Goal: Feedback & Contribution: Submit feedback/report problem

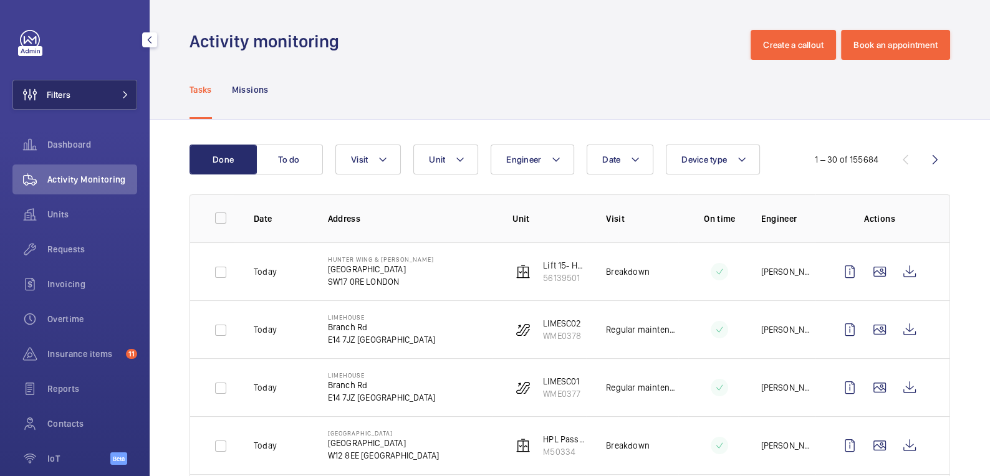
click at [80, 92] on button "Filters" at bounding box center [74, 95] width 125 height 30
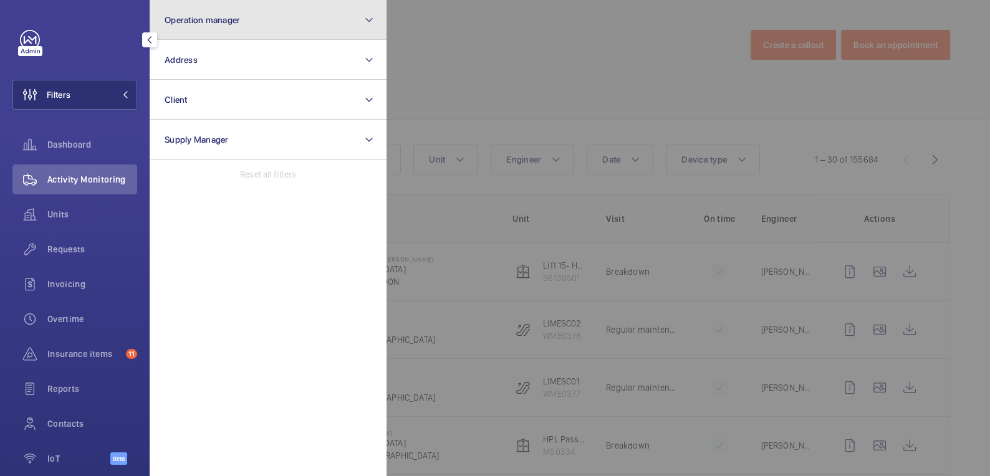
click at [230, 22] on span "Operation manager" at bounding box center [202, 20] width 75 height 10
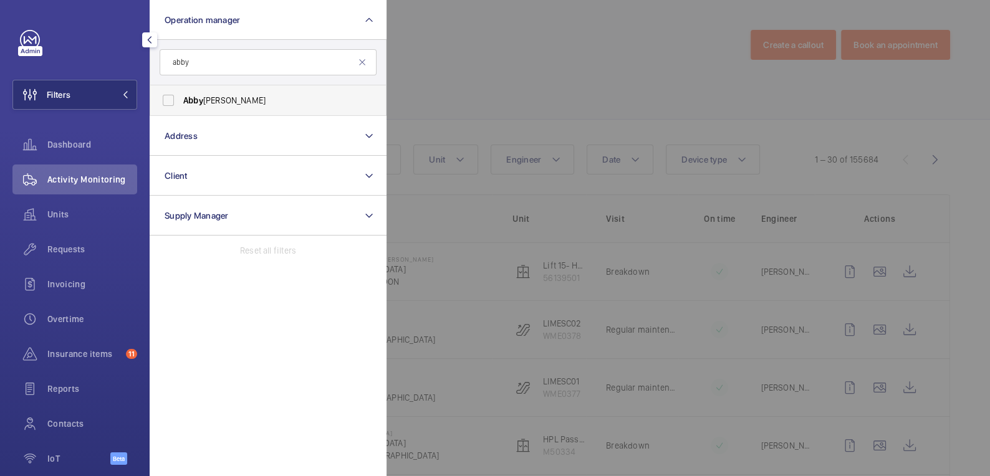
type input "abby"
click at [217, 100] on span "Abby Archer" at bounding box center [268, 100] width 171 height 12
click at [181, 100] on input "Abby Archer" at bounding box center [168, 100] width 25 height 25
checkbox input "true"
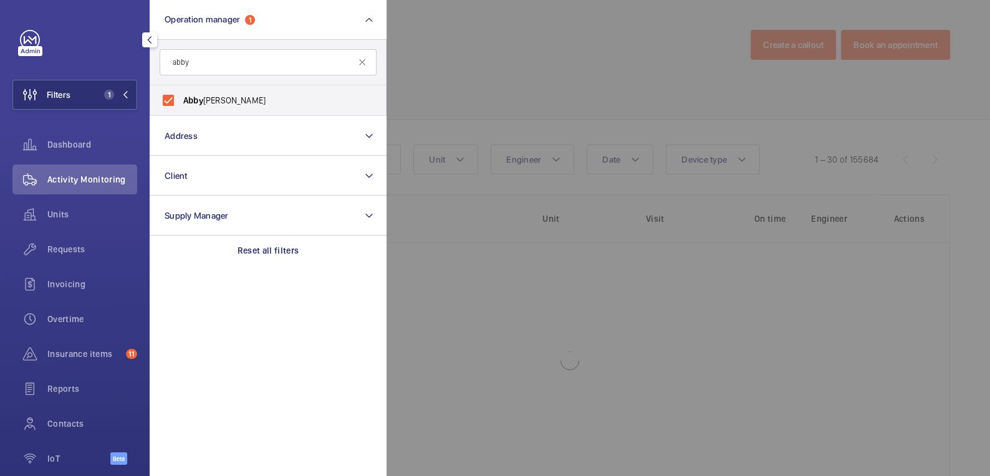
click at [474, 53] on div at bounding box center [881, 238] width 990 height 476
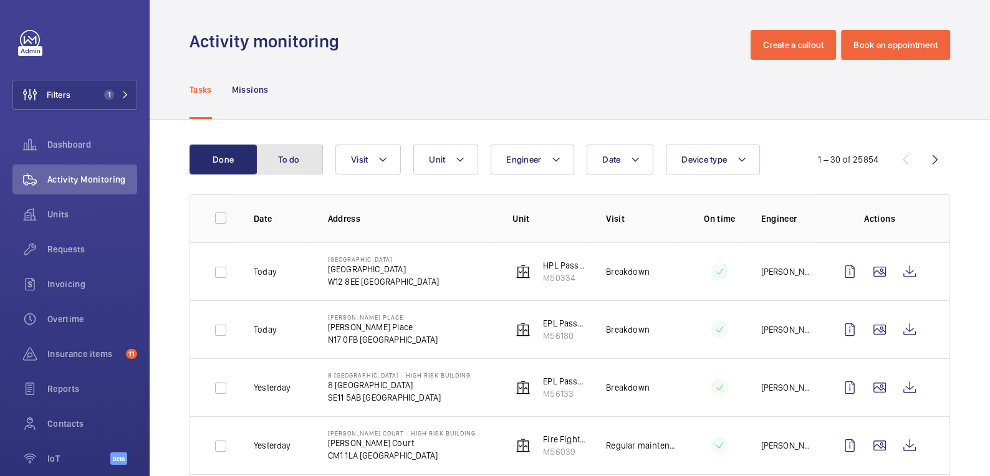
click at [289, 169] on button "To do" at bounding box center [289, 160] width 67 height 30
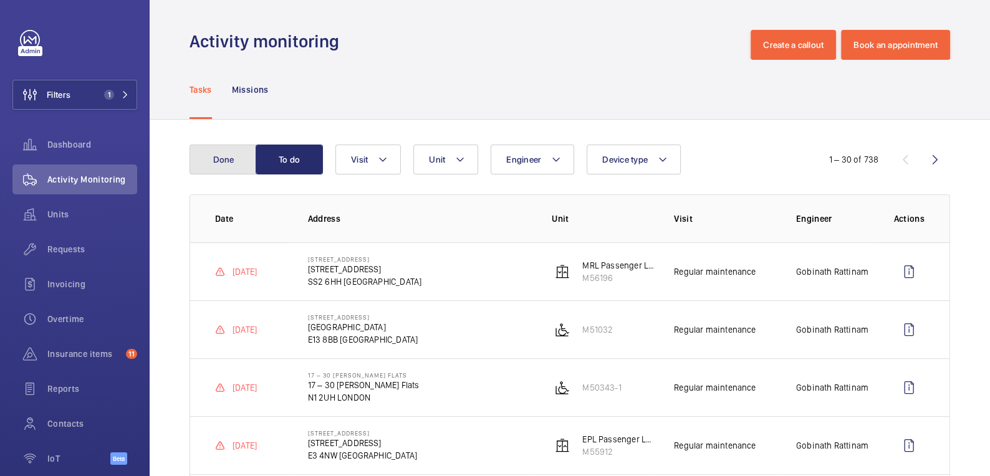
click at [246, 161] on button "Done" at bounding box center [222, 160] width 67 height 30
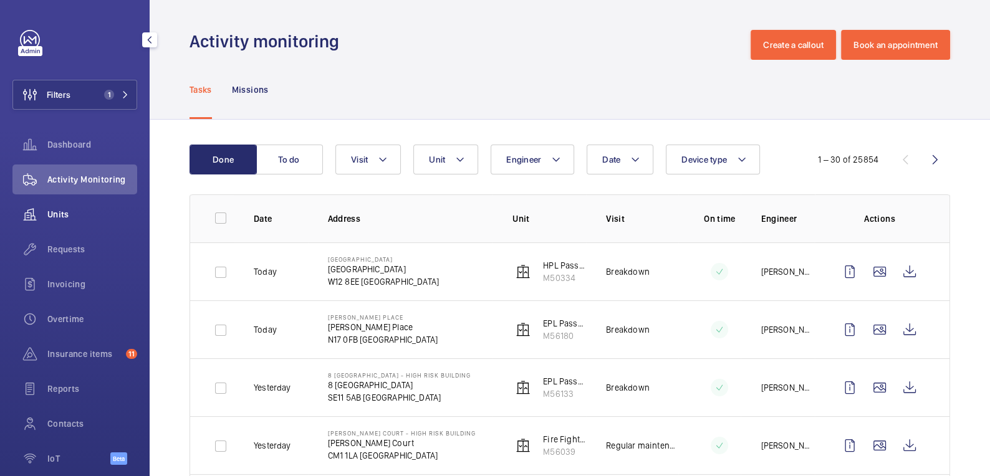
click at [62, 214] on span "Units" at bounding box center [92, 214] width 90 height 12
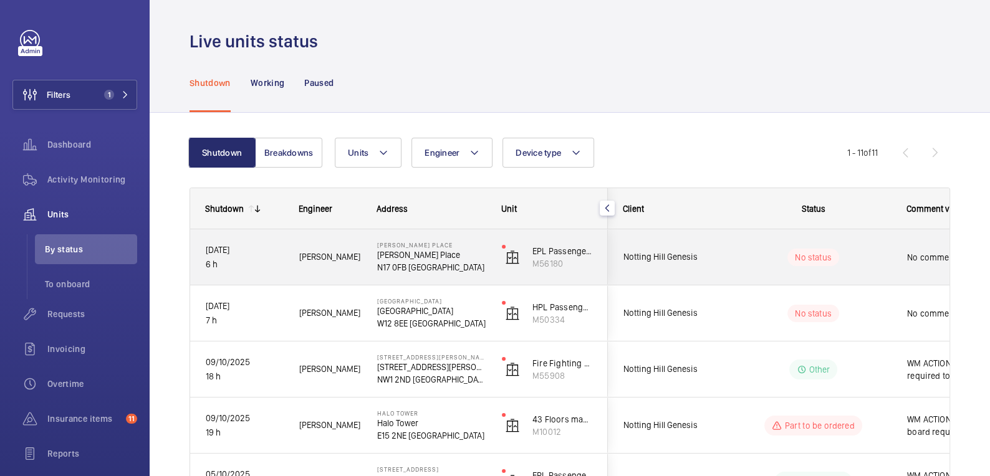
click at [459, 256] on p "Tom Dove Place" at bounding box center [431, 255] width 108 height 12
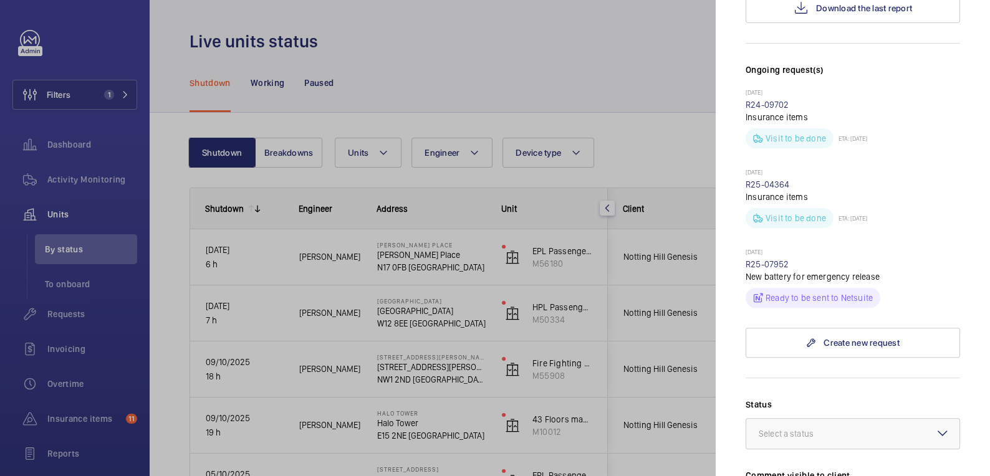
scroll to position [148, 0]
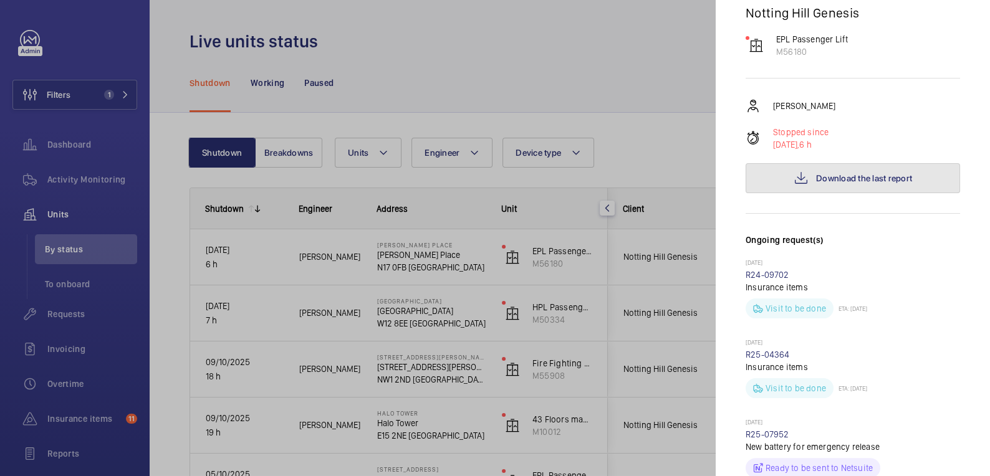
click at [849, 173] on span "Download the last report" at bounding box center [864, 178] width 96 height 10
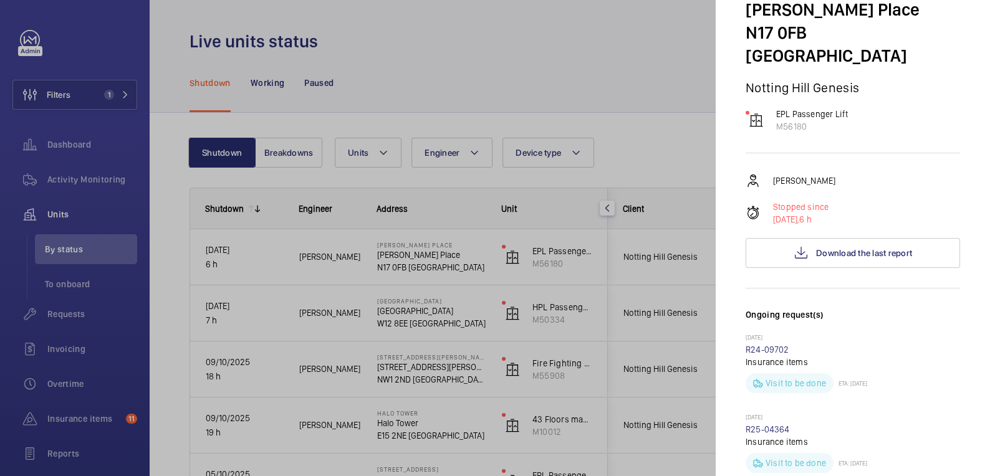
scroll to position [0, 0]
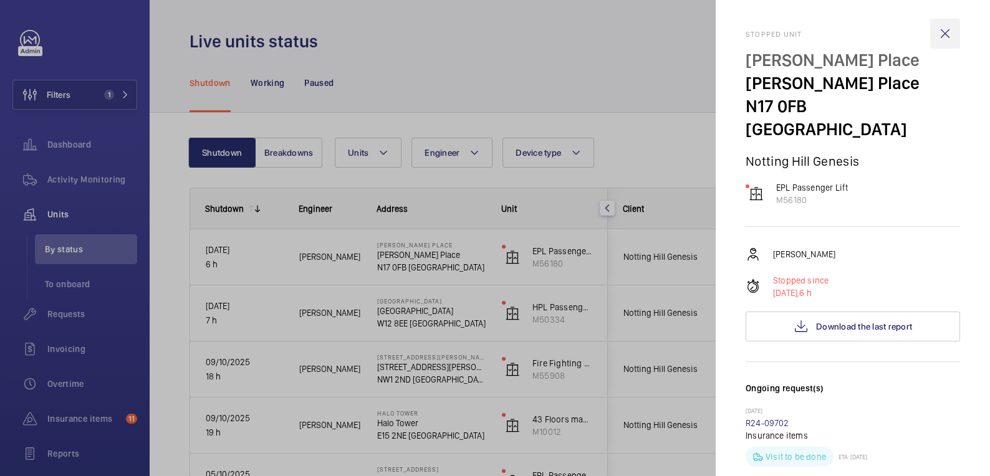
click at [943, 33] on wm-front-icon-button at bounding box center [945, 34] width 30 height 30
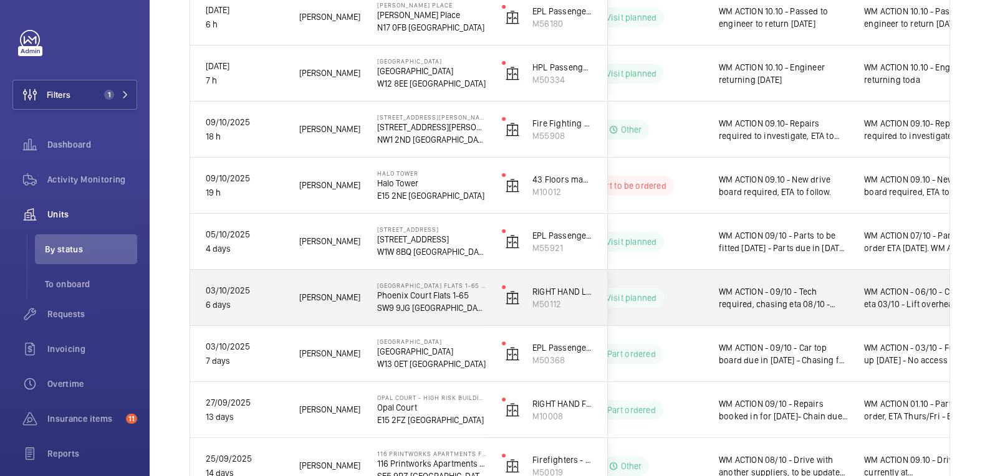
scroll to position [189, 0]
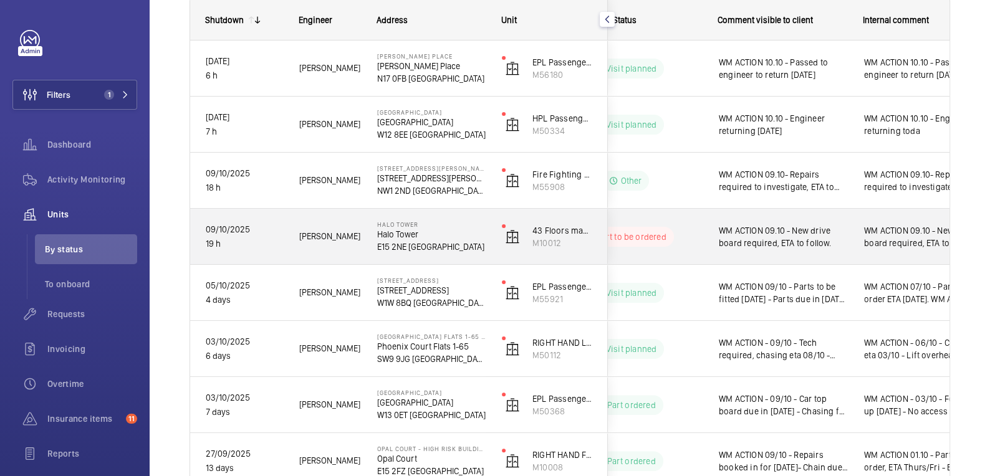
click at [883, 254] on div "WM ACTION 09.10 - New drive board required, ETA to follow." at bounding box center [921, 237] width 144 height 54
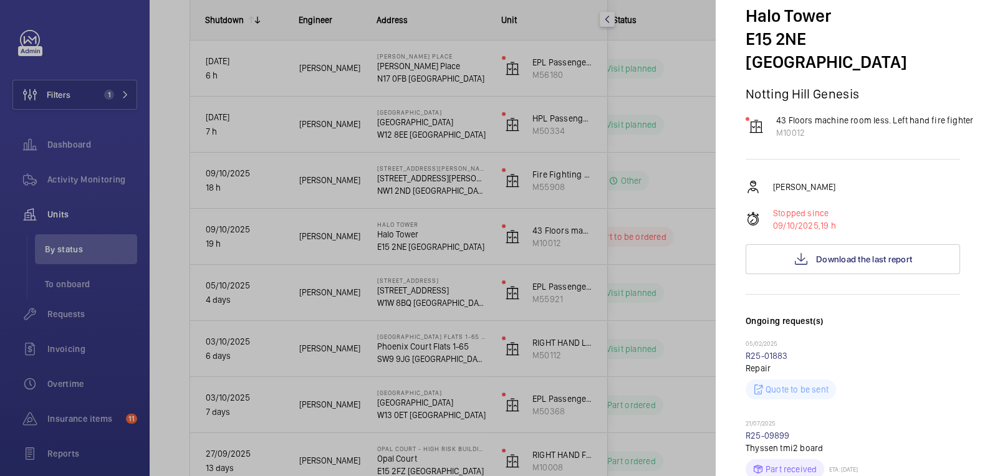
scroll to position [0, 0]
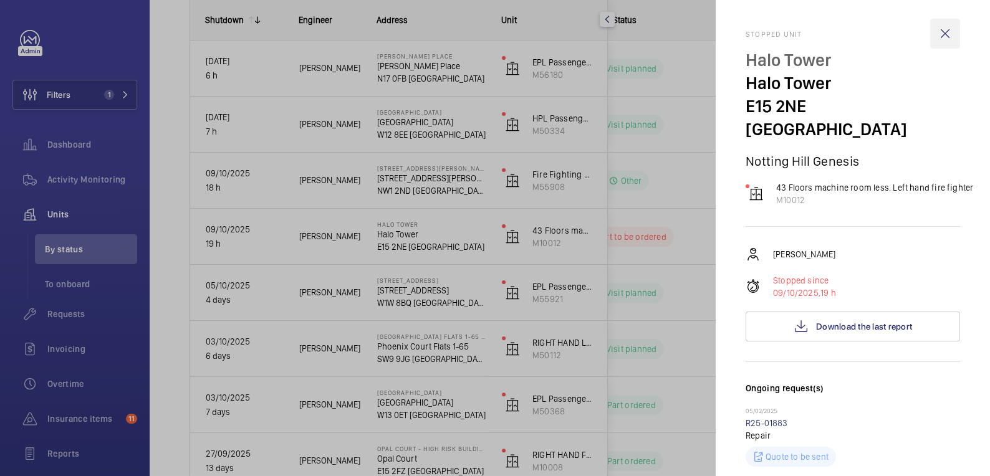
click at [935, 33] on wm-front-icon-button at bounding box center [945, 34] width 30 height 30
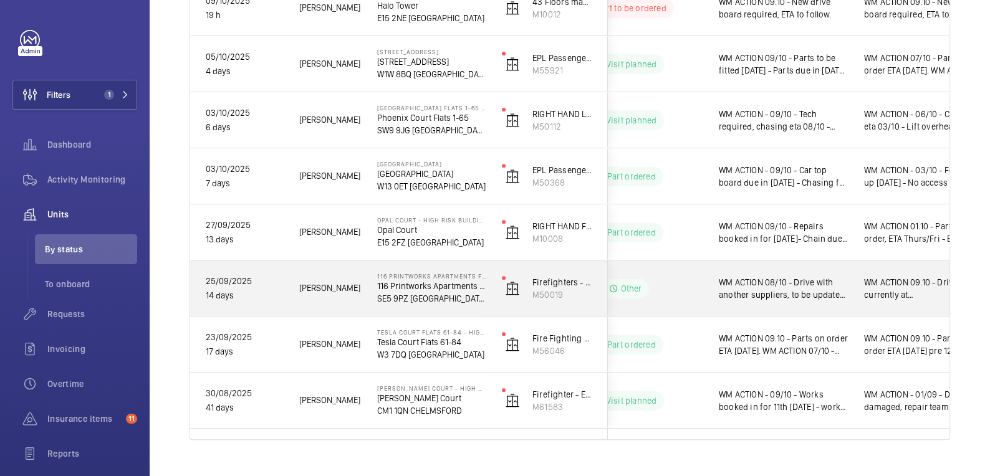
scroll to position [418, 0]
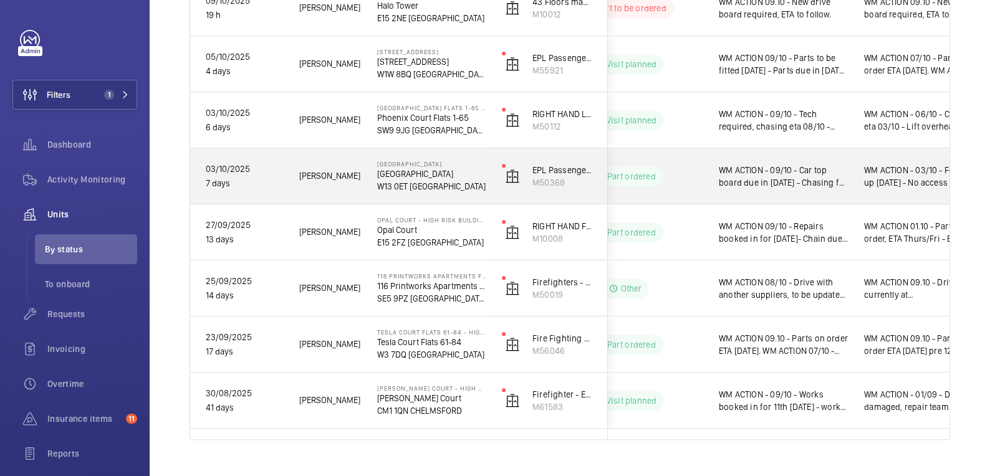
click at [889, 185] on span "WM ACTION - 03/10 - Follow up [DATE] - No access" at bounding box center [921, 176] width 114 height 25
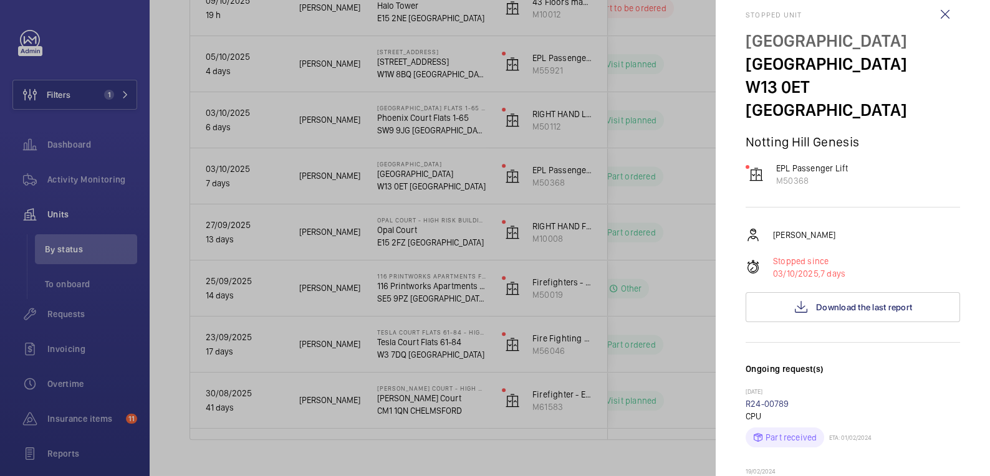
scroll to position [0, 0]
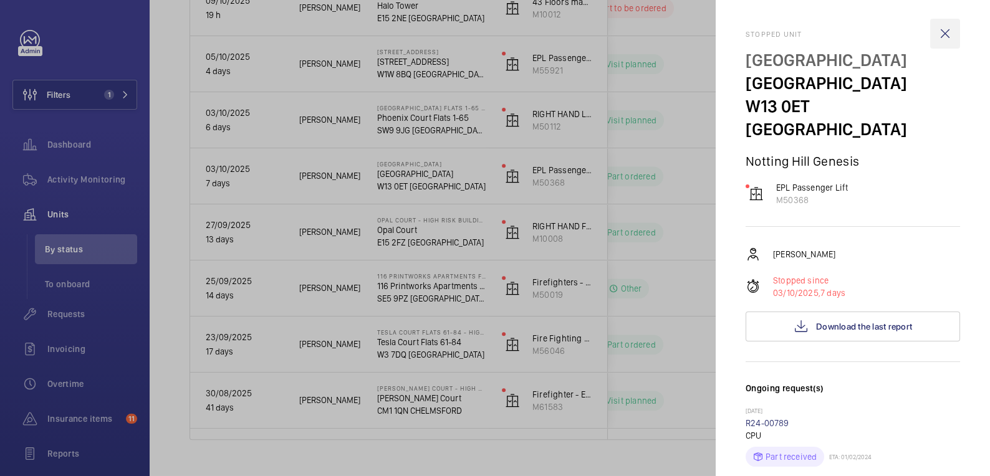
click at [935, 29] on wm-front-icon-button at bounding box center [945, 34] width 30 height 30
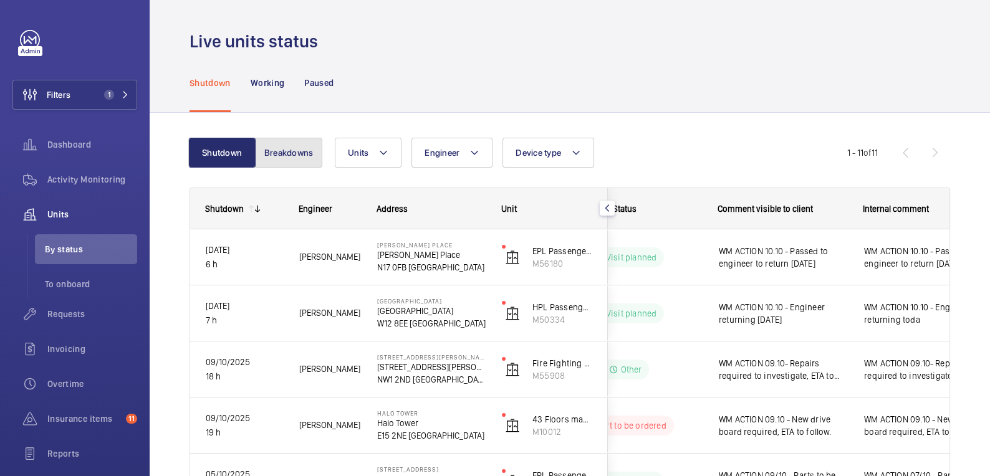
click at [285, 162] on button "Breakdowns" at bounding box center [288, 153] width 67 height 30
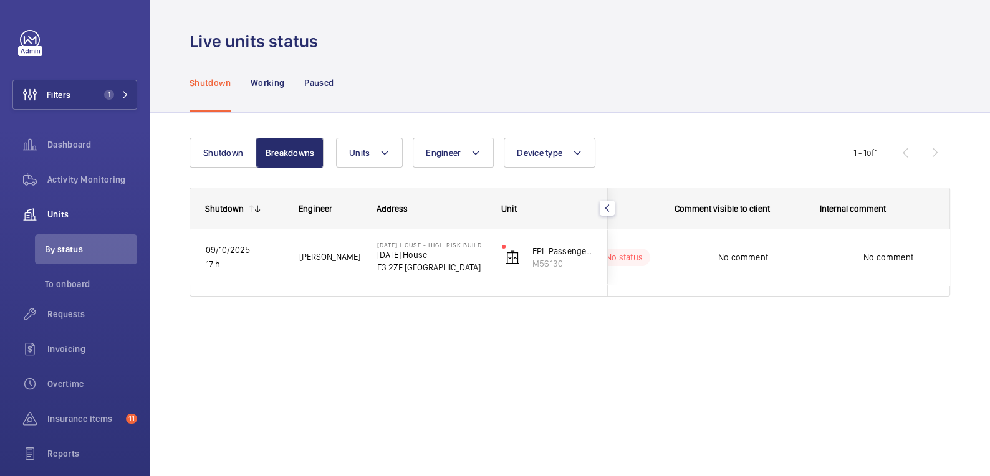
scroll to position [0, 232]
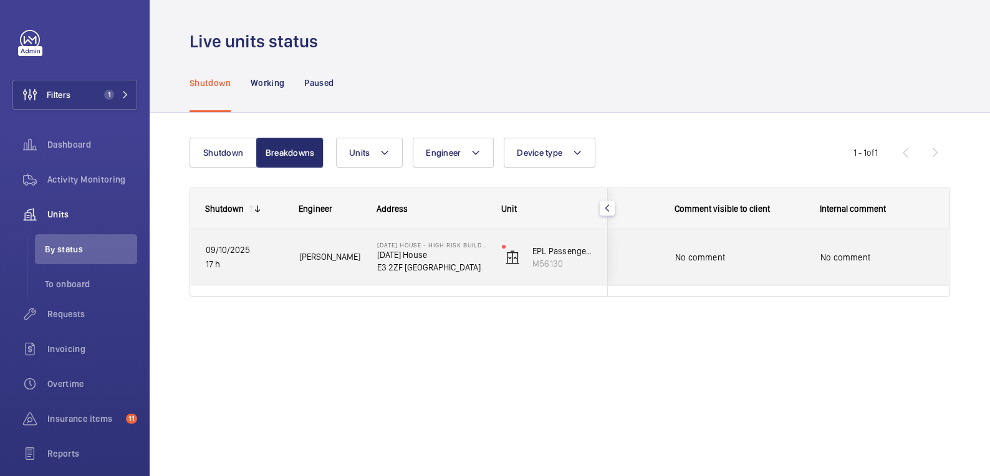
click at [851, 254] on span "No comment" at bounding box center [877, 257] width 114 height 12
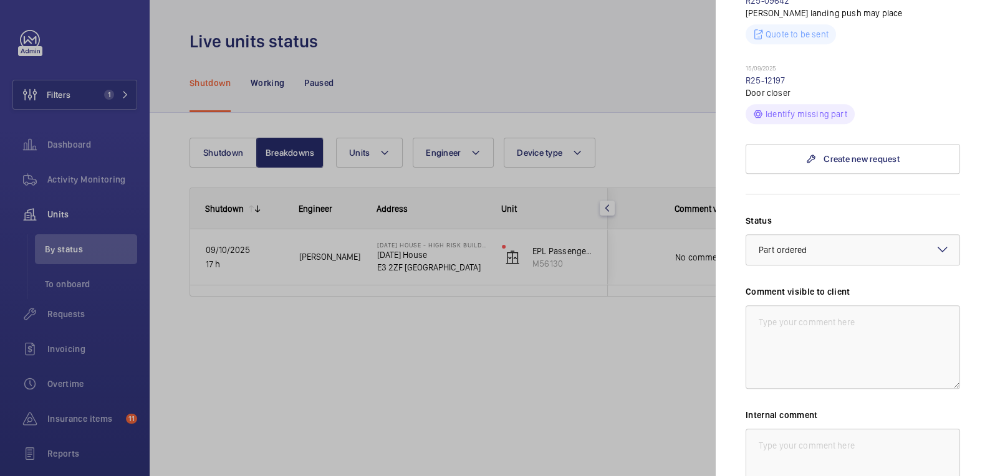
scroll to position [650, 0]
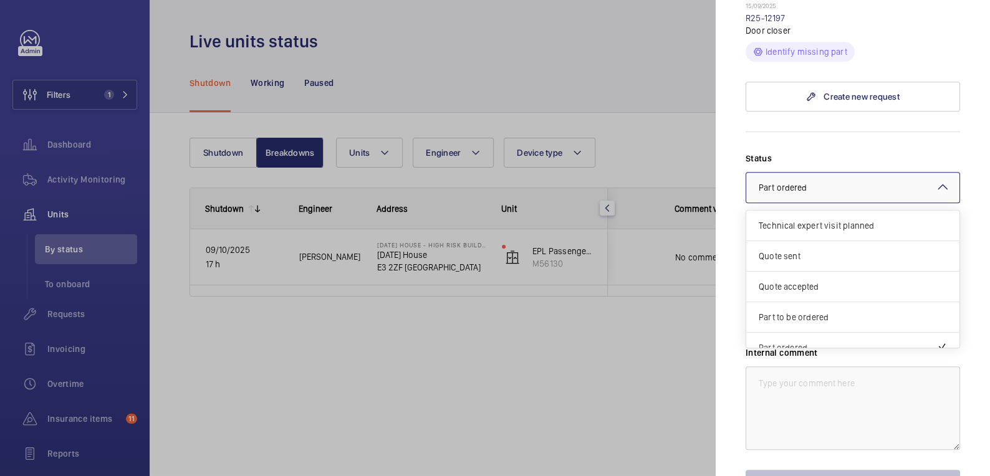
click at [810, 173] on div at bounding box center [852, 188] width 213 height 30
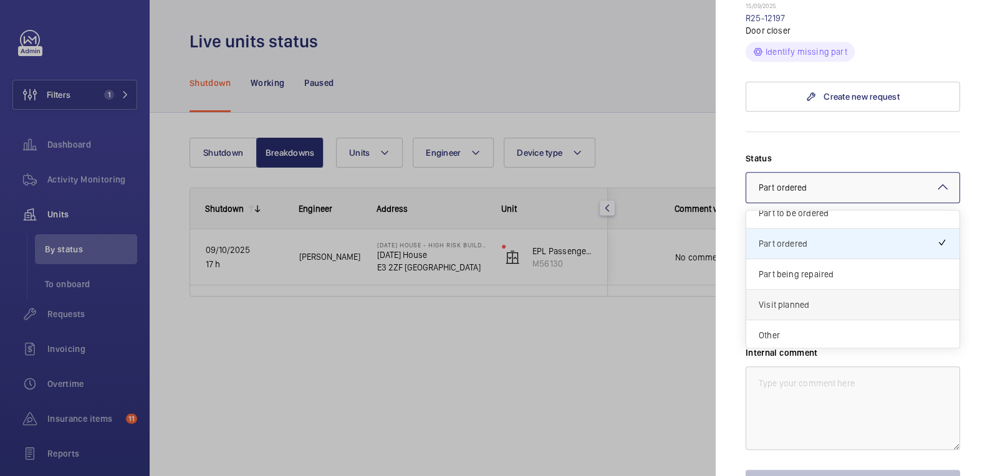
click at [837, 299] on span "Visit planned" at bounding box center [852, 305] width 188 height 12
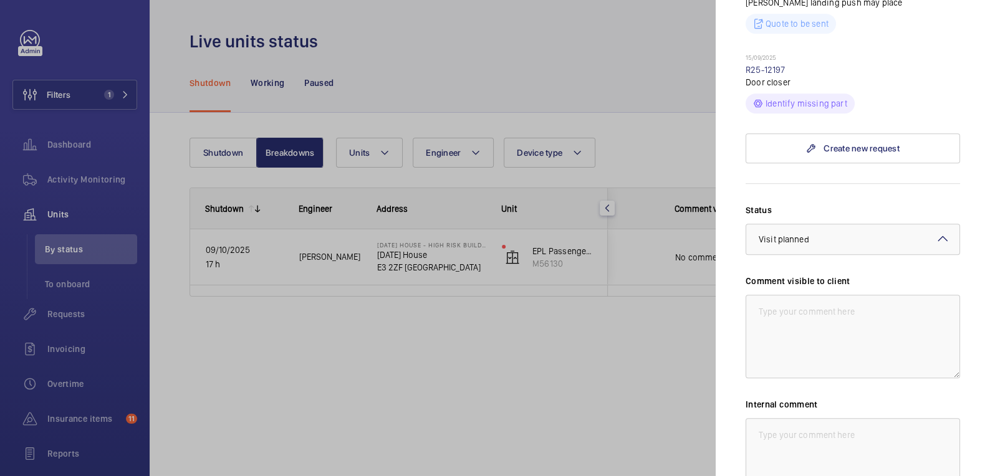
scroll to position [623, 0]
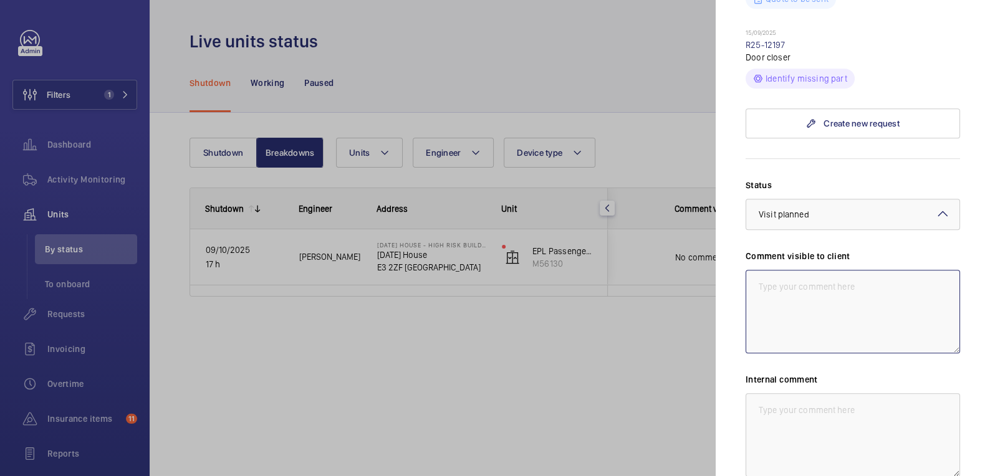
click at [818, 295] on textarea at bounding box center [852, 312] width 214 height 84
type textarea "E"
click at [836, 419] on textarea at bounding box center [852, 435] width 214 height 84
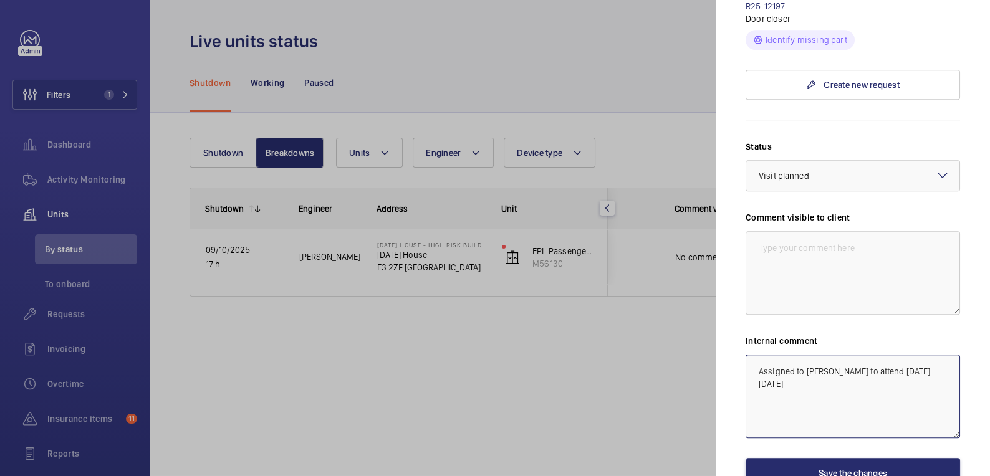
scroll to position [719, 0]
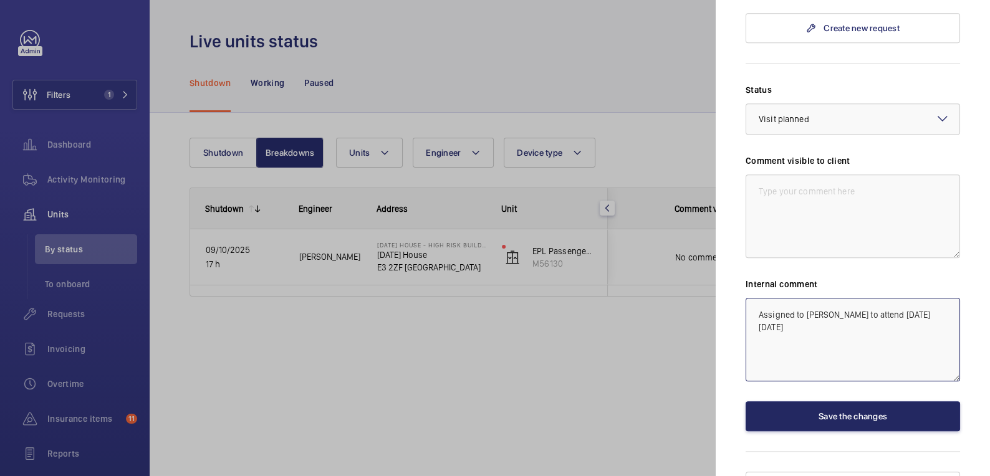
type textarea "Assigned to Lewis W to attend today 10.10.25"
click at [861, 401] on button "Save the changes" at bounding box center [852, 416] width 214 height 30
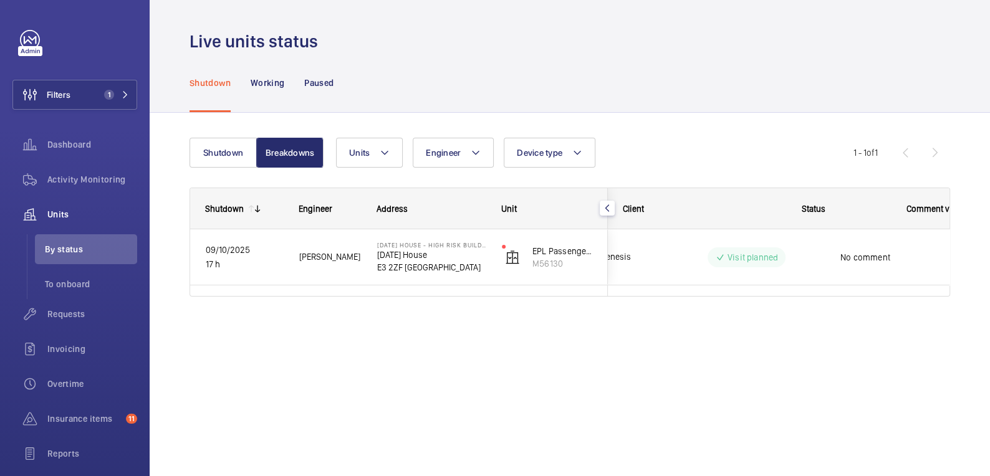
scroll to position [0, 0]
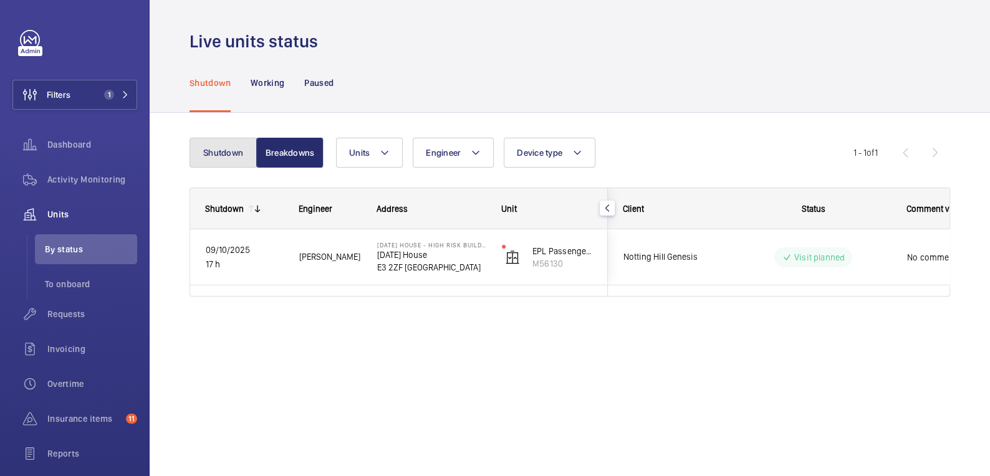
click at [211, 156] on button "Shutdown" at bounding box center [222, 153] width 67 height 30
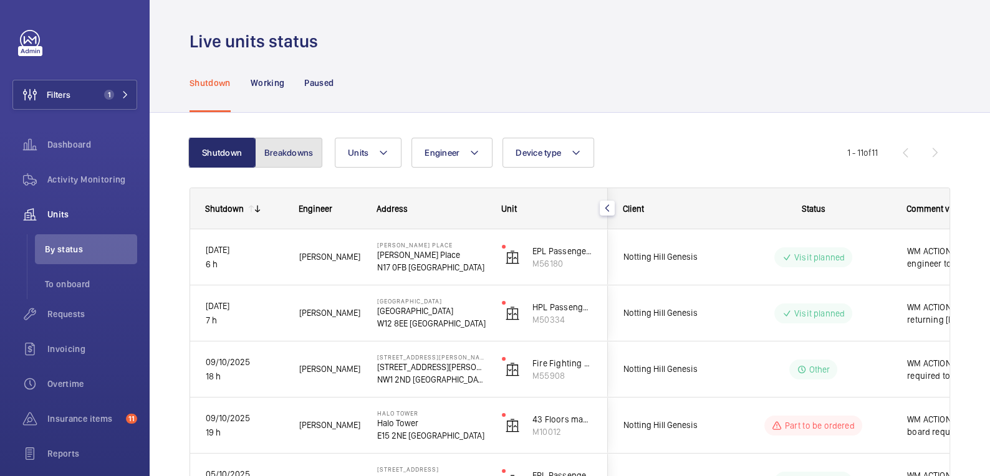
click at [296, 150] on button "Breakdowns" at bounding box center [288, 153] width 67 height 30
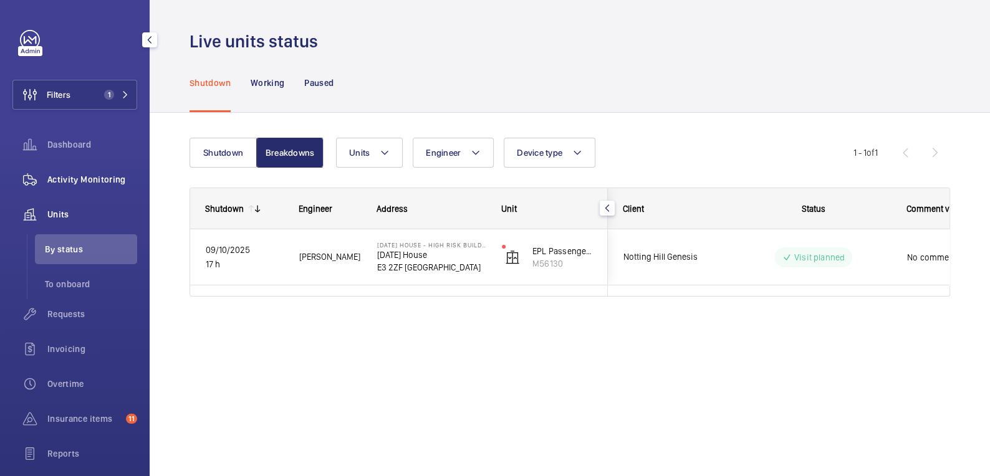
click at [70, 177] on span "Activity Monitoring" at bounding box center [92, 179] width 90 height 12
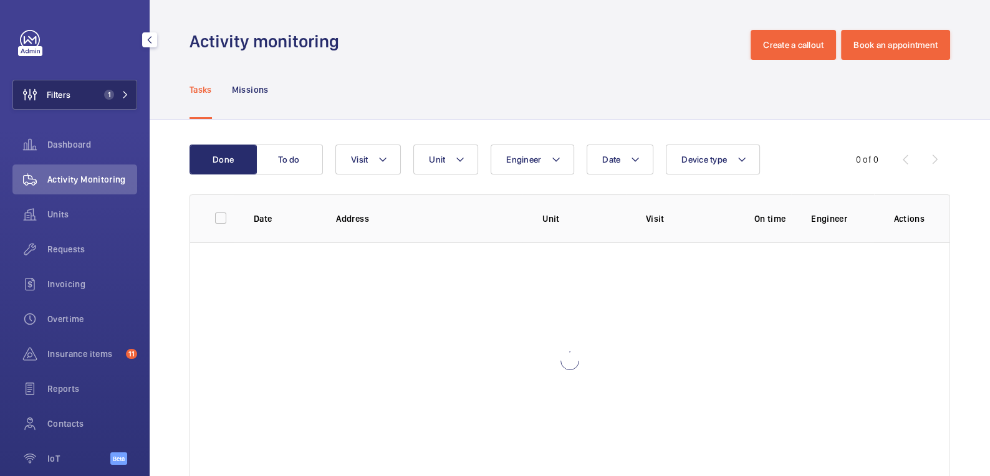
click at [85, 86] on button "Filters 1" at bounding box center [74, 95] width 125 height 30
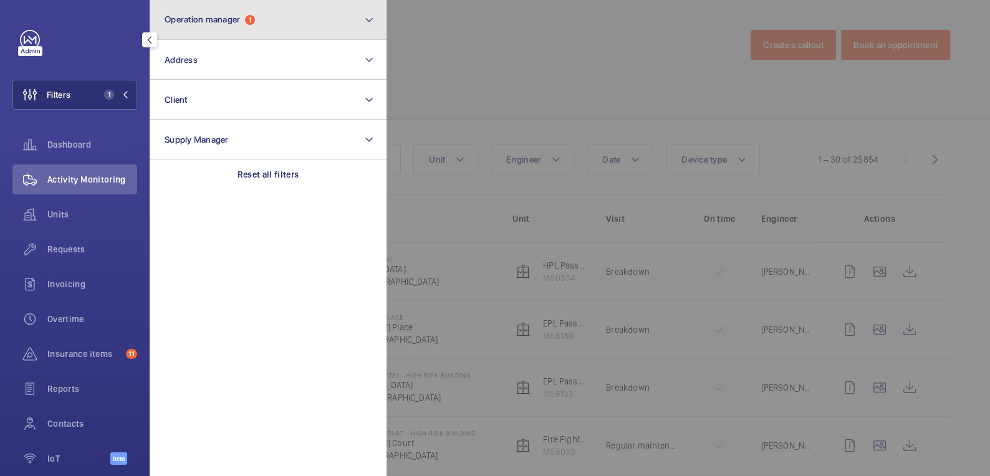
click at [269, 20] on button "Operation manager 1" at bounding box center [268, 20] width 237 height 40
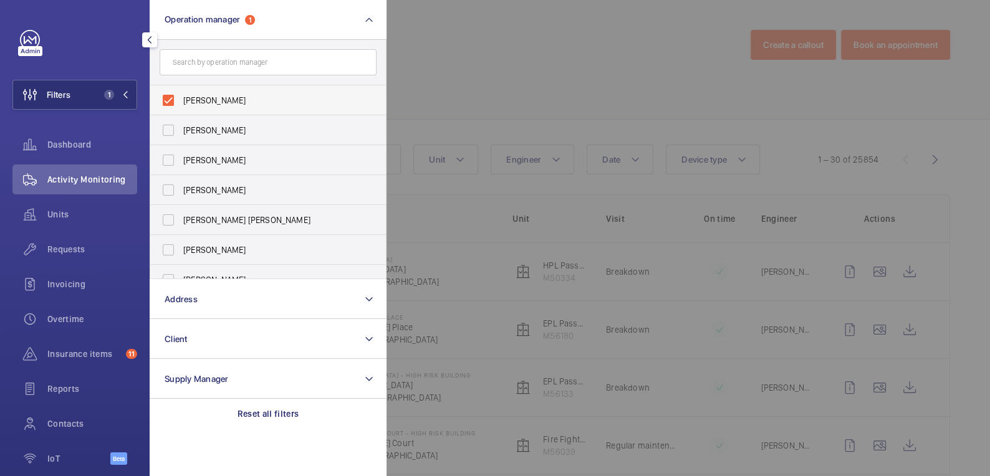
click at [193, 98] on span "[PERSON_NAME]" at bounding box center [268, 100] width 171 height 12
click at [181, 98] on input "[PERSON_NAME]" at bounding box center [168, 100] width 25 height 25
checkbox input "false"
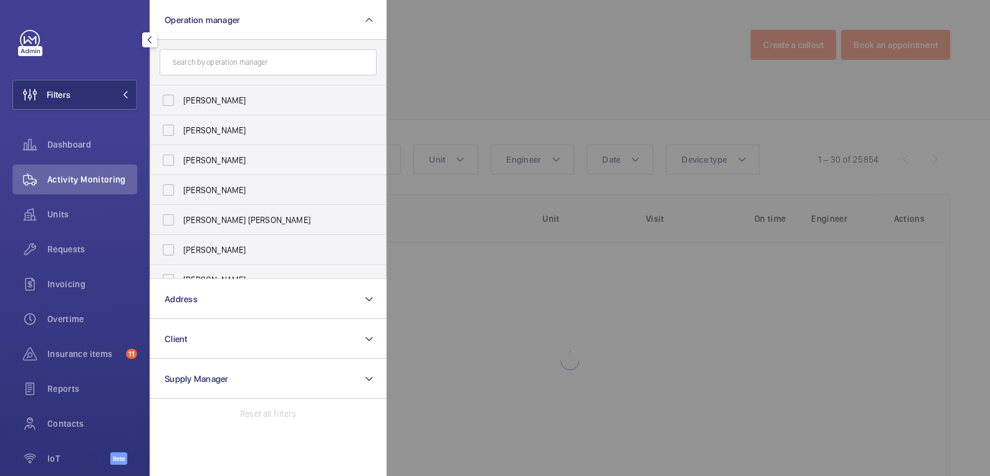
click at [495, 59] on div at bounding box center [881, 238] width 990 height 476
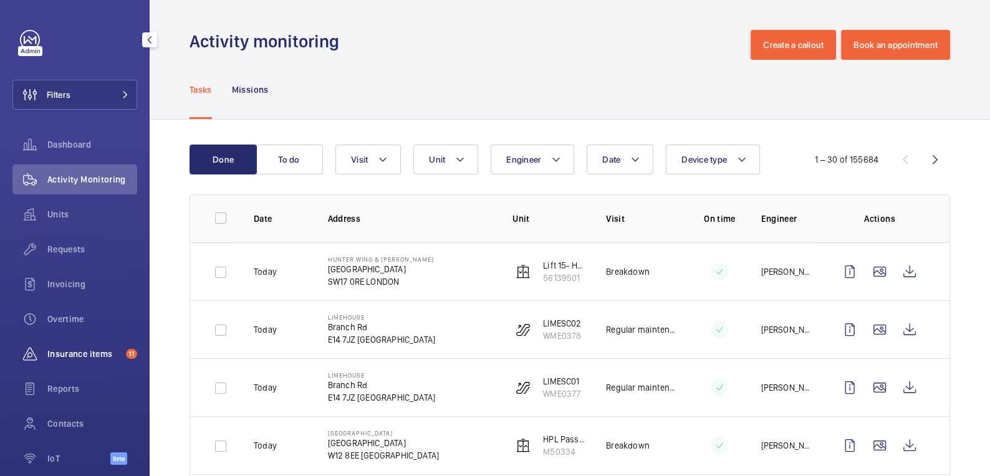
click at [65, 351] on span "Insurance items" at bounding box center [84, 354] width 74 height 12
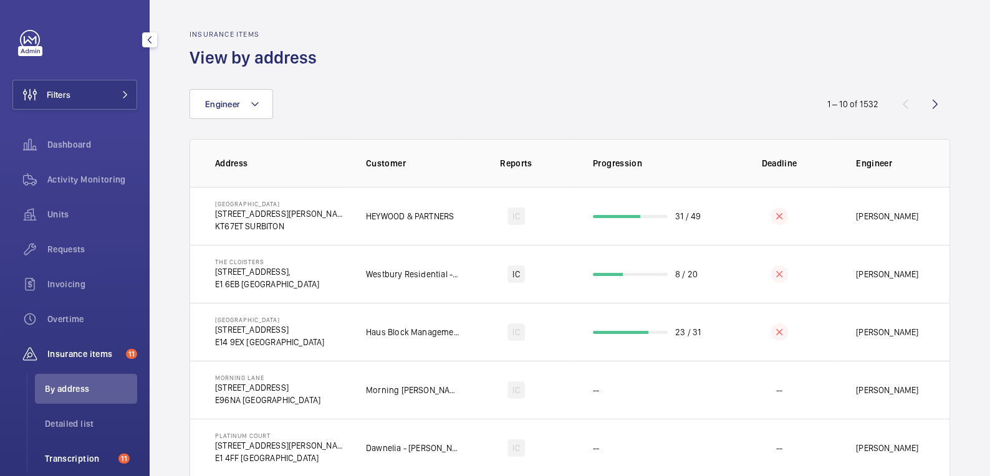
click at [85, 455] on span "Transcription" at bounding box center [79, 458] width 69 height 12
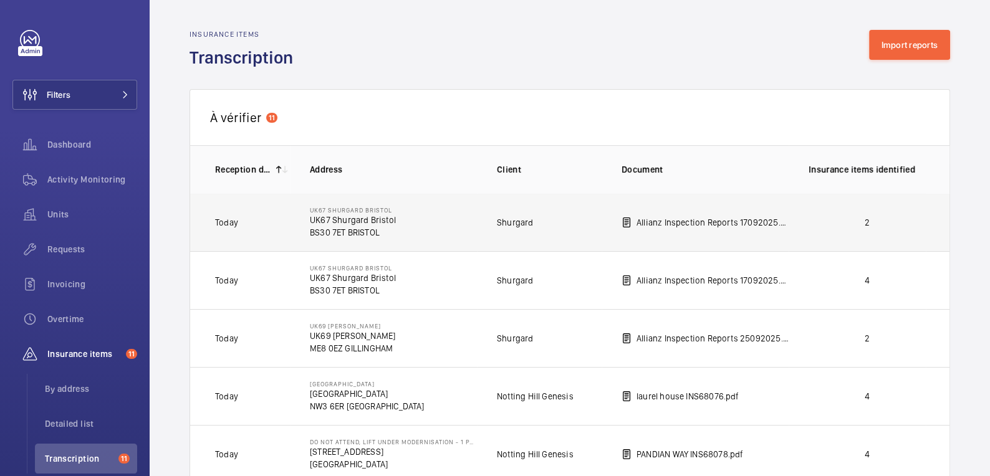
click at [884, 218] on p "2" at bounding box center [866, 222] width 117 height 12
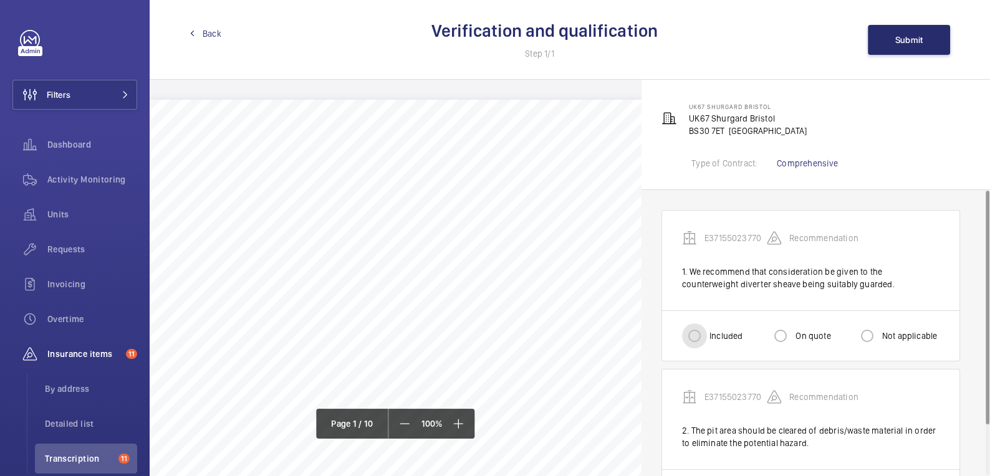
click at [702, 333] on input "Included" at bounding box center [694, 335] width 25 height 25
radio input "true"
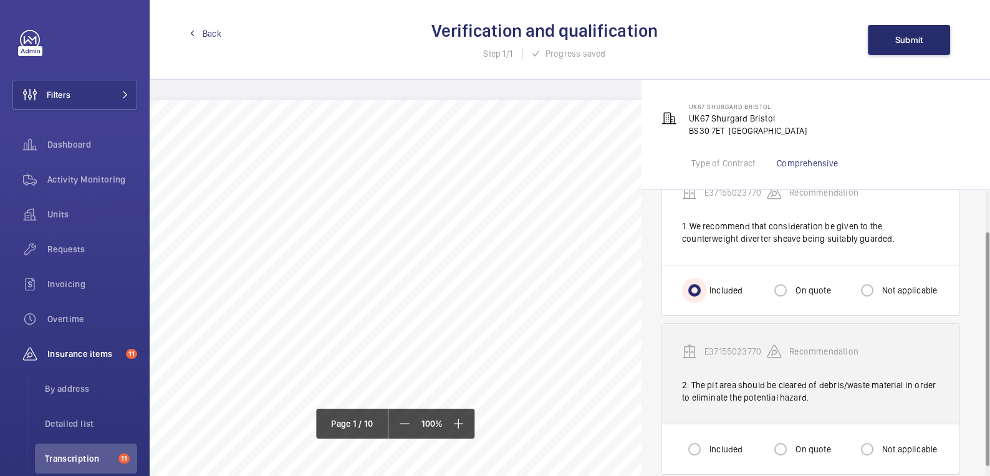
scroll to position [62, 0]
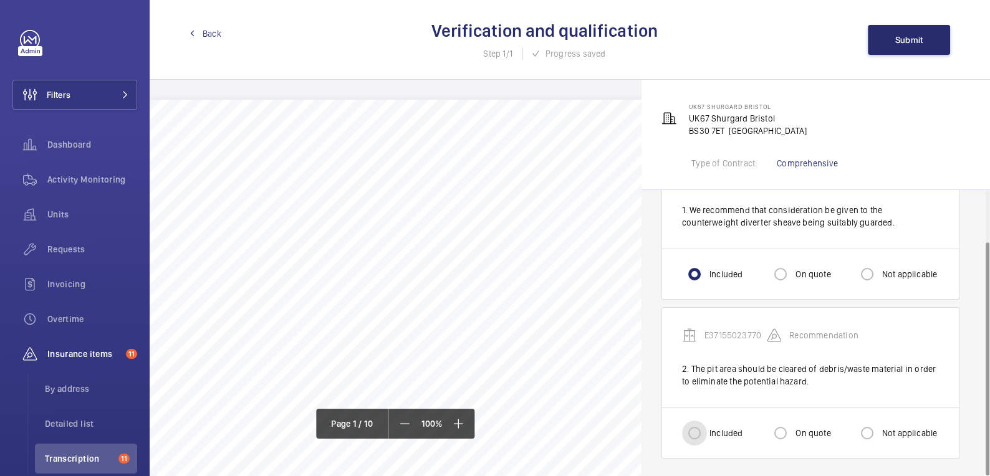
click at [702, 435] on input "Included" at bounding box center [694, 433] width 25 height 25
radio input "true"
click at [916, 45] on button "Submit" at bounding box center [909, 40] width 82 height 30
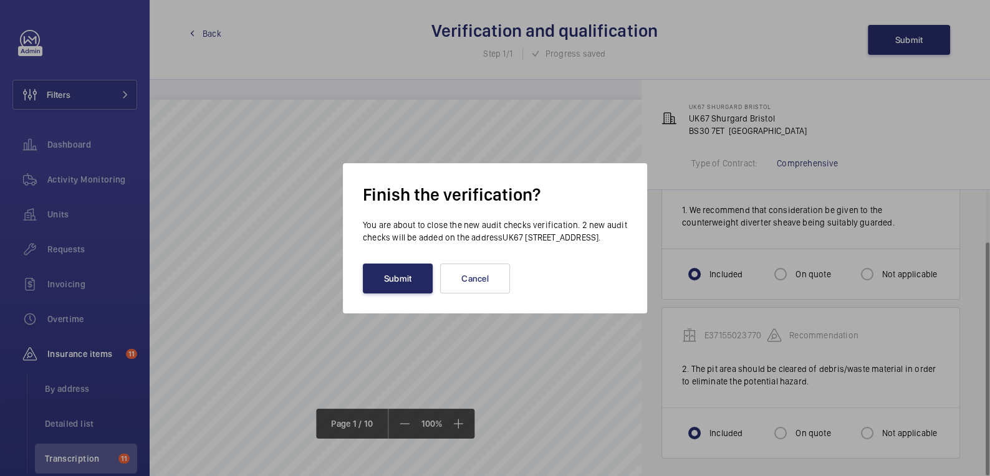
click at [396, 285] on button "Submit" at bounding box center [398, 279] width 70 height 30
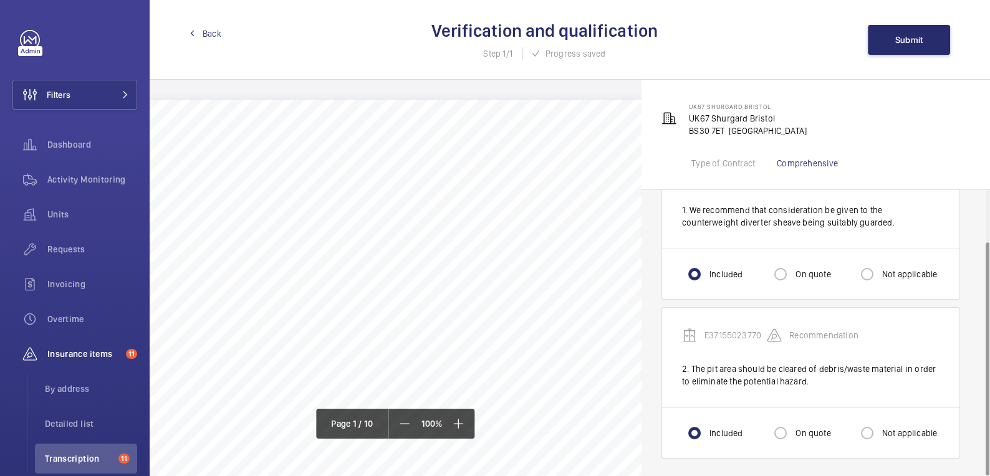
click at [205, 32] on span "Back" at bounding box center [212, 33] width 19 height 12
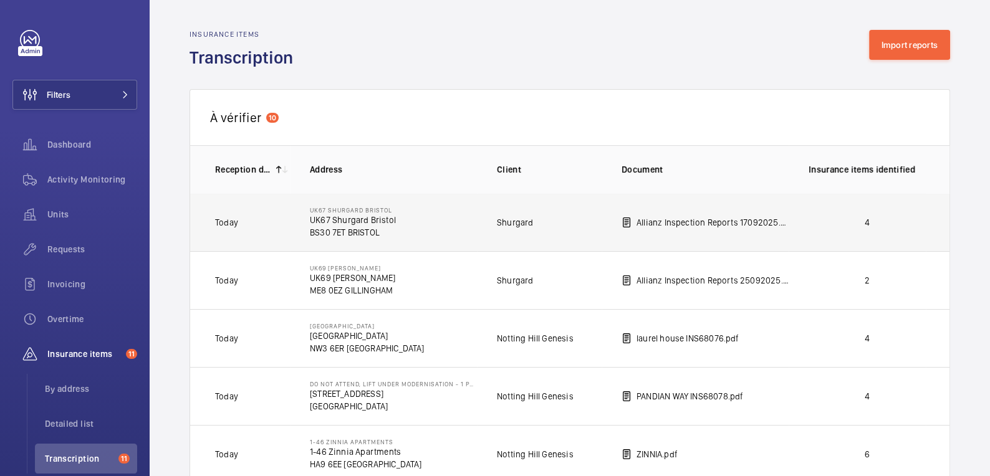
click at [879, 230] on td "4" at bounding box center [856, 222] width 137 height 58
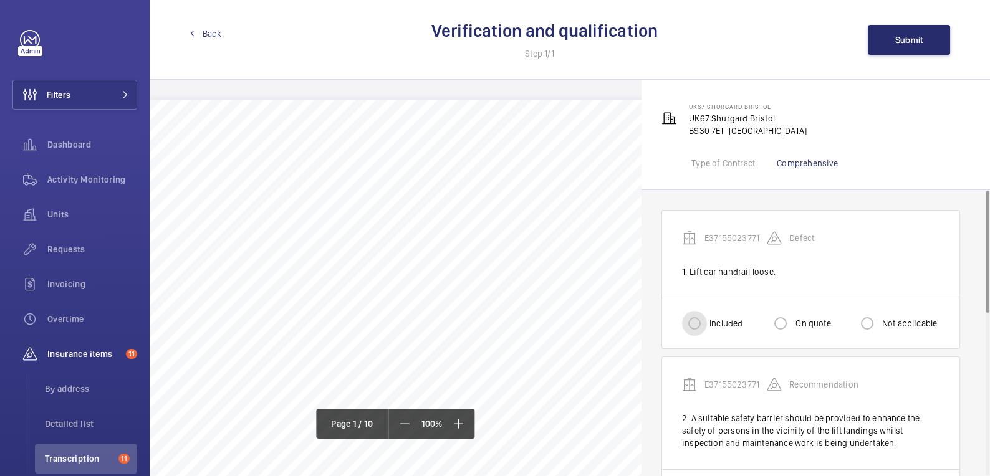
click at [697, 328] on input "Included" at bounding box center [694, 323] width 25 height 25
radio input "true"
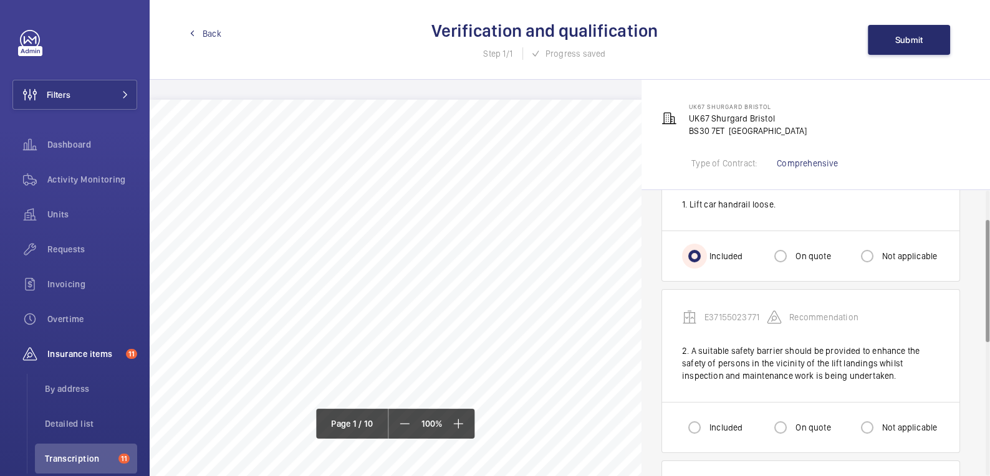
scroll to position [67, 0]
click at [805, 426] on label "On quote" at bounding box center [811, 427] width 37 height 12
click at [793, 426] on input "On quote" at bounding box center [780, 427] width 25 height 25
radio input "true"
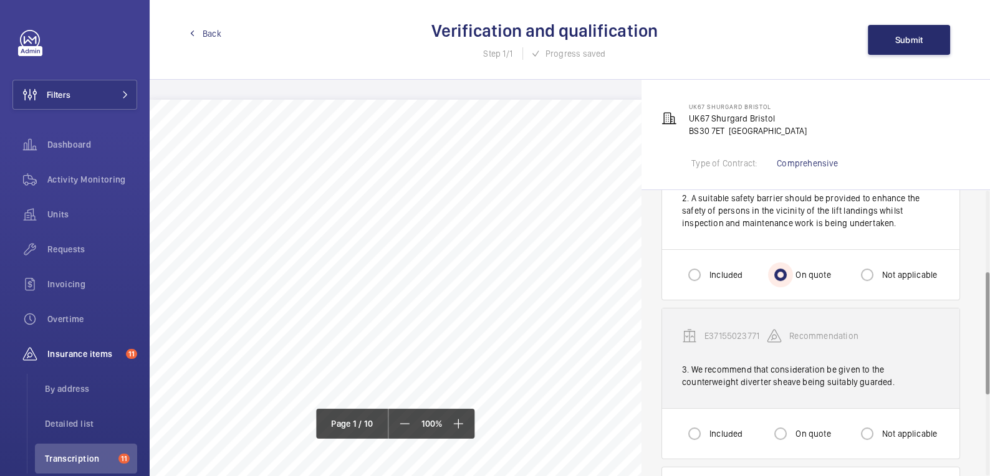
scroll to position [243, 0]
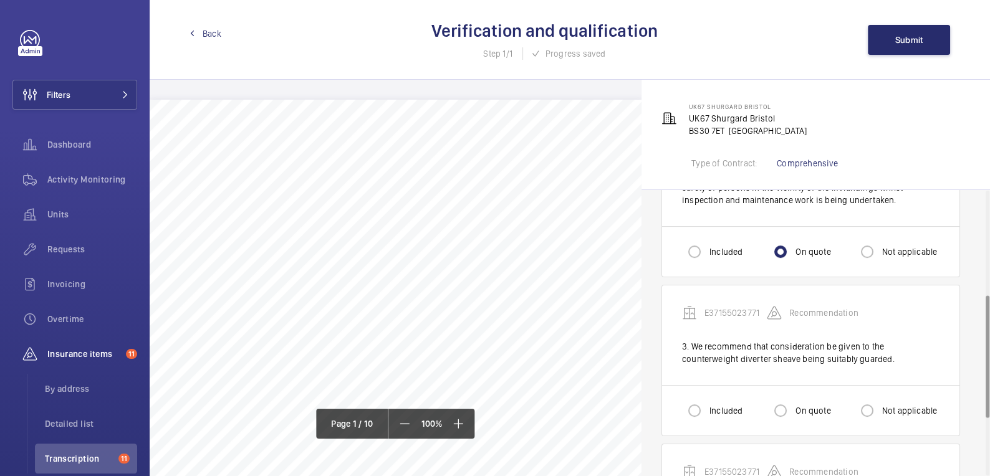
click at [715, 405] on label "Included" at bounding box center [725, 410] width 36 height 12
click at [707, 405] on input "Included" at bounding box center [694, 410] width 25 height 25
radio input "true"
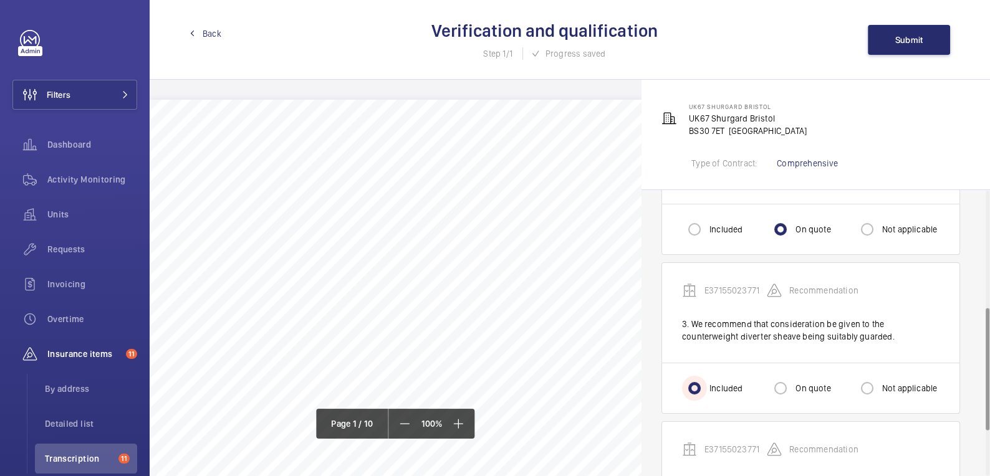
scroll to position [366, 0]
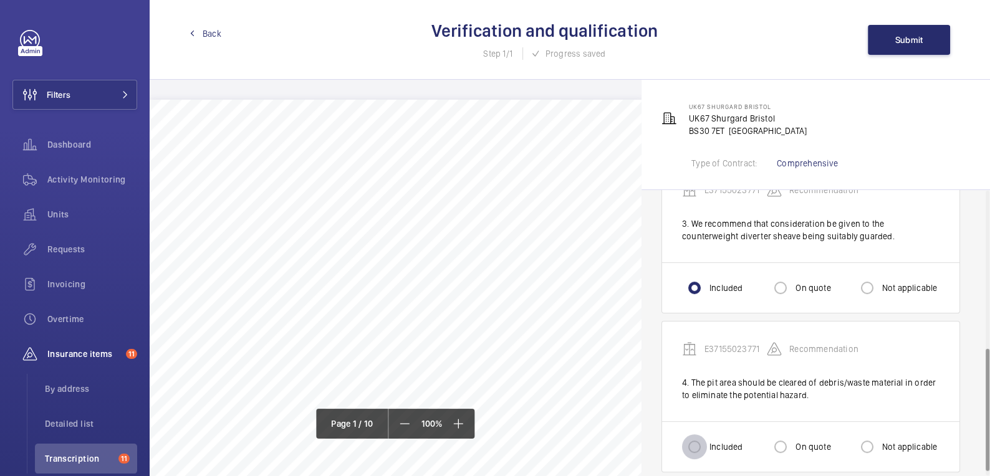
click at [704, 442] on input "Included" at bounding box center [694, 446] width 25 height 25
radio input "true"
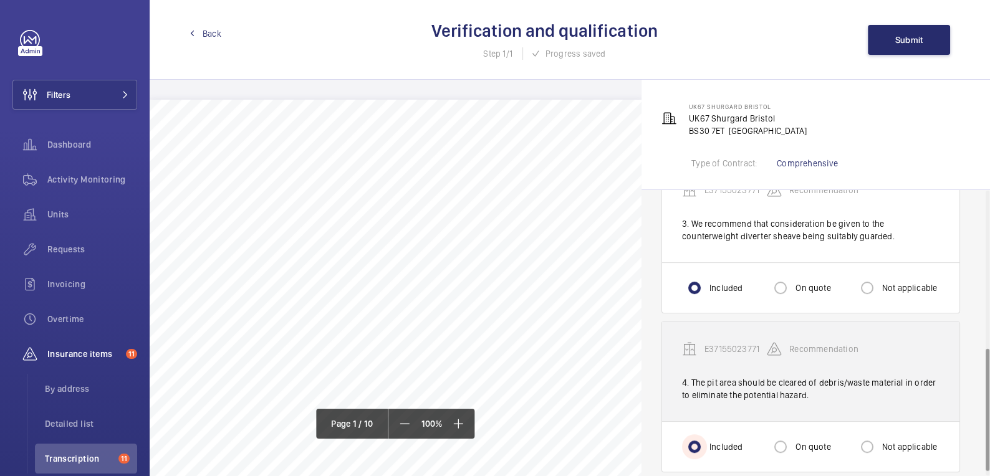
scroll to position [378, 0]
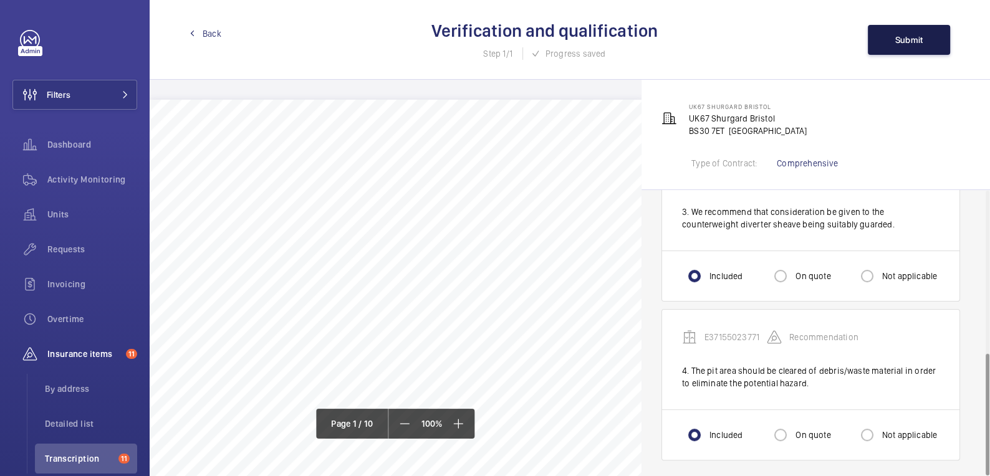
click at [908, 35] on span "Submit" at bounding box center [909, 40] width 28 height 10
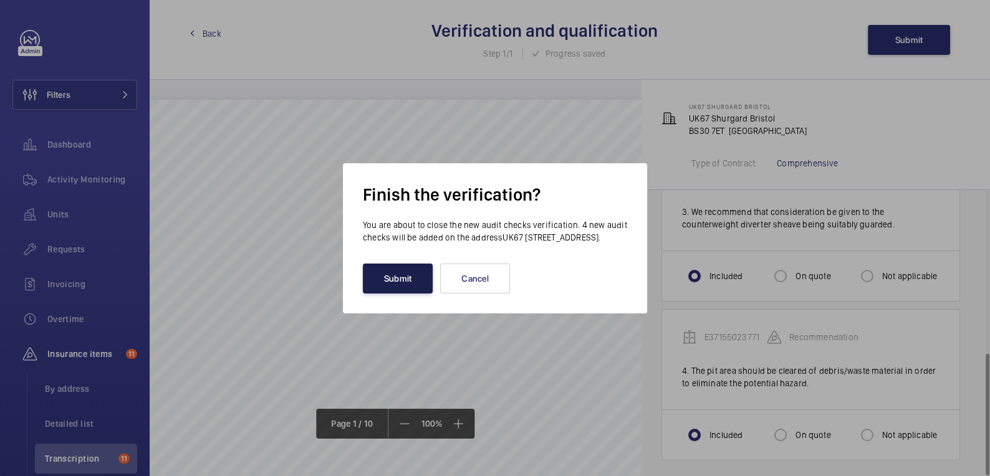
click at [385, 292] on button "Submit" at bounding box center [398, 279] width 70 height 30
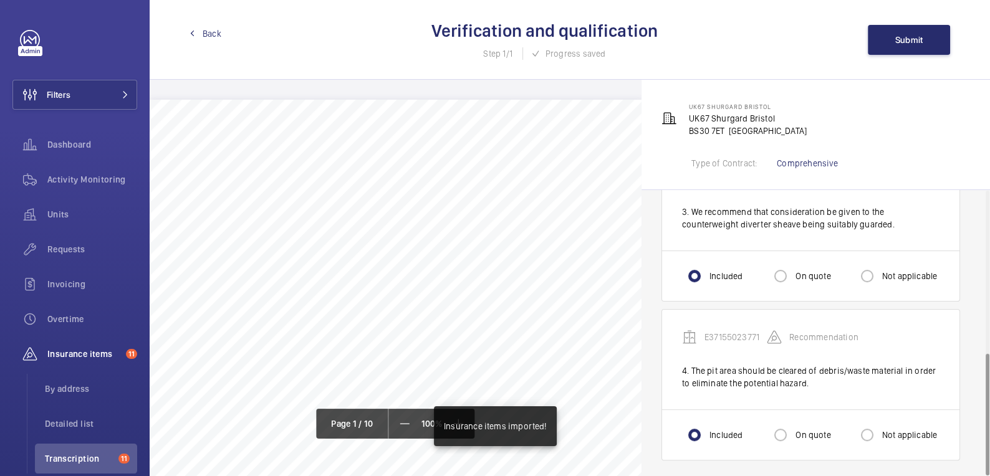
click at [203, 22] on div "Back Verification and qualification Step 1/1 Progress saved Submit" at bounding box center [570, 40] width 840 height 80
click at [199, 31] on link "Back" at bounding box center [205, 33] width 32 height 12
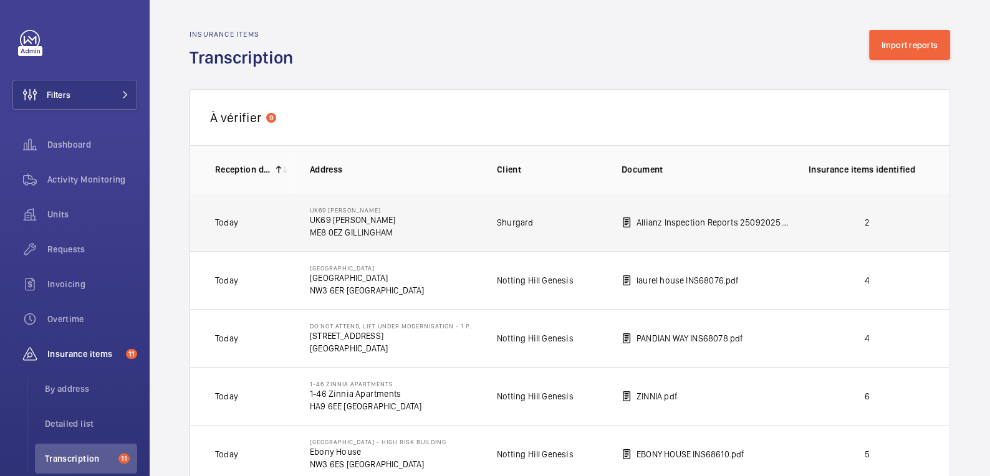
click at [882, 221] on p "2" at bounding box center [866, 222] width 117 height 12
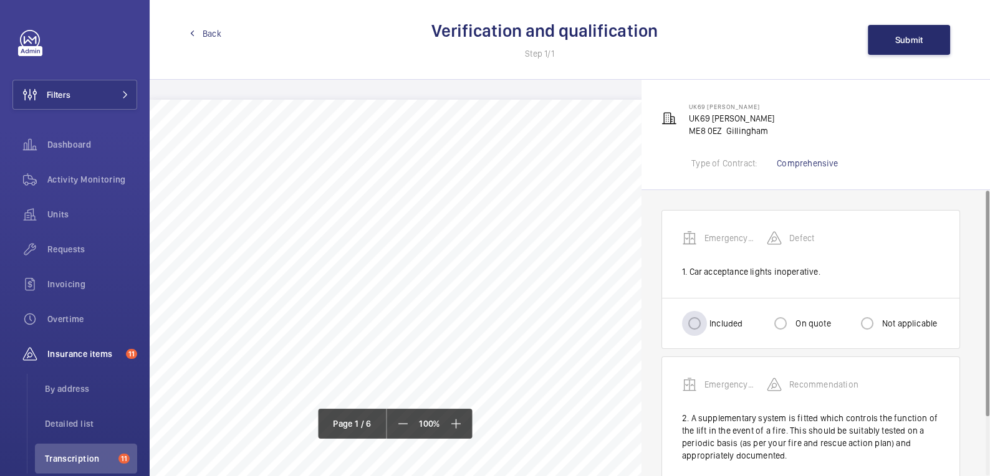
click at [710, 320] on label "Included" at bounding box center [725, 323] width 36 height 12
click at [707, 320] on input "Included" at bounding box center [694, 323] width 25 height 25
radio input "true"
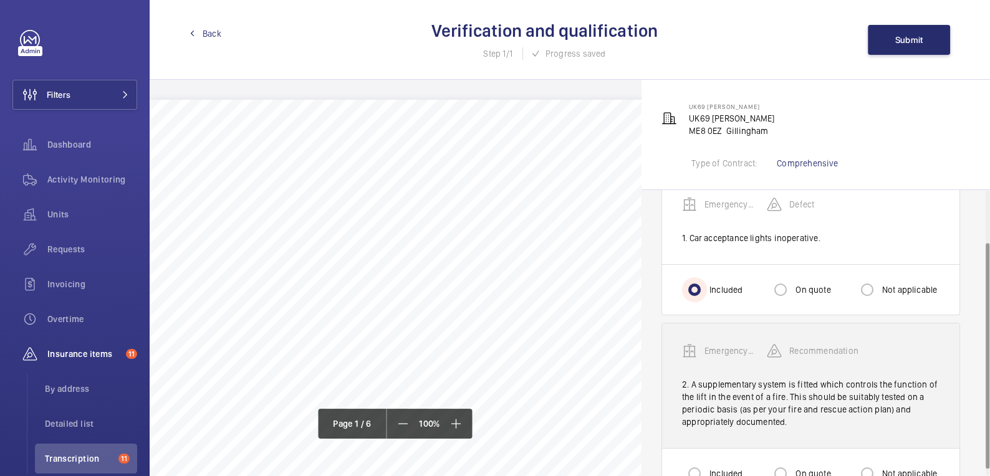
scroll to position [74, 0]
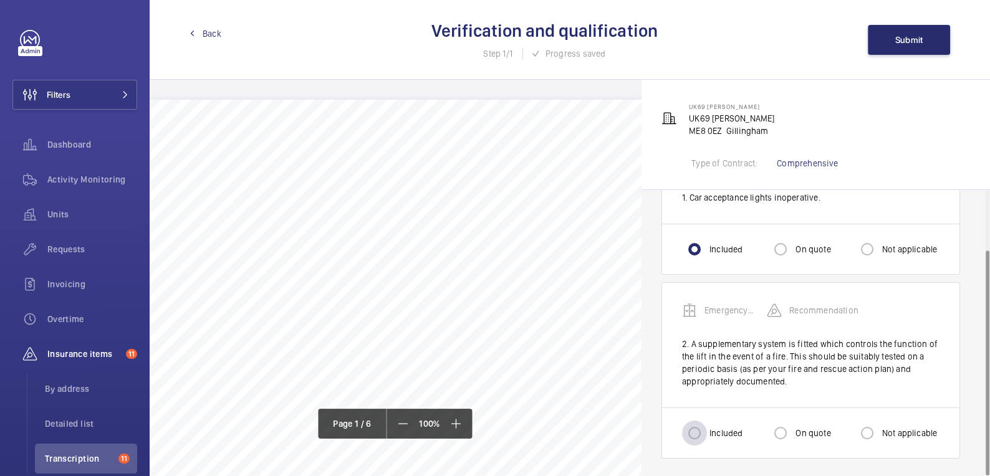
click at [708, 433] on div at bounding box center [694, 433] width 30 height 30
radio input "true"
click at [906, 43] on span "Submit" at bounding box center [909, 40] width 28 height 10
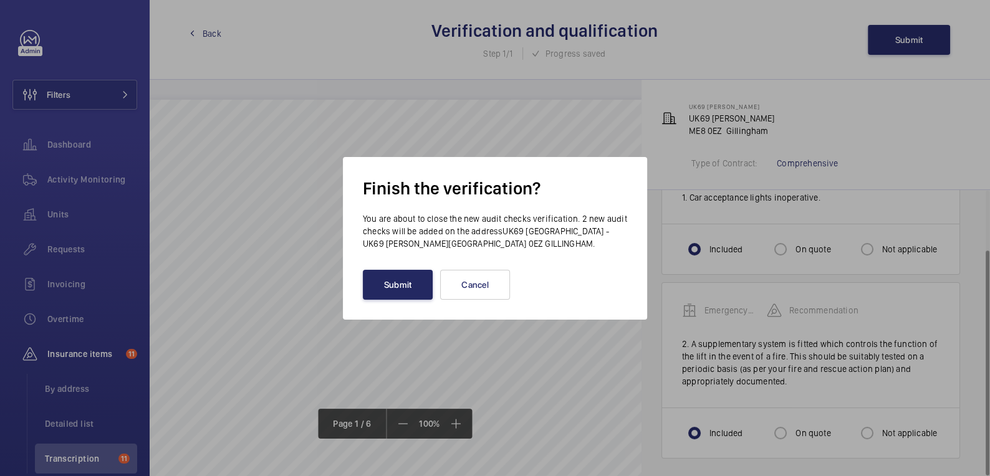
click at [411, 282] on button "Submit" at bounding box center [398, 285] width 70 height 30
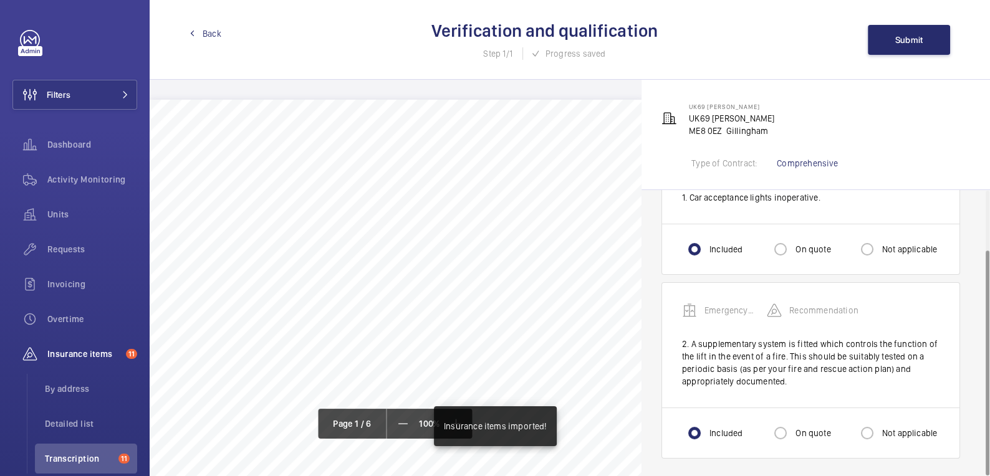
click at [201, 33] on link "Back" at bounding box center [205, 33] width 32 height 12
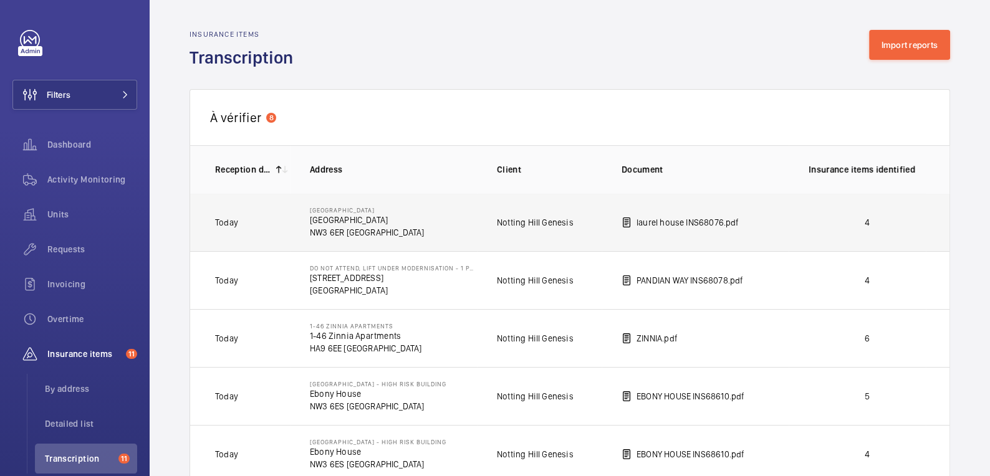
click at [884, 229] on td "4" at bounding box center [856, 222] width 137 height 58
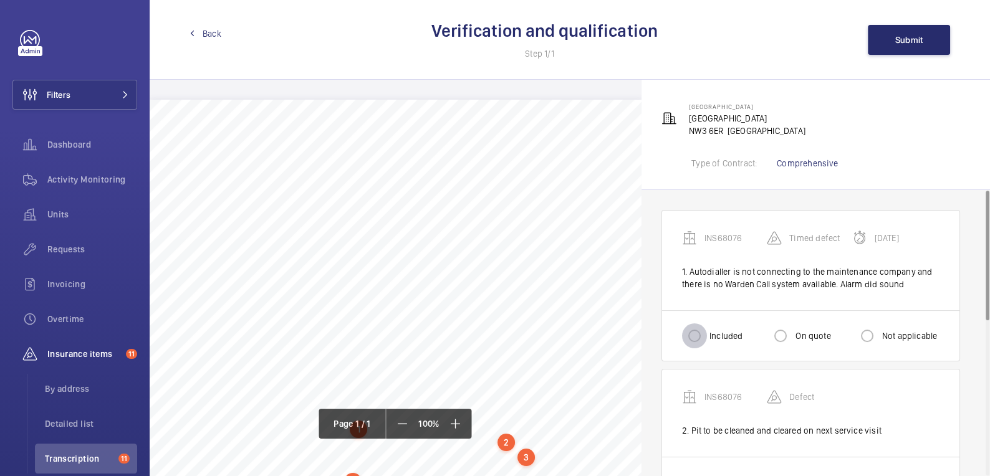
click at [704, 338] on input "Included" at bounding box center [694, 335] width 25 height 25
radio input "true"
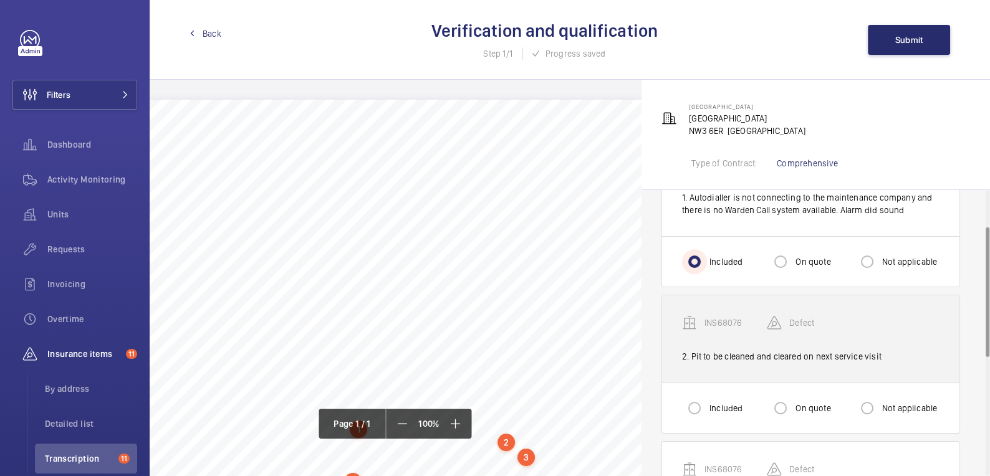
scroll to position [83, 0]
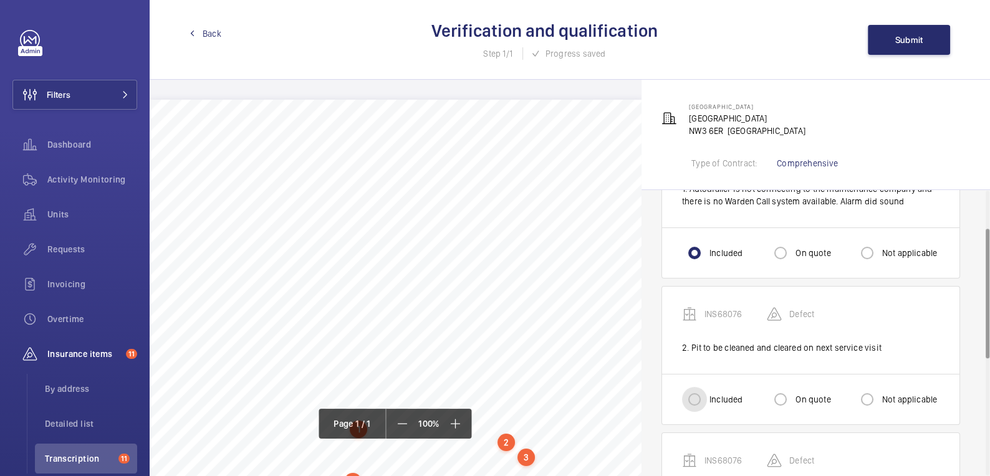
click at [694, 391] on input "Included" at bounding box center [694, 399] width 25 height 25
radio input "true"
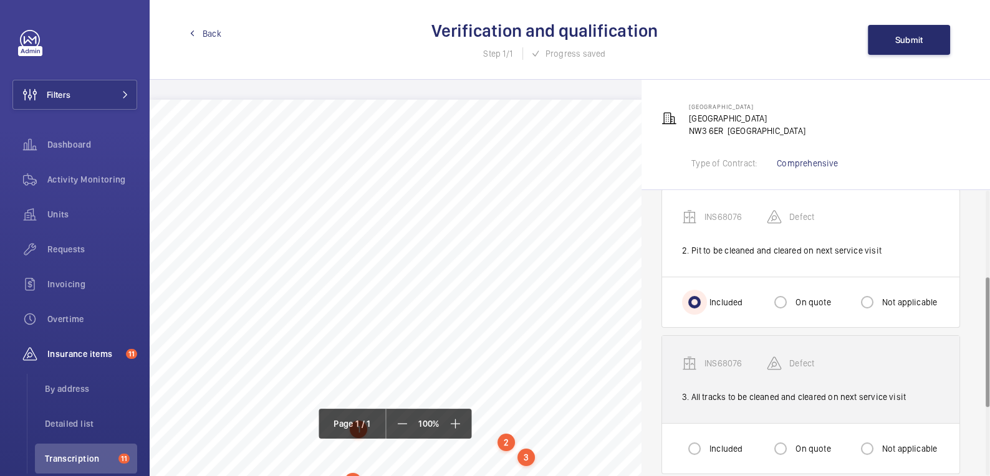
scroll to position [189, 0]
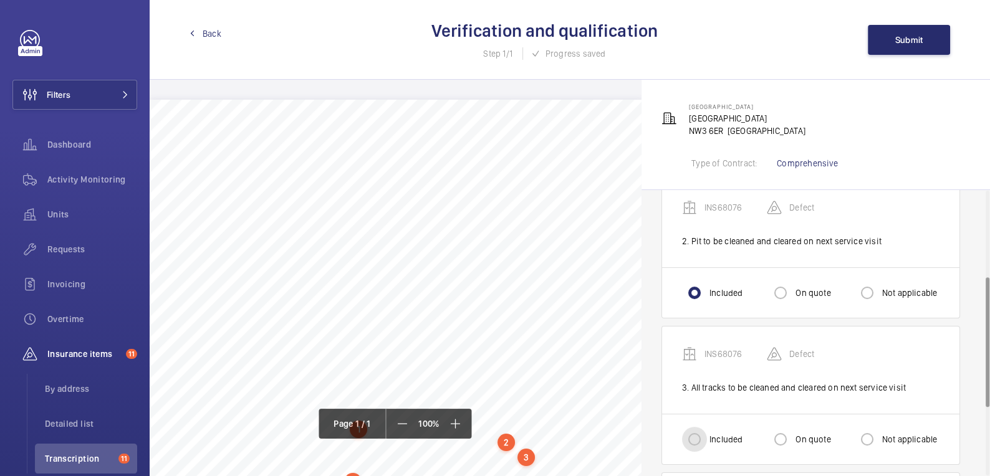
click at [704, 441] on input "Included" at bounding box center [694, 439] width 25 height 25
radio input "true"
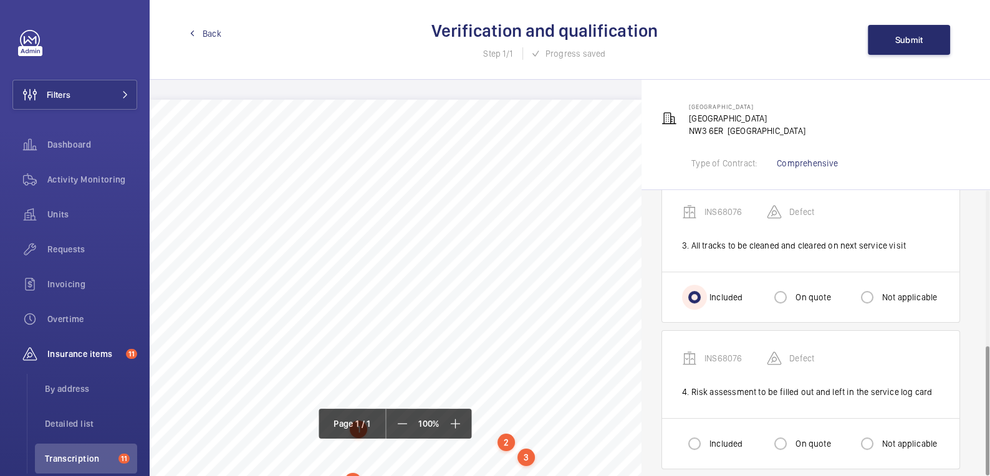
scroll to position [340, 0]
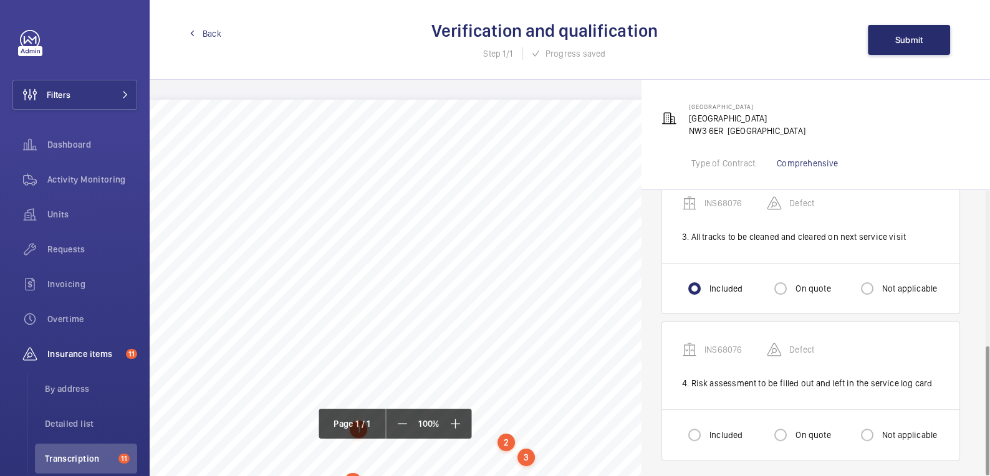
click at [901, 429] on label "Not applicable" at bounding box center [908, 435] width 58 height 12
click at [879, 429] on input "Not applicable" at bounding box center [866, 435] width 25 height 25
radio input "true"
click at [911, 44] on span "Submit" at bounding box center [909, 40] width 28 height 10
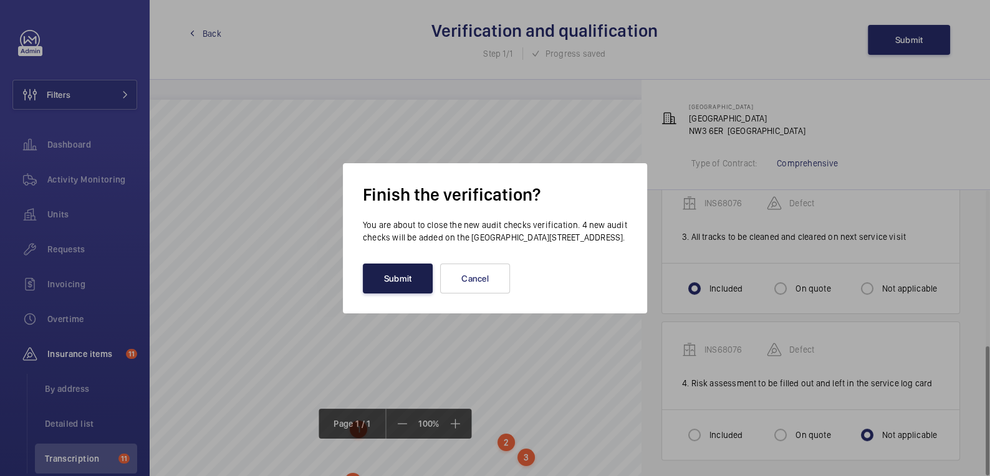
click at [384, 288] on button "Submit" at bounding box center [398, 279] width 70 height 30
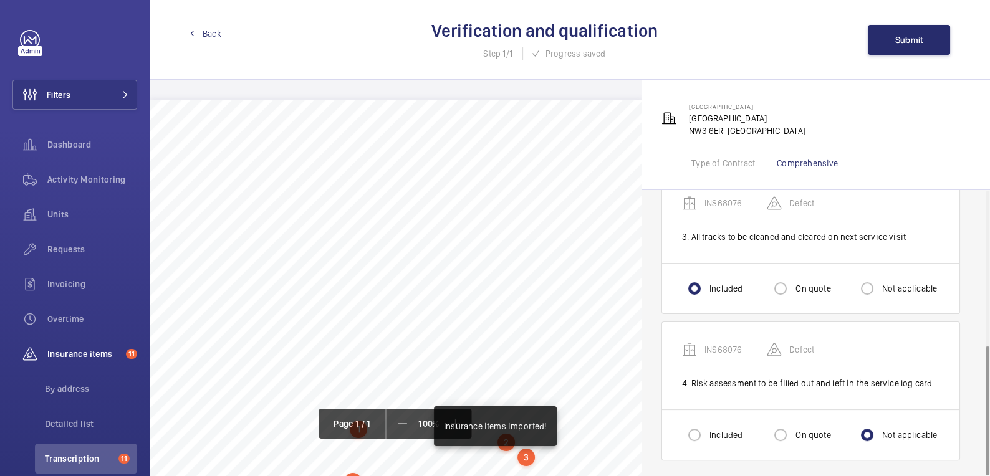
click at [209, 36] on span "Back" at bounding box center [212, 33] width 19 height 12
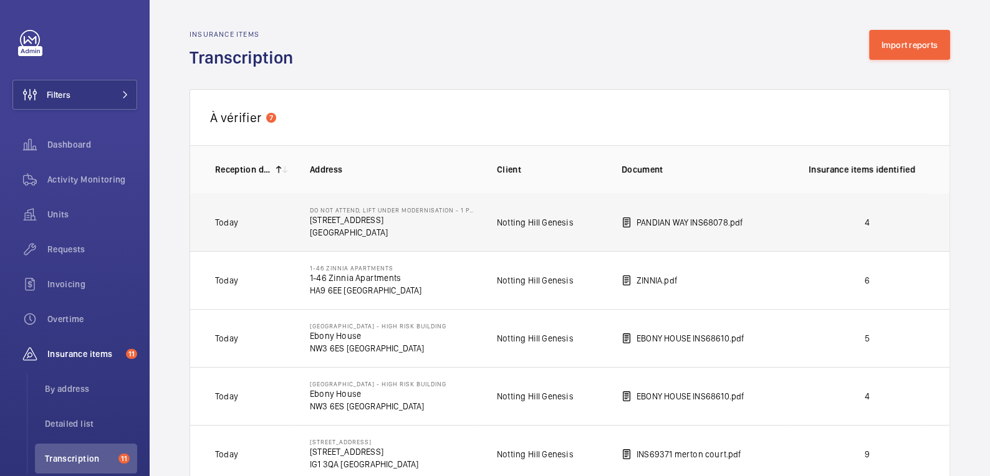
click at [886, 216] on p "4" at bounding box center [866, 222] width 117 height 12
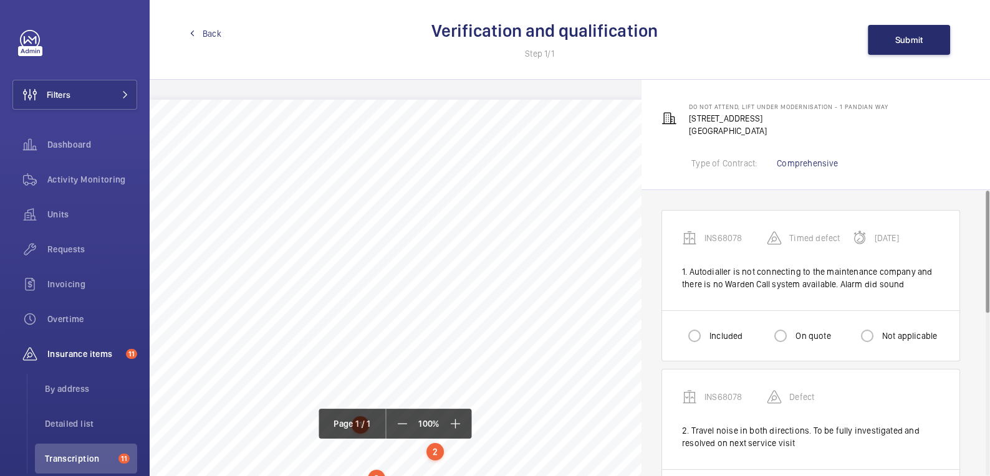
click at [710, 330] on label "Included" at bounding box center [725, 336] width 36 height 12
click at [707, 330] on input "Included" at bounding box center [694, 335] width 25 height 25
radio input "true"
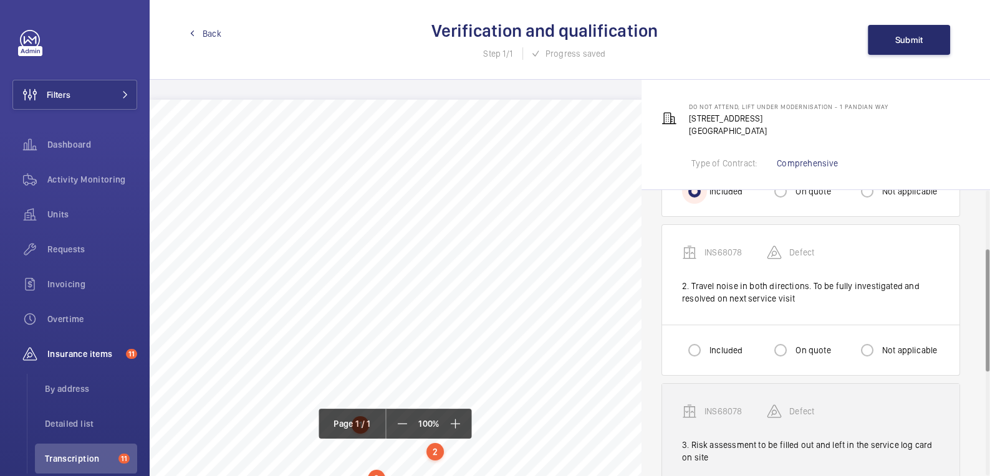
scroll to position [146, 0]
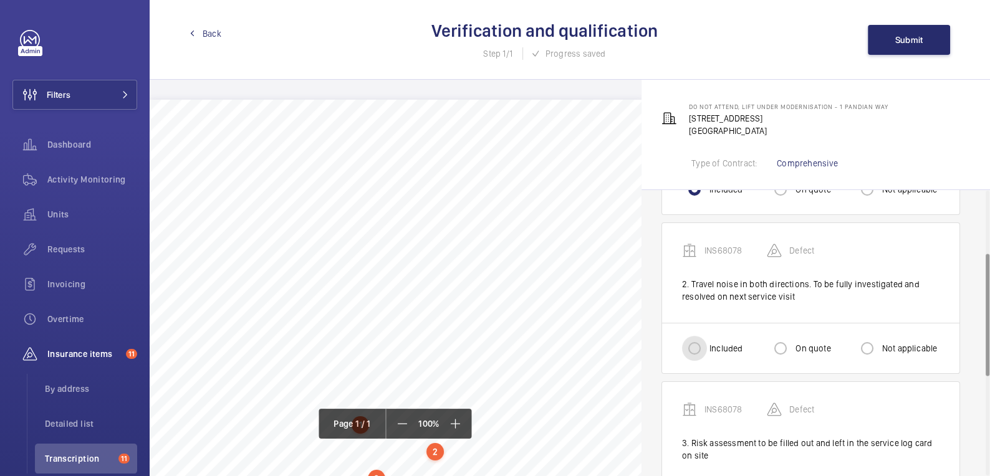
click at [696, 348] on input "Included" at bounding box center [694, 348] width 25 height 25
radio input "true"
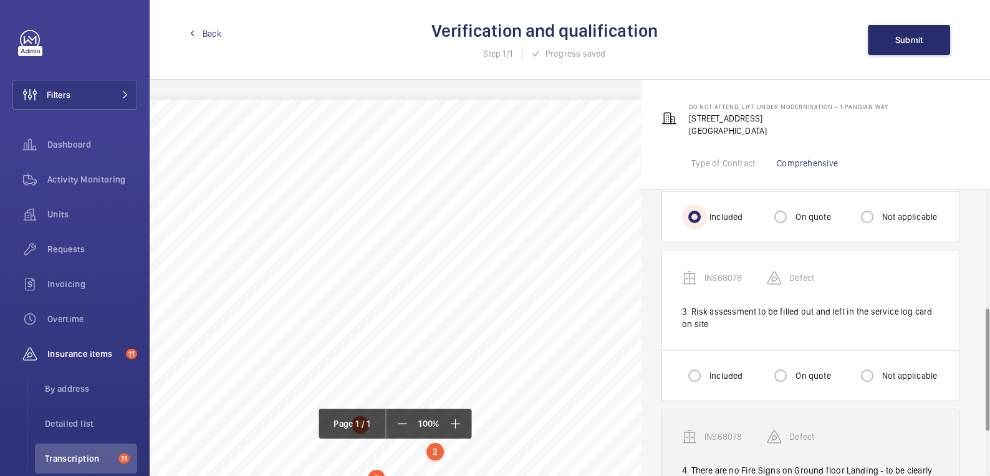
scroll to position [281, 0]
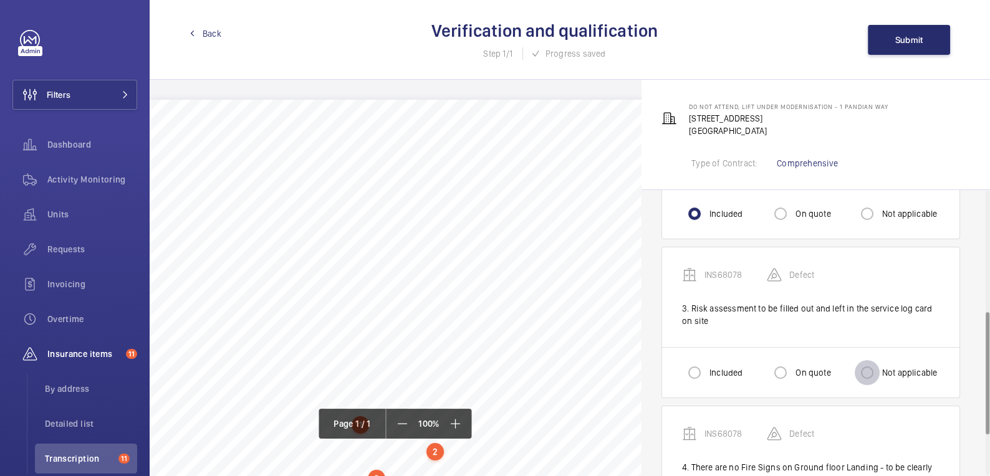
click at [873, 370] on input "Not applicable" at bounding box center [866, 372] width 25 height 25
radio input "true"
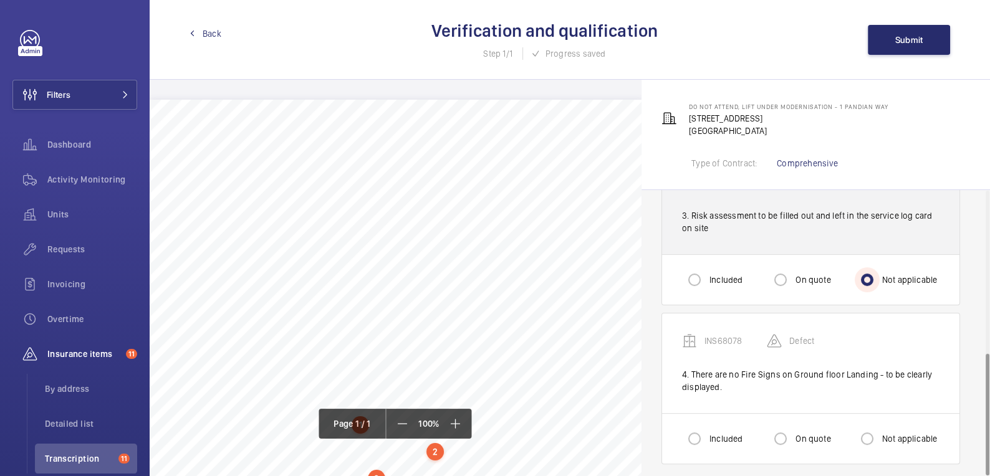
scroll to position [378, 0]
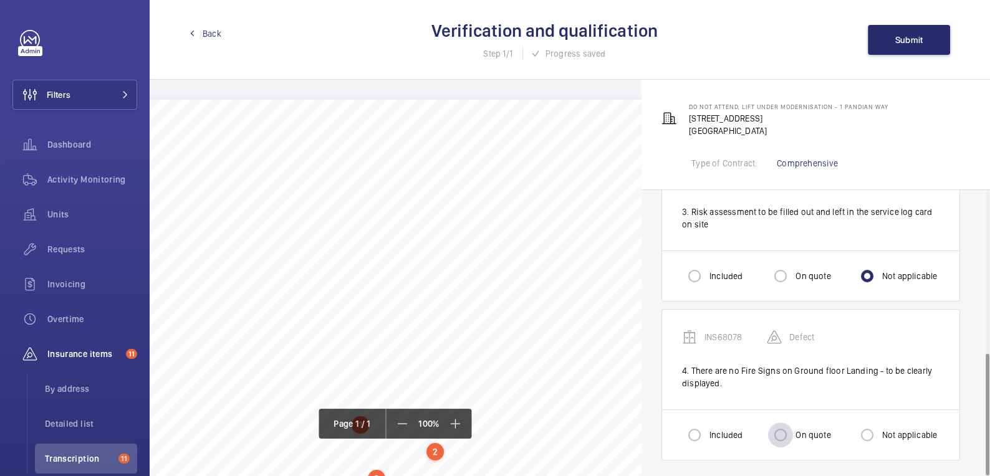
click at [793, 441] on div at bounding box center [780, 435] width 30 height 30
radio input "true"
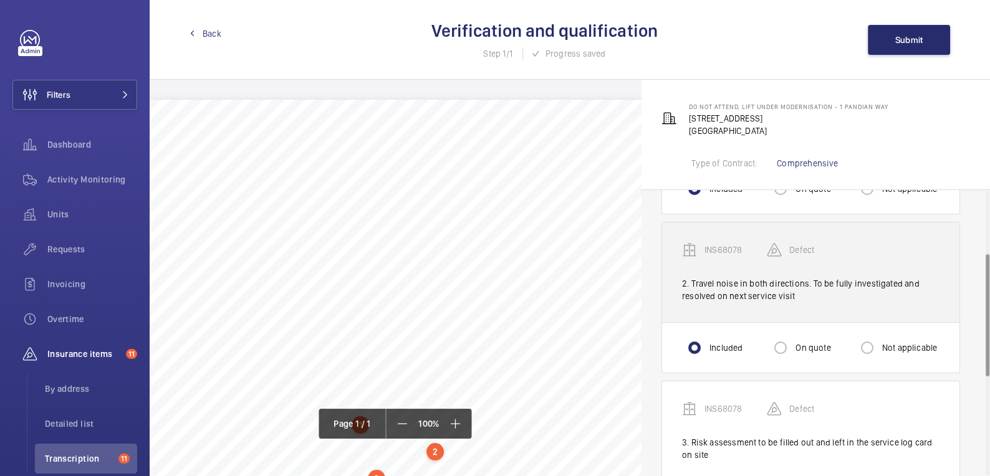
scroll to position [0, 0]
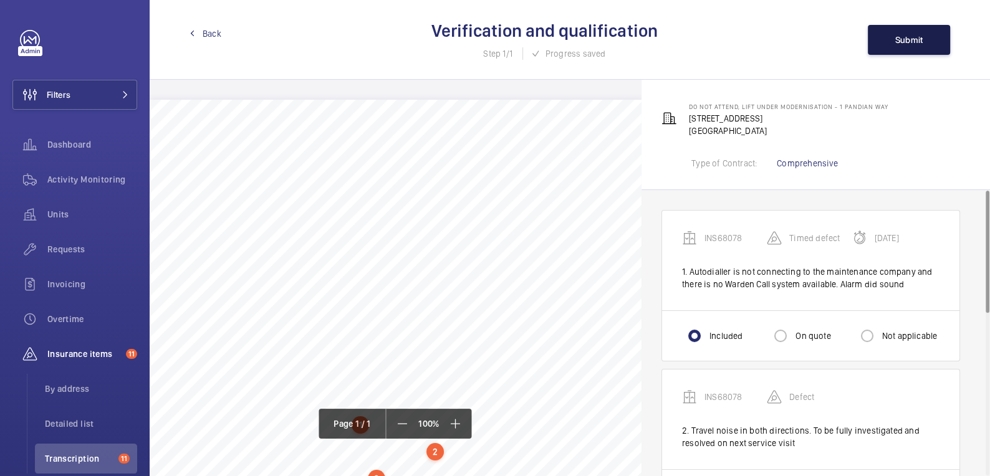
click at [909, 41] on span "Submit" at bounding box center [909, 40] width 28 height 10
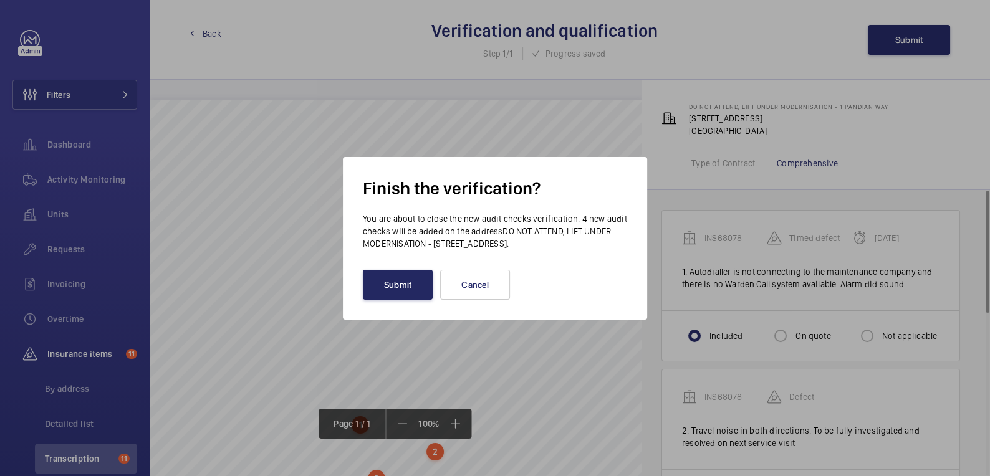
click at [401, 279] on button "Submit" at bounding box center [398, 285] width 70 height 30
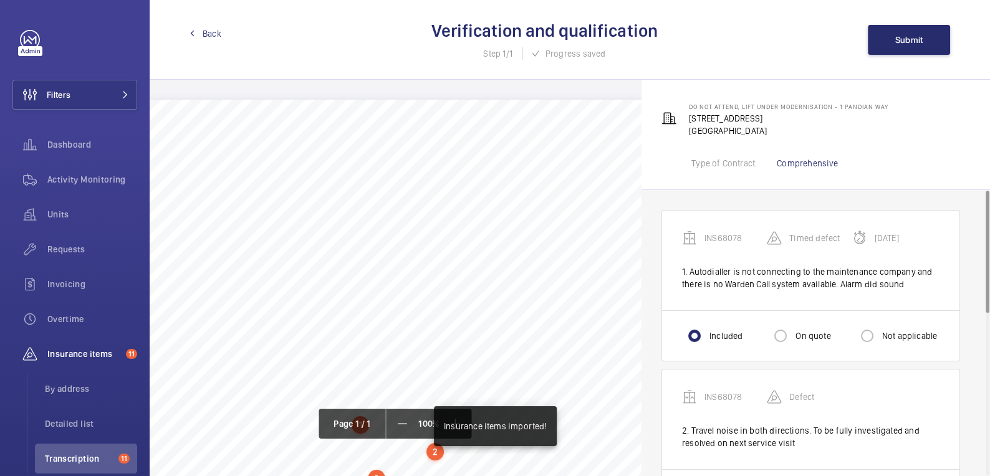
click at [203, 33] on span "Back" at bounding box center [212, 33] width 19 height 12
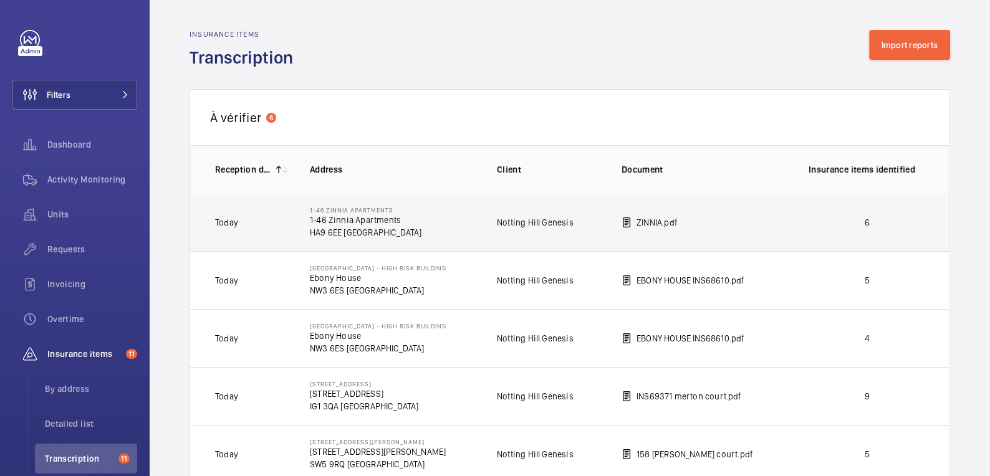
click at [894, 227] on p "6" at bounding box center [866, 222] width 117 height 12
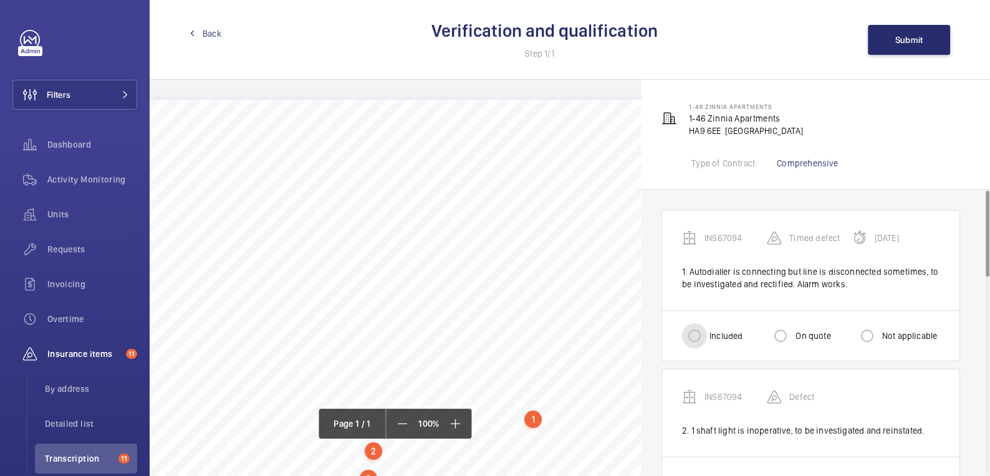
click at [705, 332] on input "Included" at bounding box center [694, 335] width 25 height 25
radio input "true"
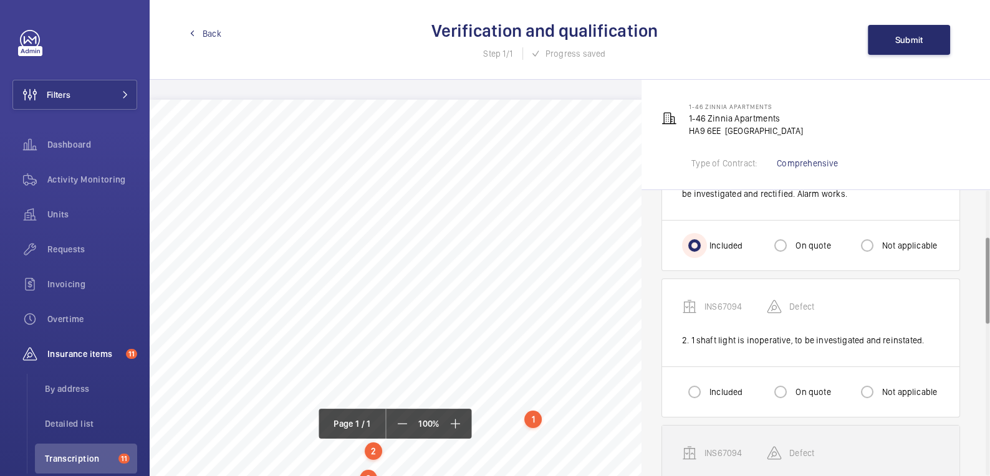
scroll to position [163, 0]
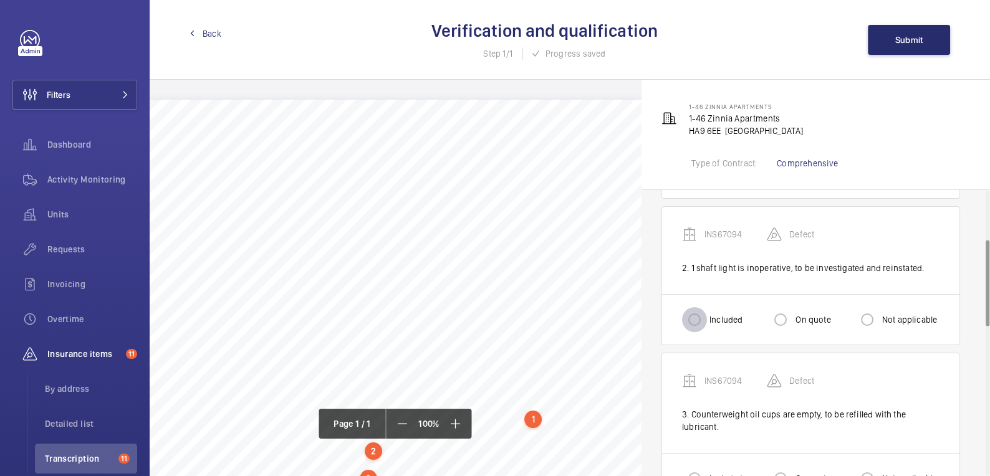
click at [702, 310] on input "Included" at bounding box center [694, 319] width 25 height 25
radio input "true"
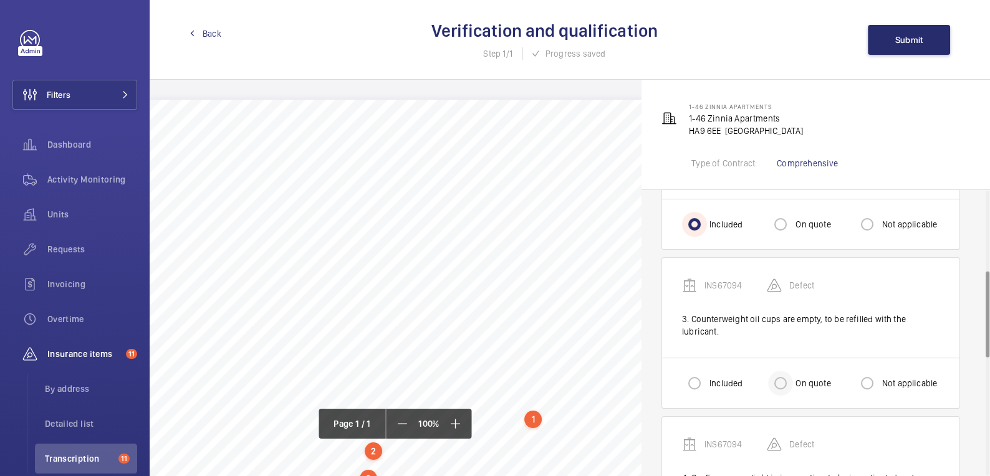
scroll to position [265, 0]
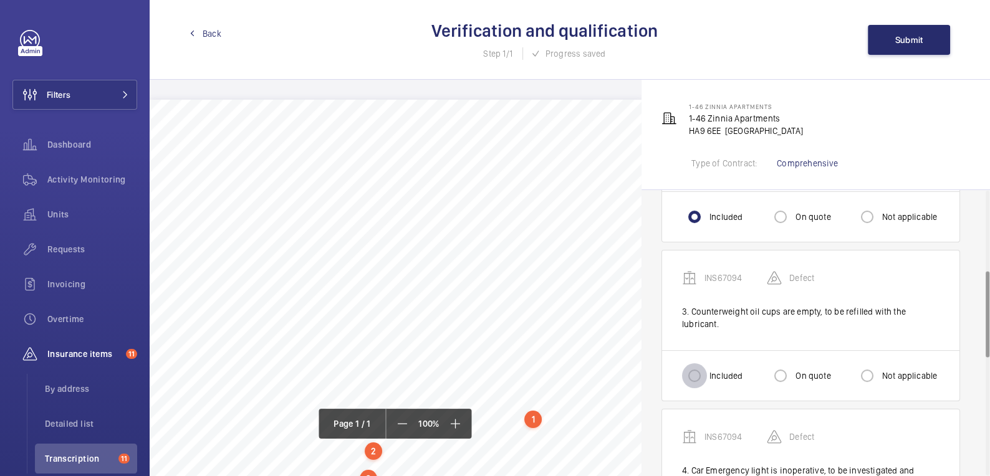
click at [692, 371] on input "Included" at bounding box center [694, 375] width 25 height 25
radio input "true"
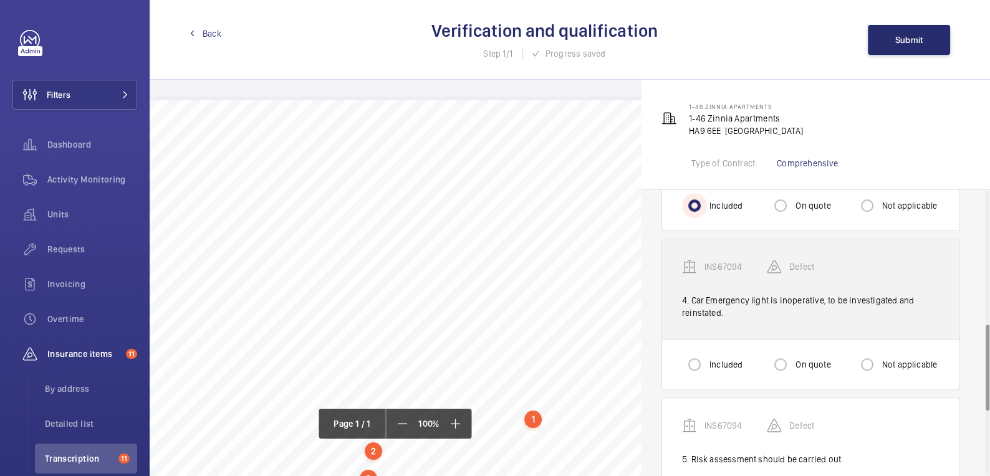
scroll to position [453, 0]
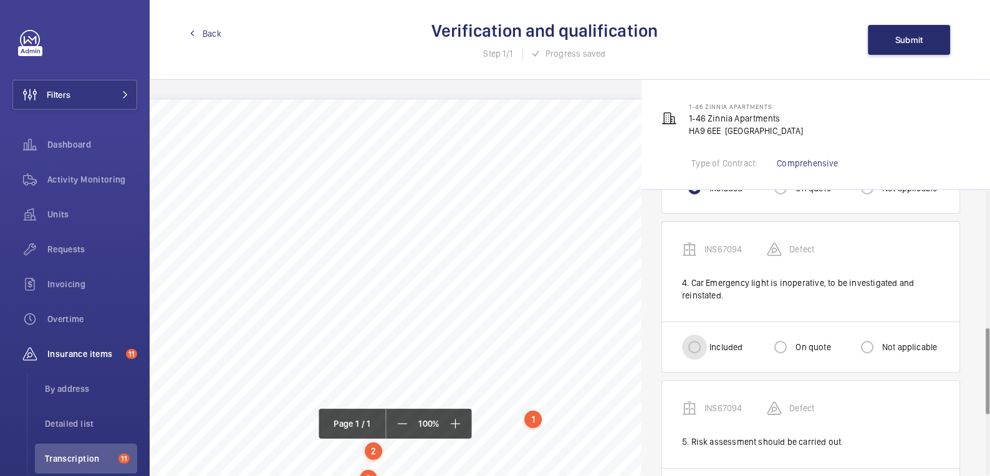
click at [703, 346] on input "Included" at bounding box center [694, 347] width 25 height 25
radio input "true"
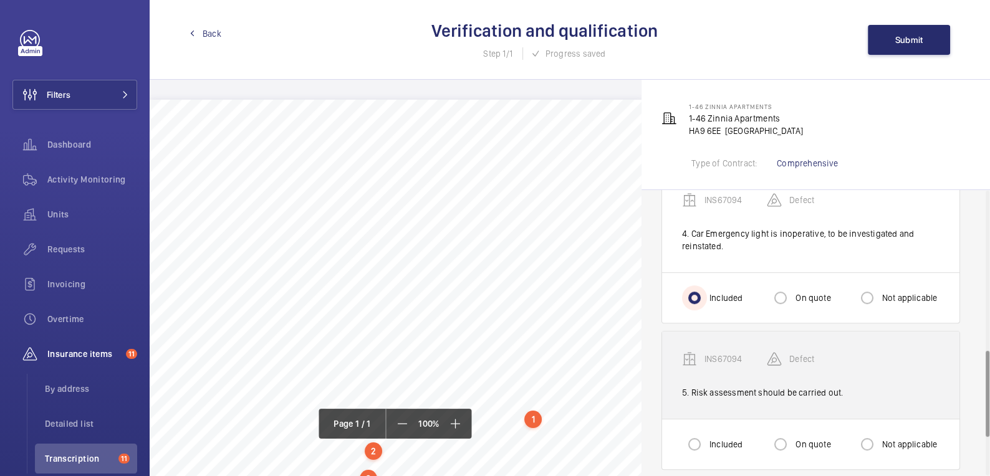
scroll to position [527, 0]
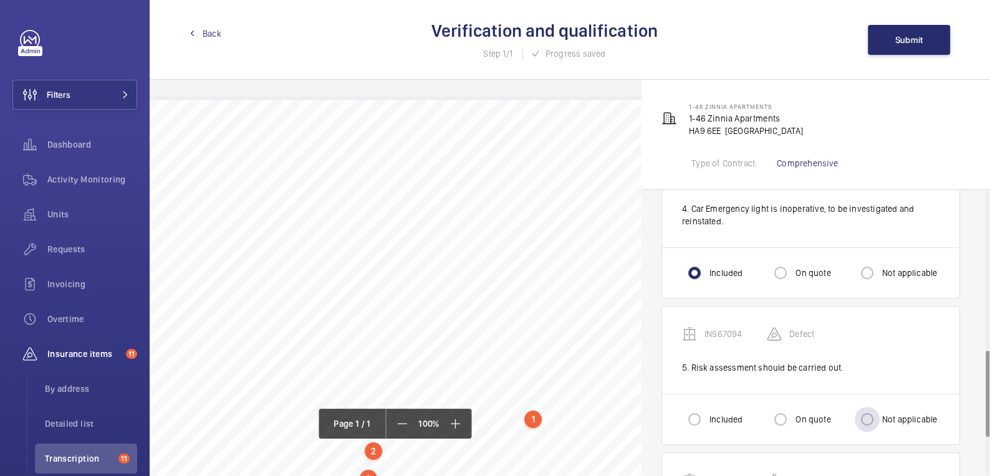
click at [904, 413] on label "Not applicable" at bounding box center [908, 419] width 58 height 12
click at [879, 413] on input "Not applicable" at bounding box center [866, 419] width 25 height 25
radio input "true"
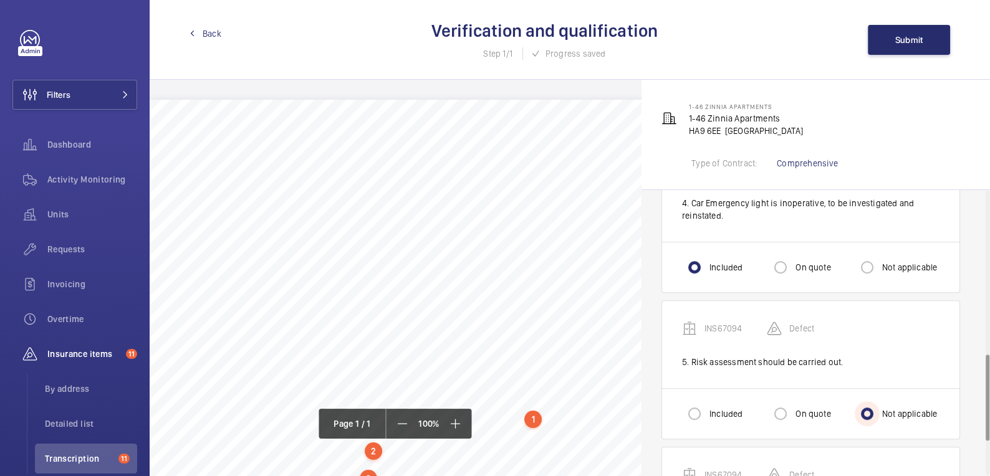
scroll to position [656, 0]
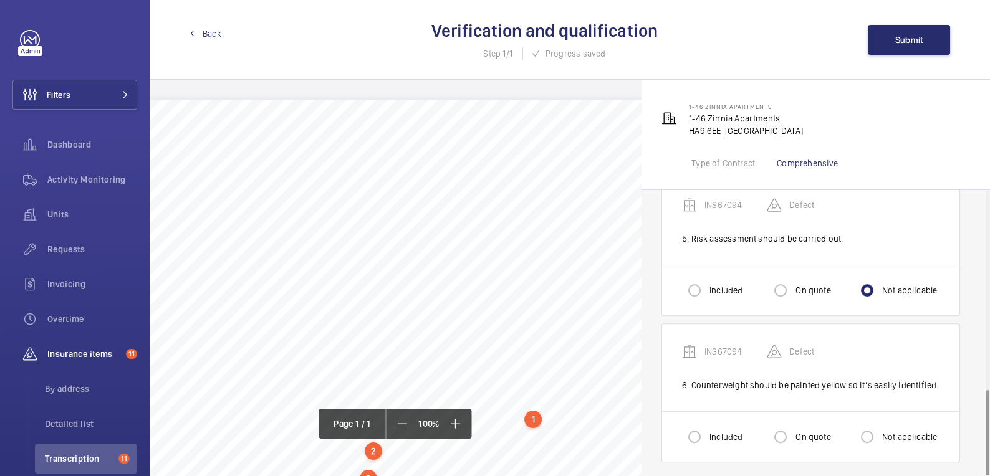
click at [806, 434] on label "On quote" at bounding box center [811, 437] width 37 height 12
click at [793, 434] on input "On quote" at bounding box center [780, 436] width 25 height 25
radio input "true"
click at [898, 37] on span "Submit" at bounding box center [909, 40] width 28 height 10
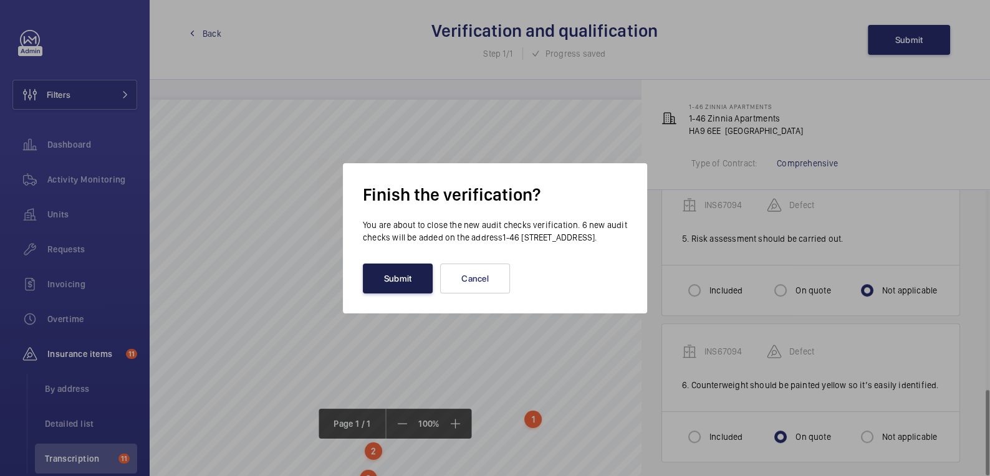
click at [393, 282] on button "Submit" at bounding box center [398, 279] width 70 height 30
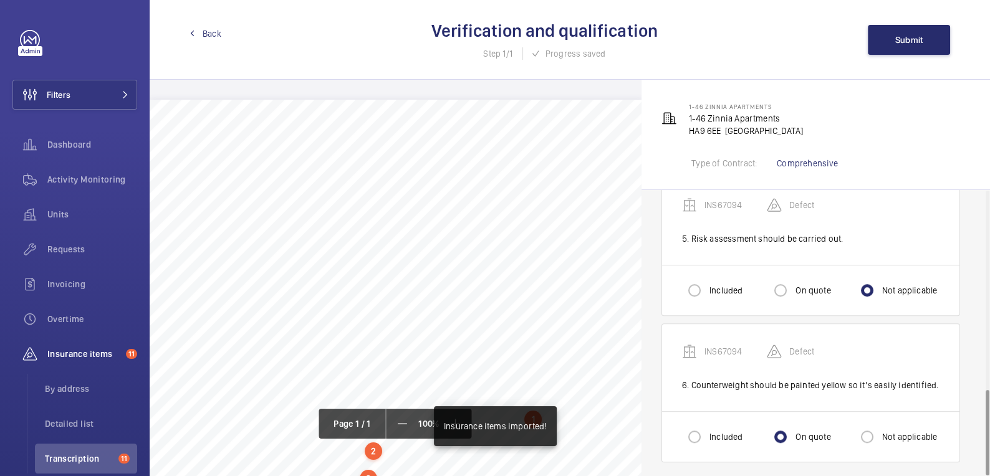
click at [209, 32] on span "Back" at bounding box center [212, 33] width 19 height 12
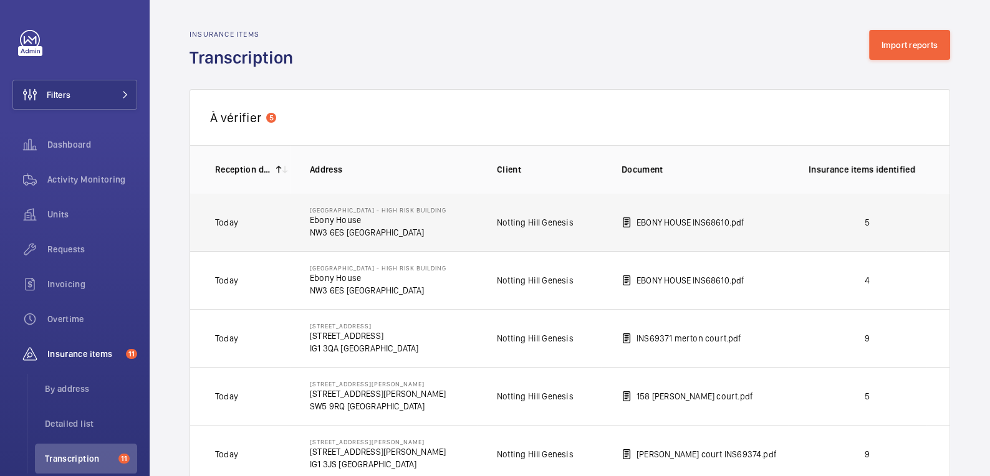
click at [889, 227] on p "5" at bounding box center [866, 222] width 117 height 12
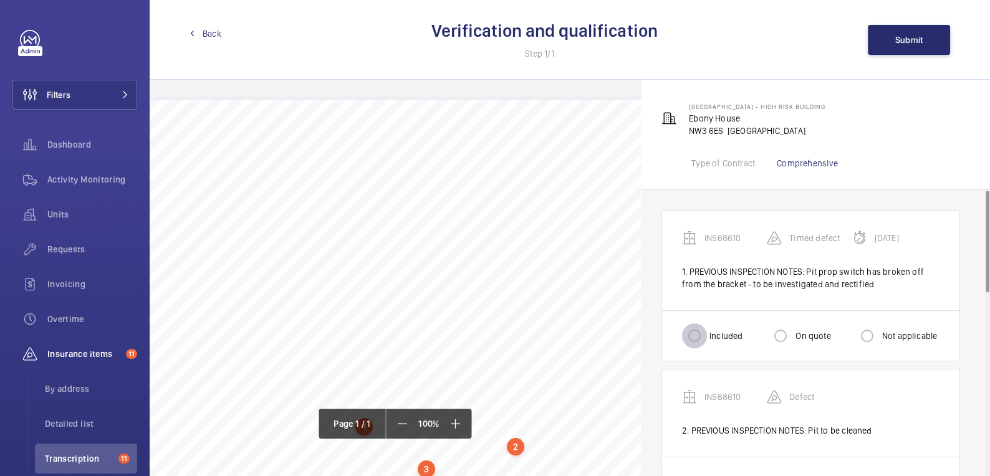
click at [694, 339] on input "Included" at bounding box center [694, 335] width 25 height 25
radio input "true"
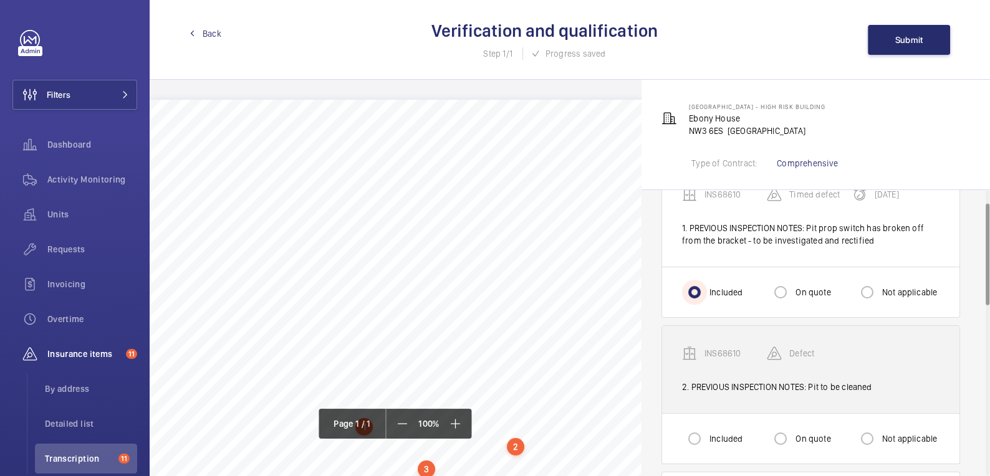
scroll to position [131, 0]
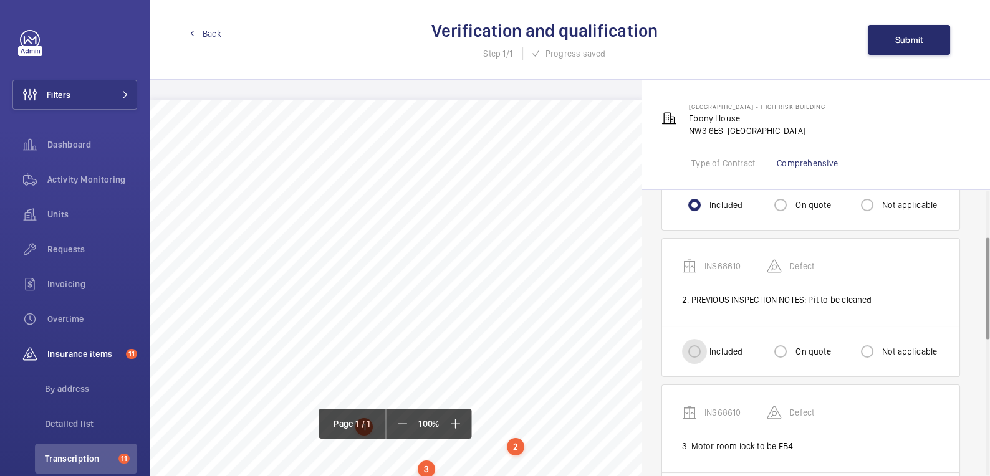
click at [696, 355] on input "Included" at bounding box center [694, 351] width 25 height 25
radio input "true"
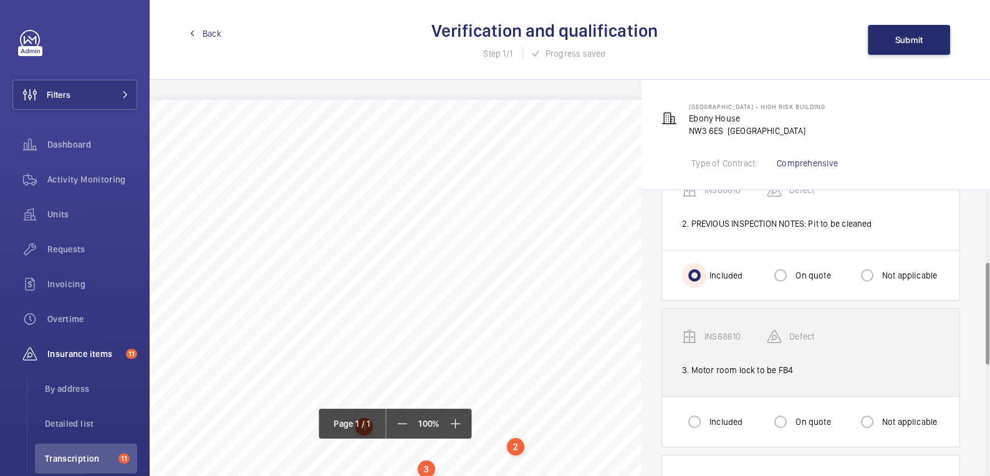
scroll to position [208, 0]
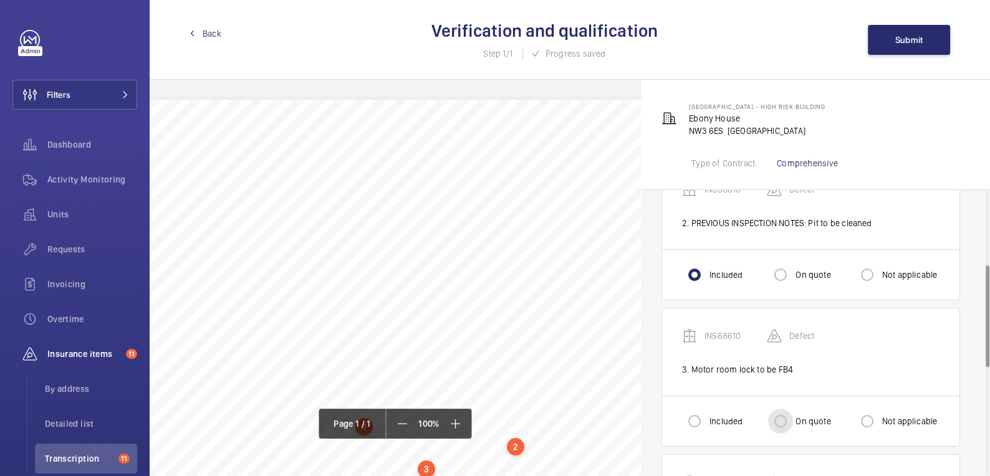
click at [781, 416] on input "On quote" at bounding box center [780, 421] width 25 height 25
radio input "true"
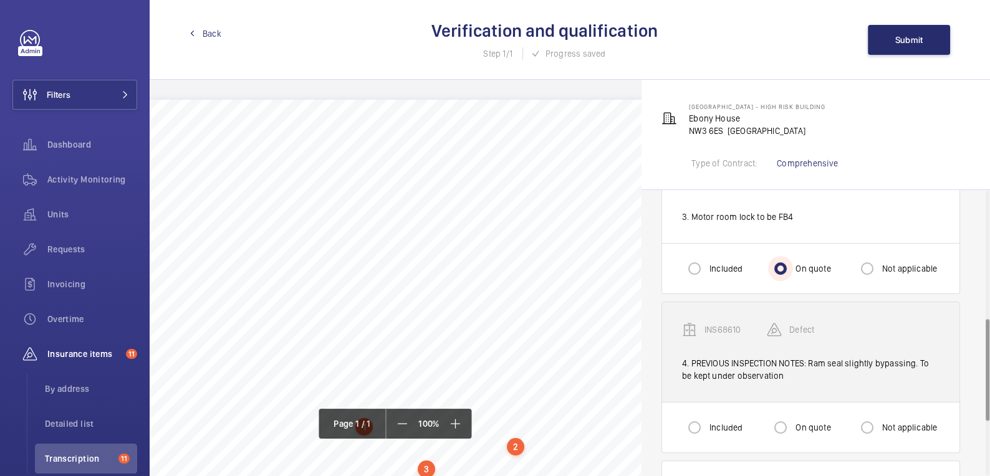
scroll to position [366, 0]
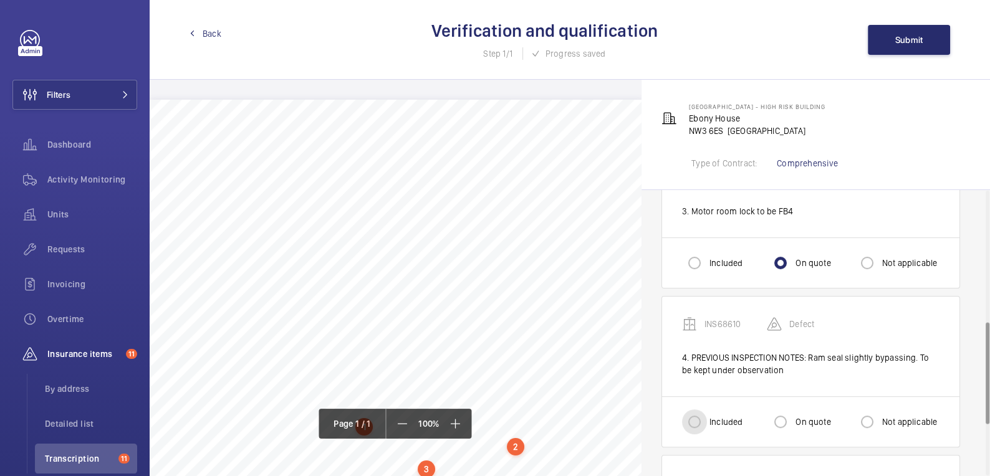
click at [703, 412] on input "Included" at bounding box center [694, 421] width 25 height 25
radio input "true"
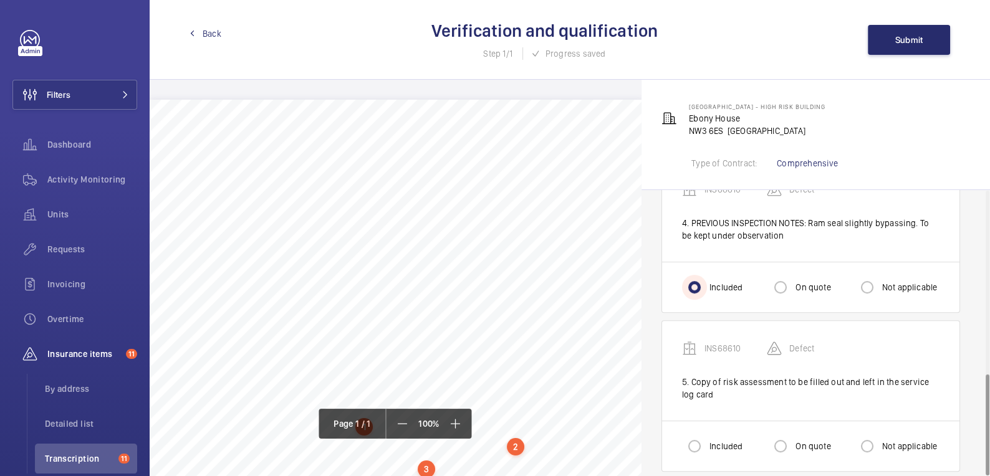
scroll to position [511, 0]
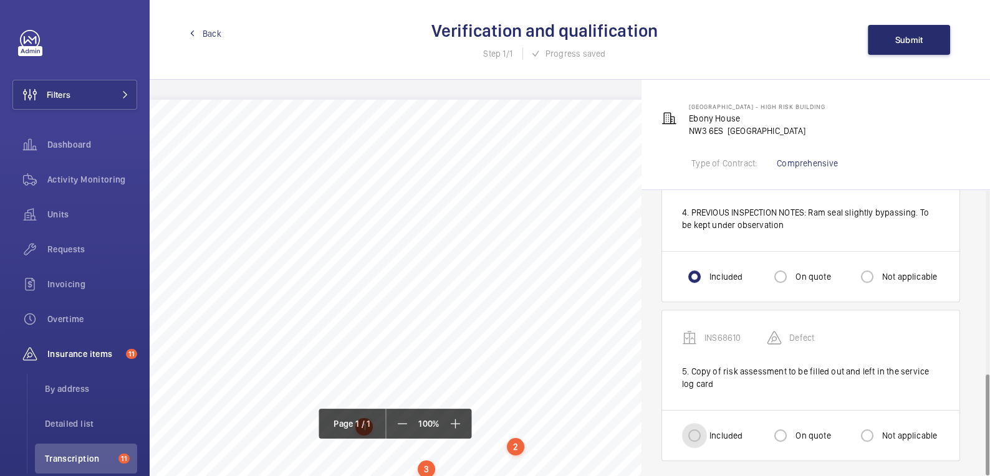
click at [696, 432] on input "Included" at bounding box center [694, 435] width 25 height 25
radio input "true"
click at [906, 44] on span "Submit" at bounding box center [909, 40] width 28 height 10
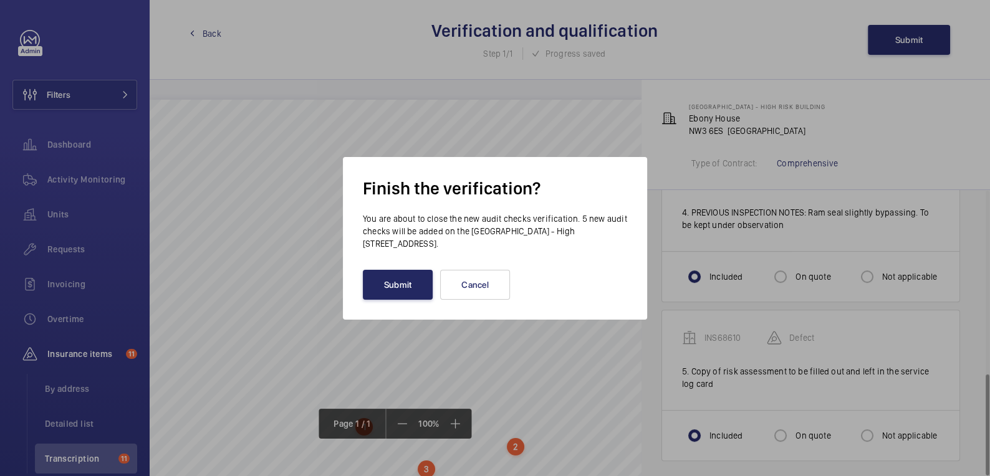
click at [396, 290] on button "Submit" at bounding box center [398, 285] width 70 height 30
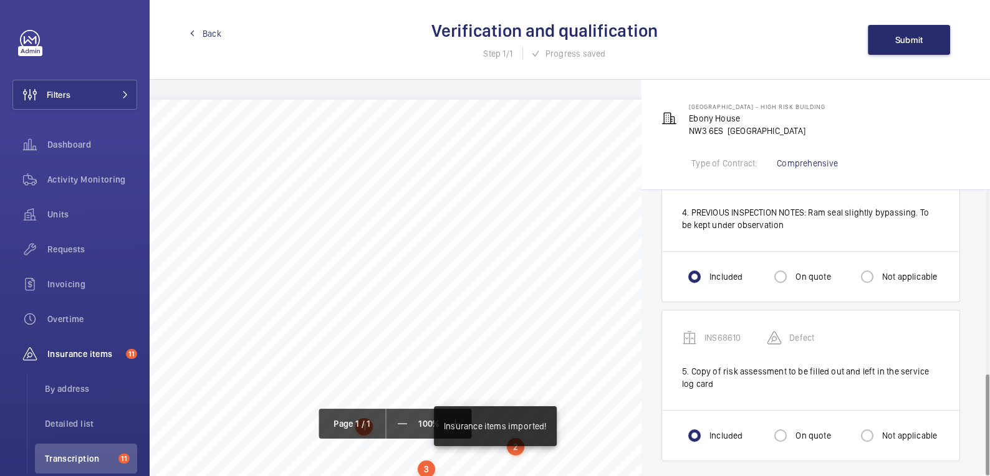
click at [208, 36] on span "Back" at bounding box center [212, 33] width 19 height 12
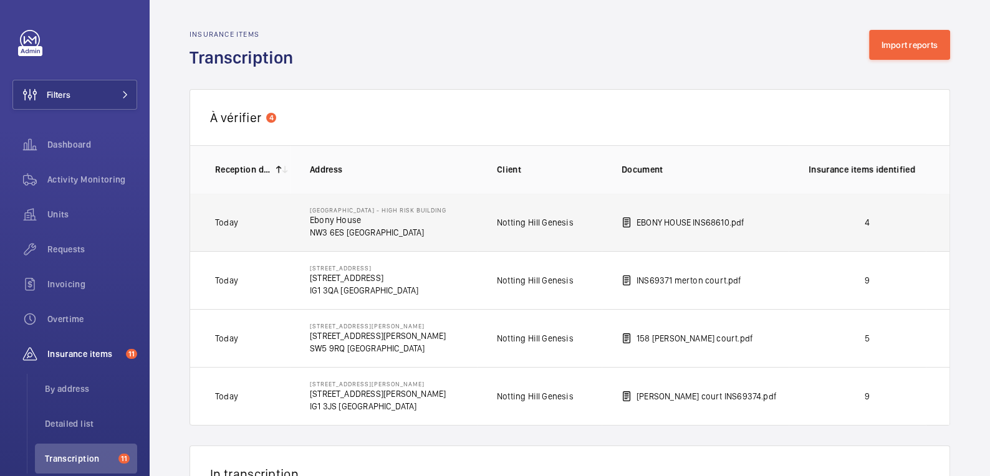
click at [884, 218] on p "4" at bounding box center [866, 222] width 117 height 12
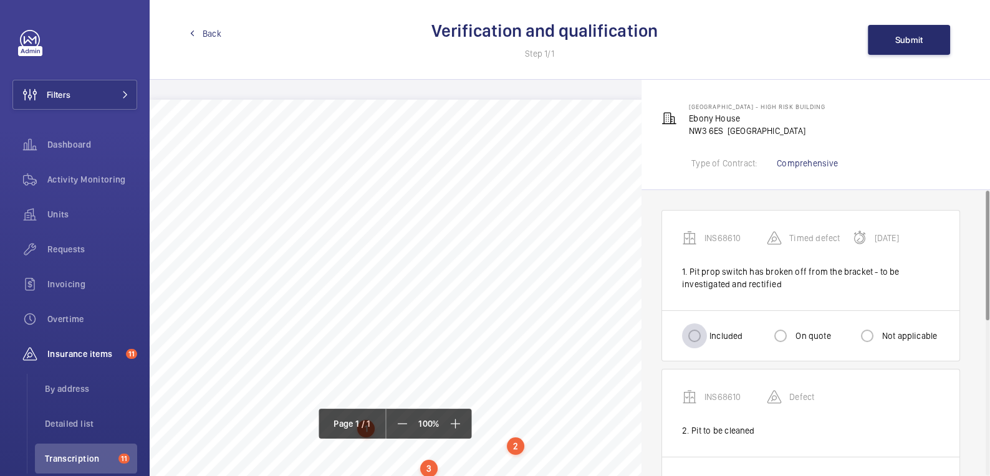
click at [707, 333] on div at bounding box center [694, 336] width 30 height 30
radio input "true"
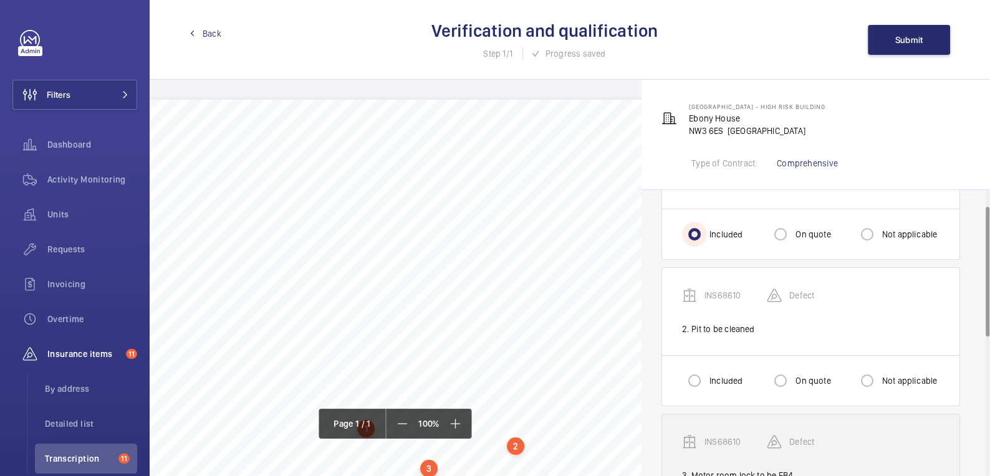
scroll to position [107, 0]
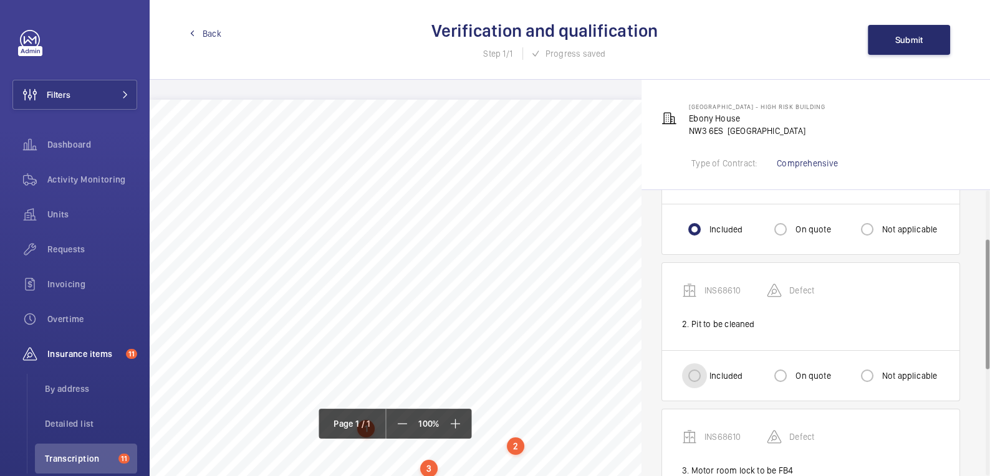
click at [690, 378] on input "Included" at bounding box center [694, 375] width 25 height 25
radio input "true"
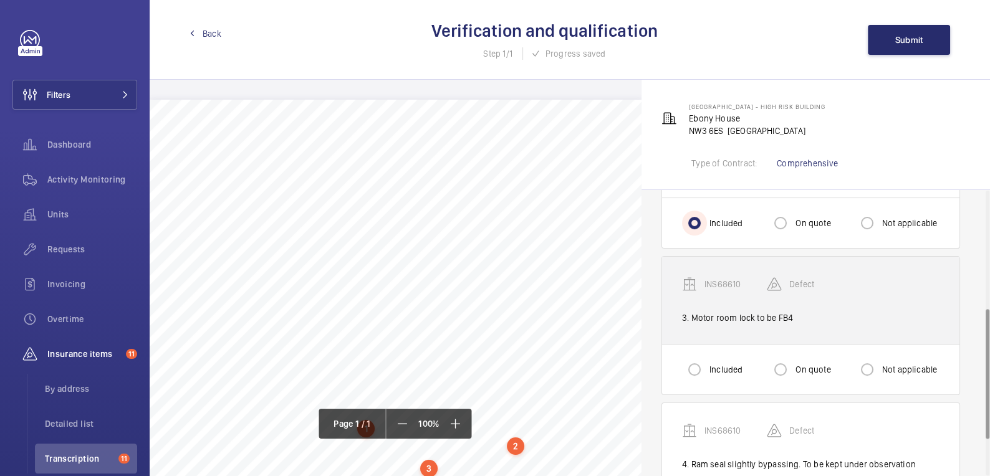
scroll to position [284, 0]
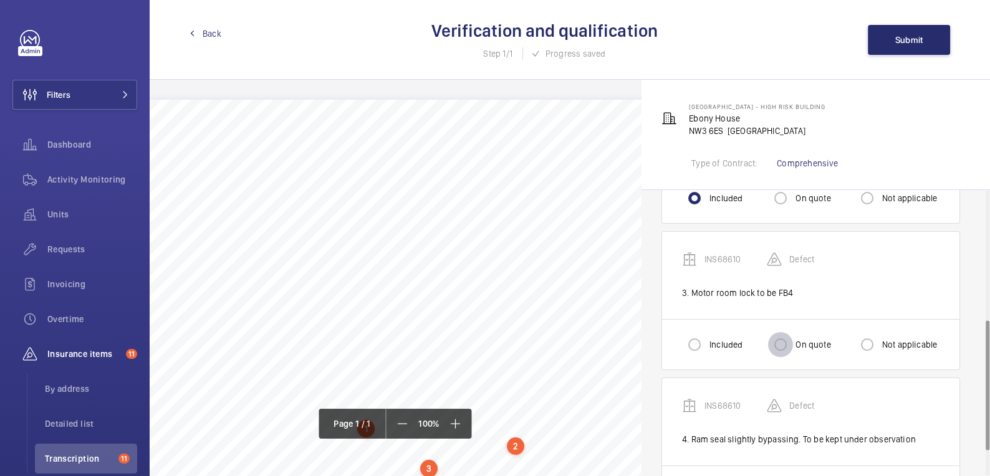
click at [790, 343] on input "On quote" at bounding box center [780, 344] width 25 height 25
radio input "true"
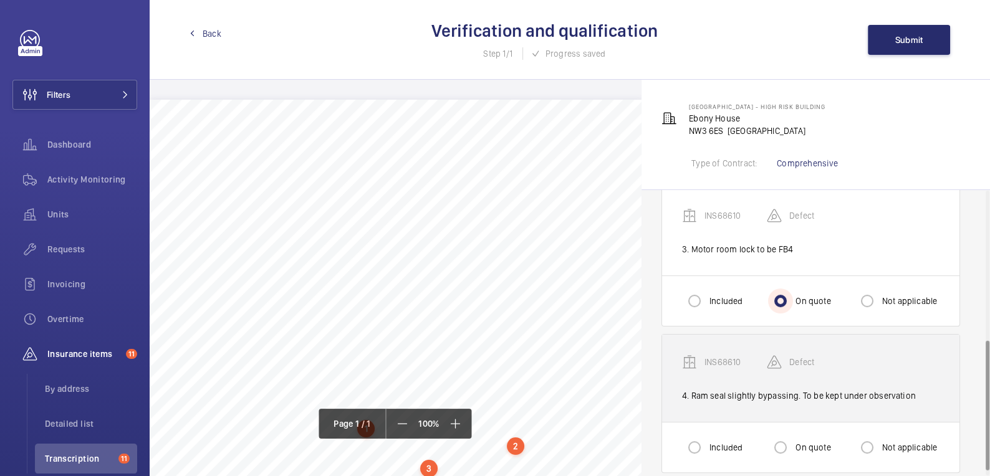
scroll to position [340, 0]
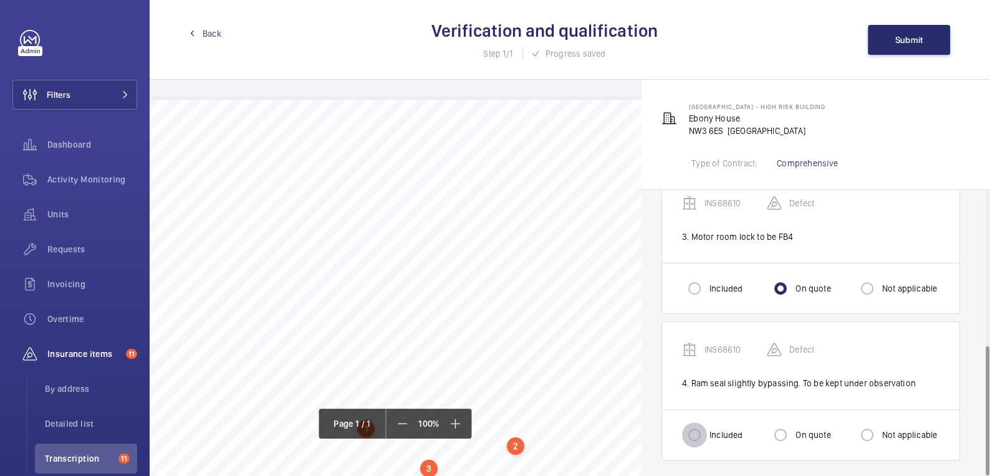
click at [702, 429] on input "Included" at bounding box center [694, 435] width 25 height 25
radio input "true"
click at [904, 35] on span "Submit" at bounding box center [909, 40] width 28 height 10
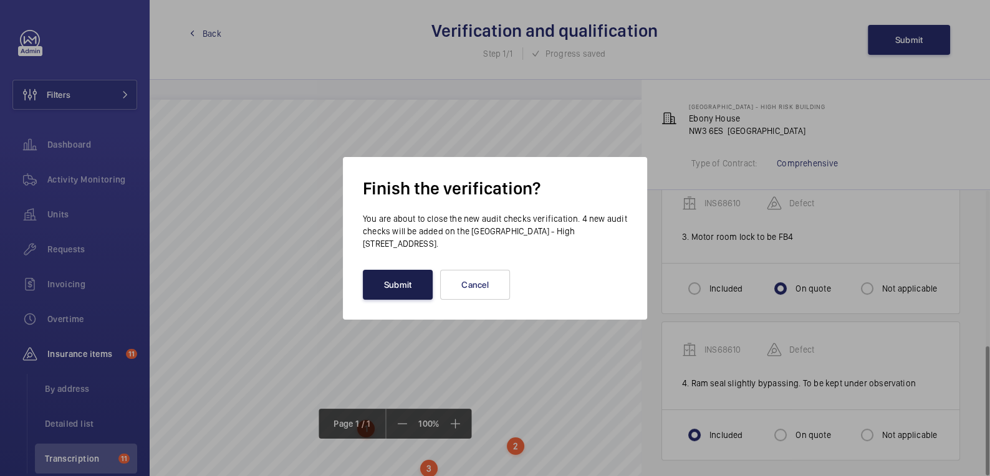
click at [392, 285] on button "Submit" at bounding box center [398, 285] width 70 height 30
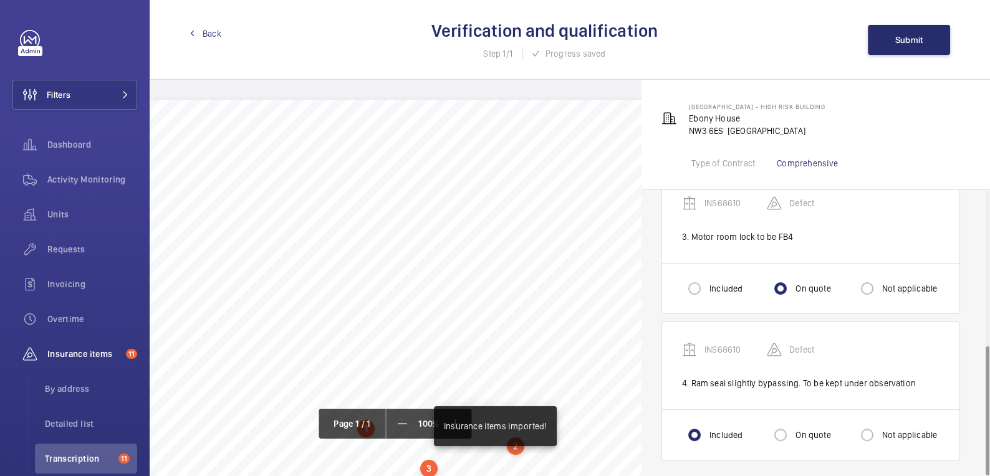
click at [206, 31] on span "Back" at bounding box center [212, 33] width 19 height 12
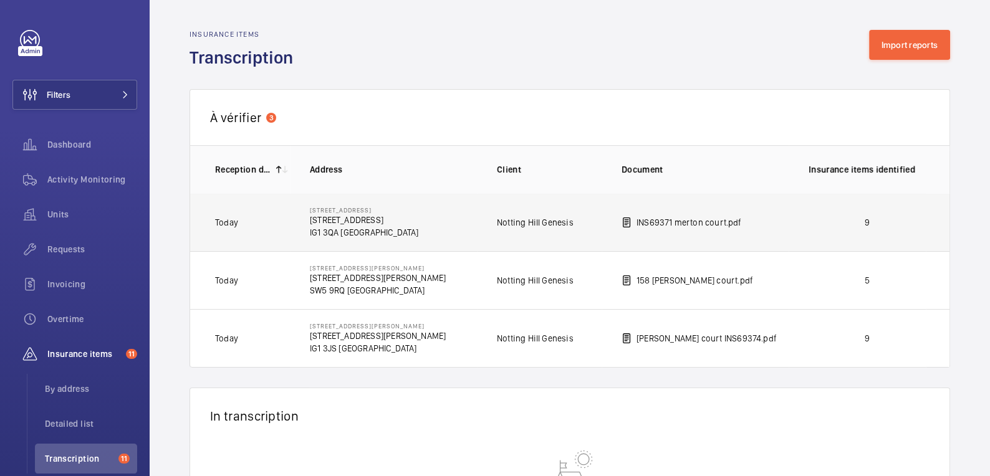
click at [849, 221] on p "9" at bounding box center [866, 222] width 117 height 12
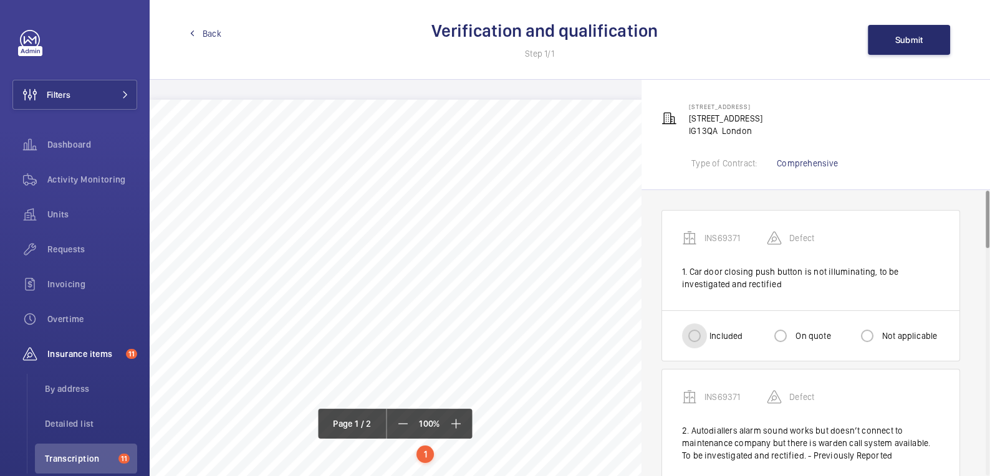
click at [705, 336] on input "Included" at bounding box center [694, 335] width 25 height 25
radio input "true"
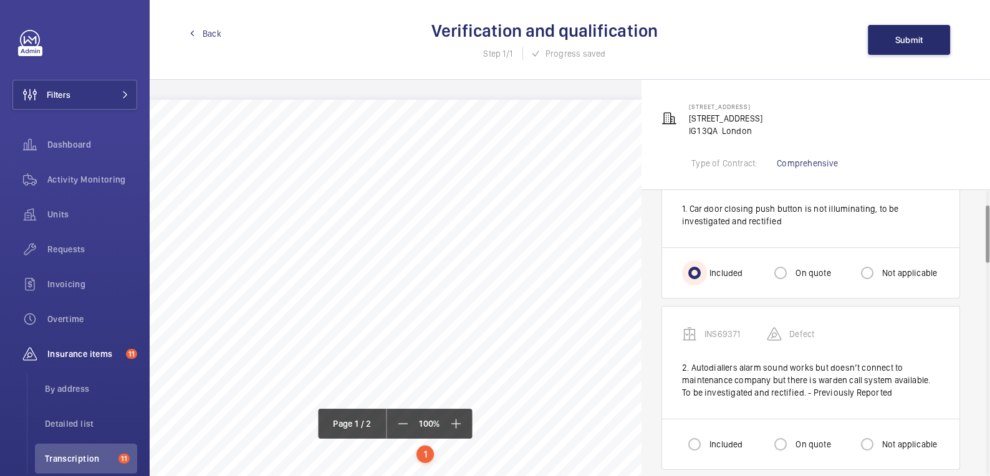
scroll to position [73, 0]
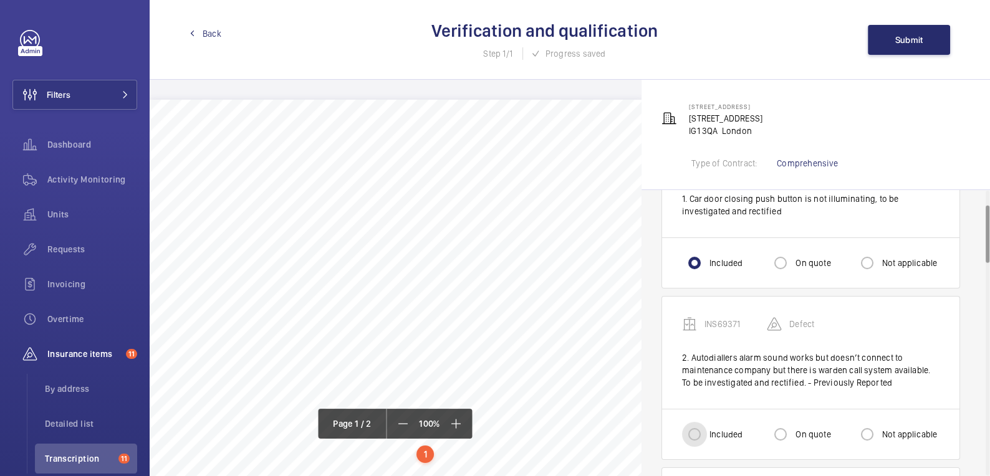
click at [701, 428] on input "Included" at bounding box center [694, 434] width 25 height 25
radio input "true"
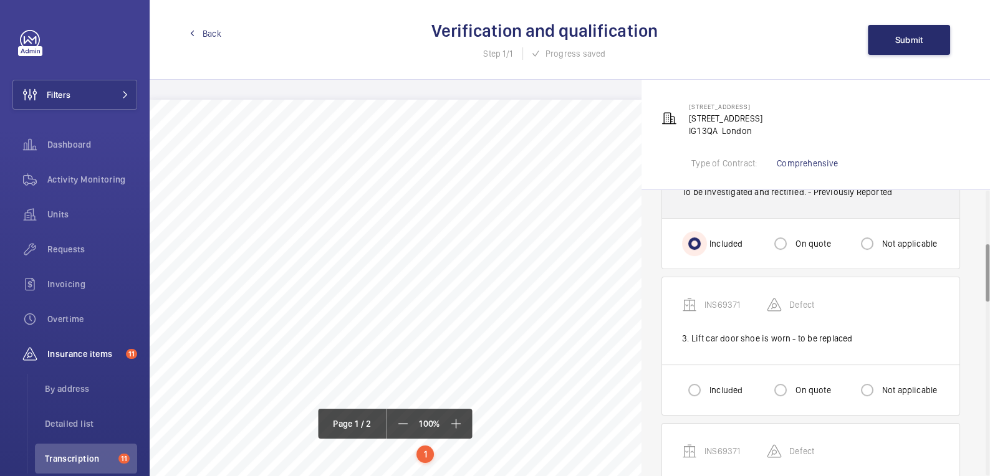
scroll to position [265, 0]
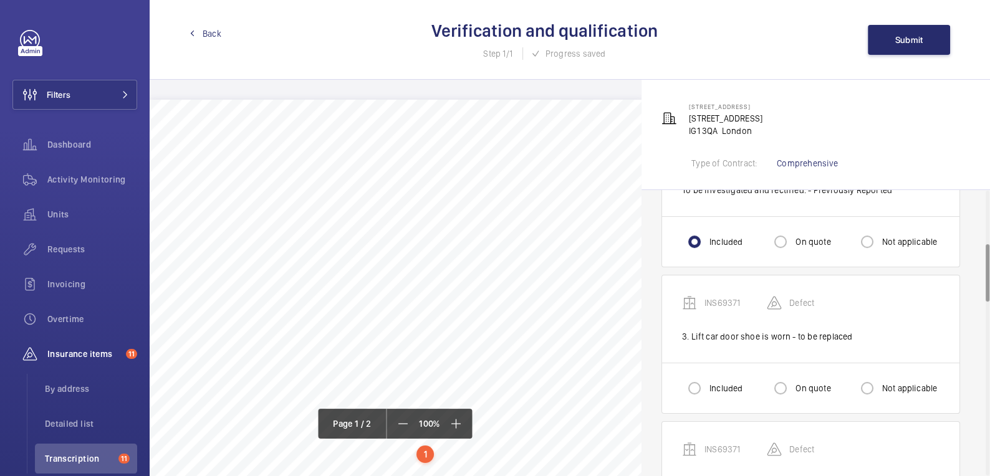
click at [677, 378] on div "Included On quote Not applicable" at bounding box center [810, 388] width 297 height 50
click at [705, 383] on div at bounding box center [694, 385] width 30 height 30
radio input "true"
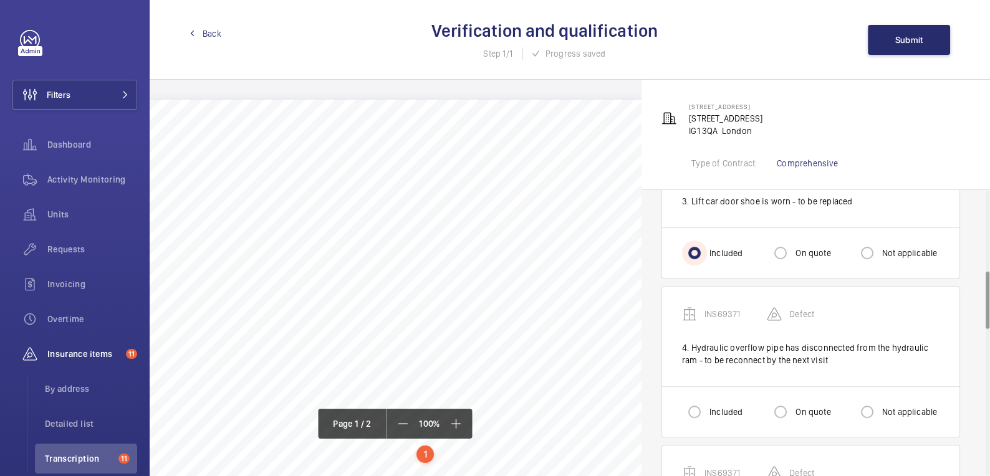
scroll to position [406, 0]
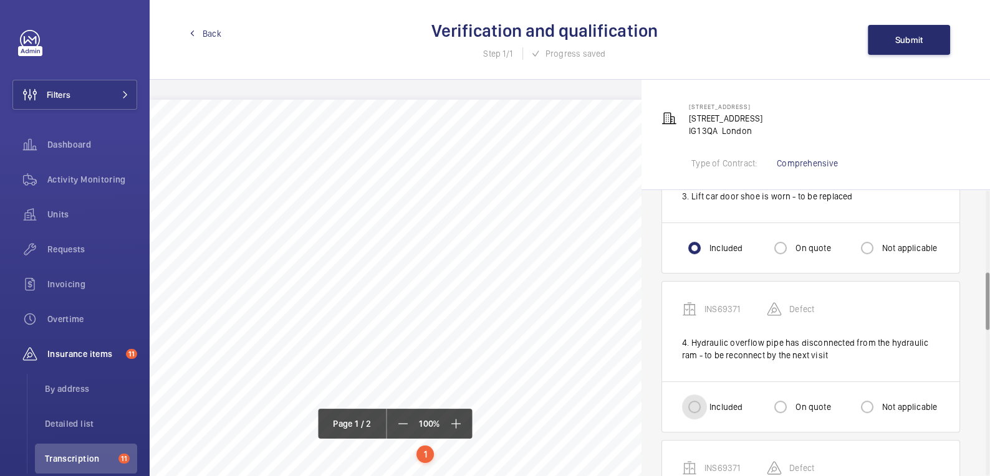
click at [696, 399] on input "Included" at bounding box center [694, 406] width 25 height 25
radio input "true"
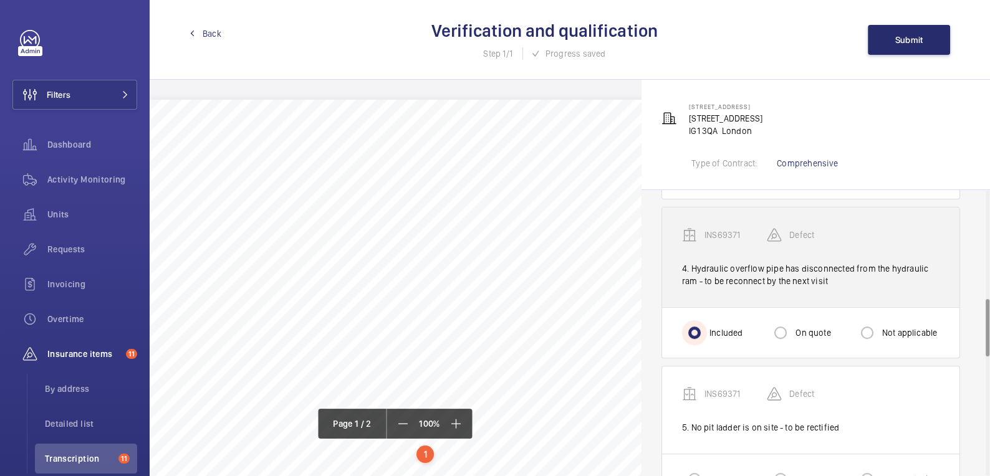
scroll to position [537, 0]
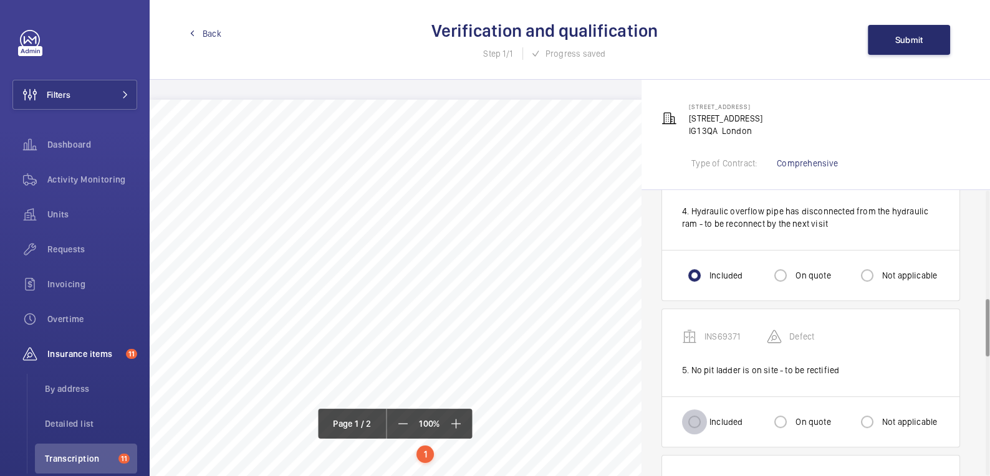
click at [704, 409] on input "Included" at bounding box center [694, 421] width 25 height 25
radio input "true"
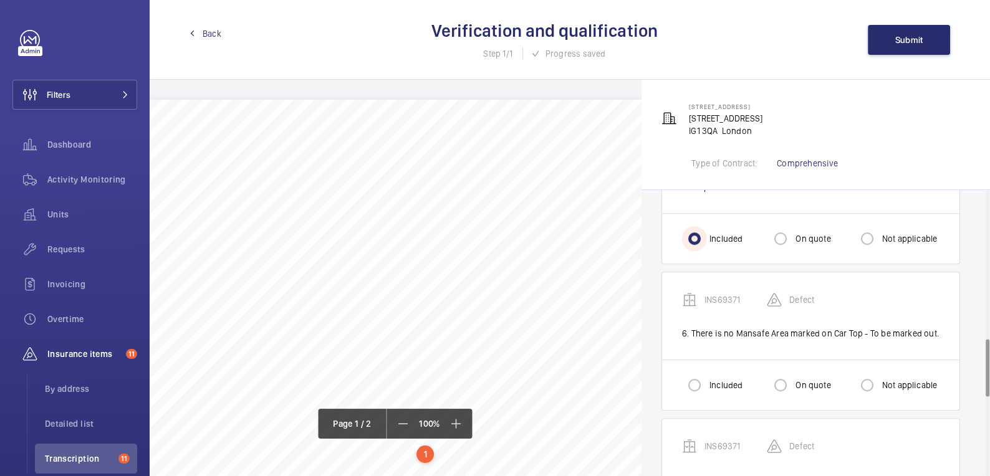
scroll to position [757, 0]
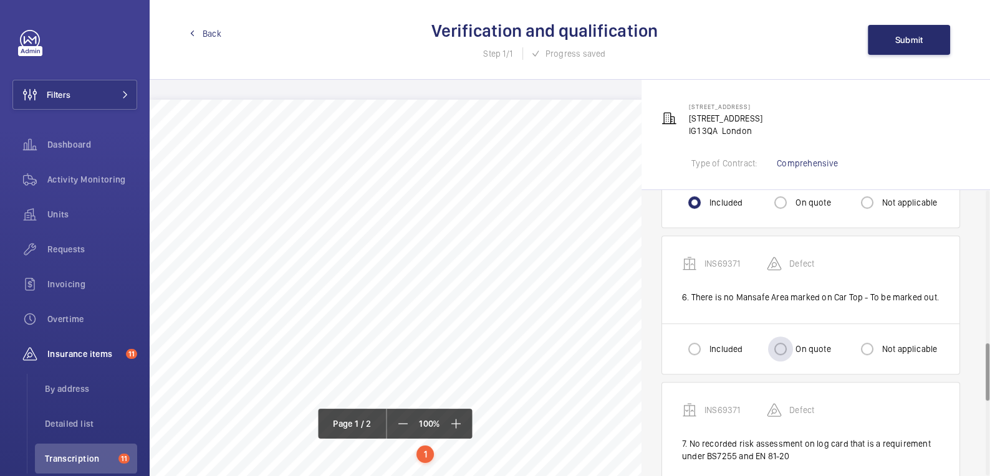
click at [797, 350] on label "On quote" at bounding box center [811, 349] width 37 height 12
click at [793, 350] on input "On quote" at bounding box center [780, 349] width 25 height 25
radio input "true"
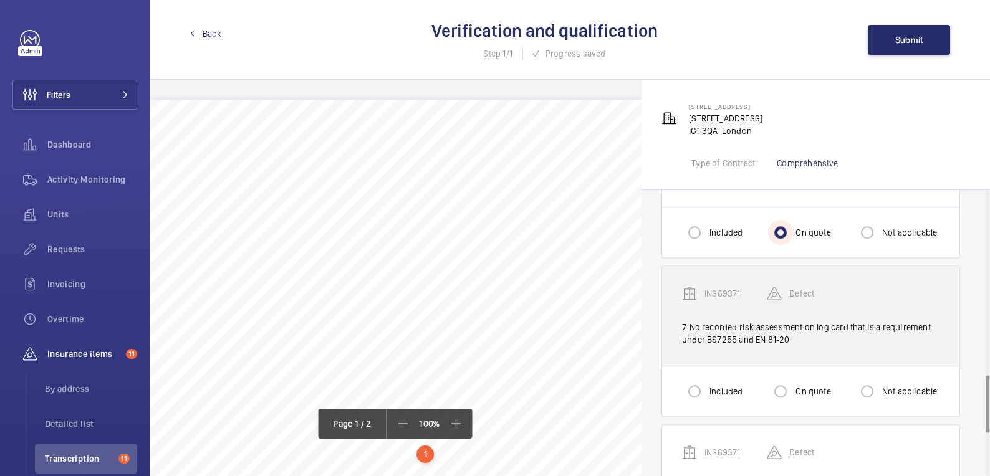
scroll to position [916, 0]
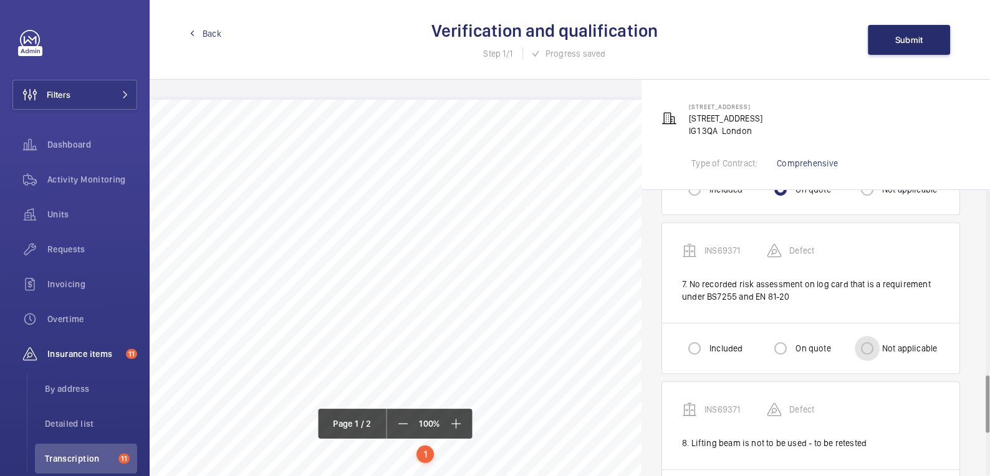
click at [872, 340] on input "Not applicable" at bounding box center [866, 348] width 25 height 25
radio input "true"
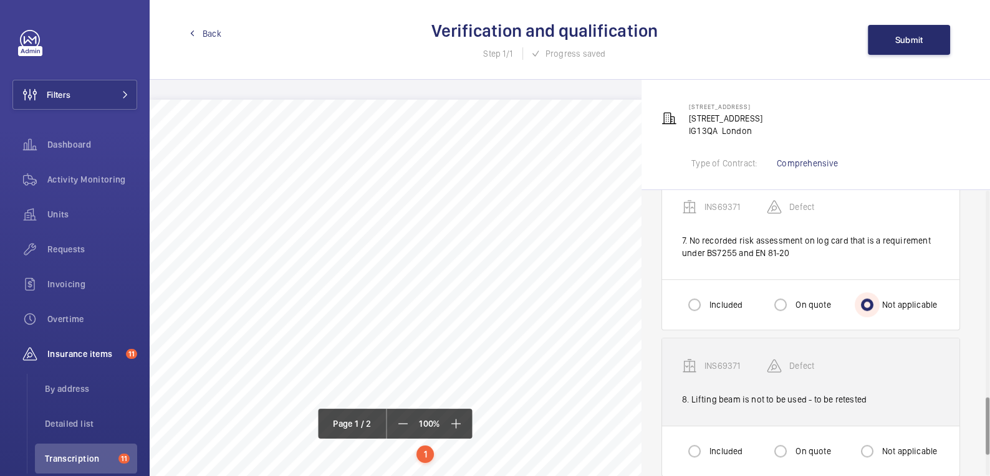
scroll to position [1039, 0]
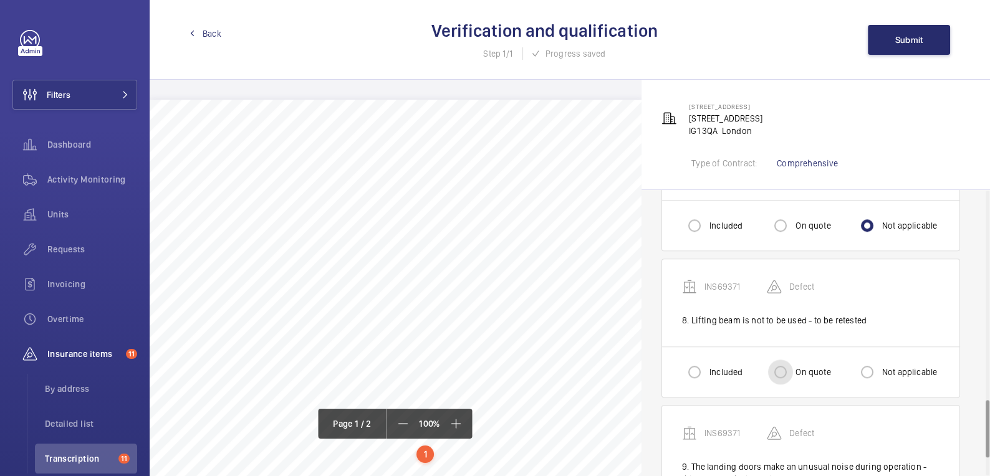
click at [788, 360] on input "On quote" at bounding box center [780, 372] width 25 height 25
radio input "true"
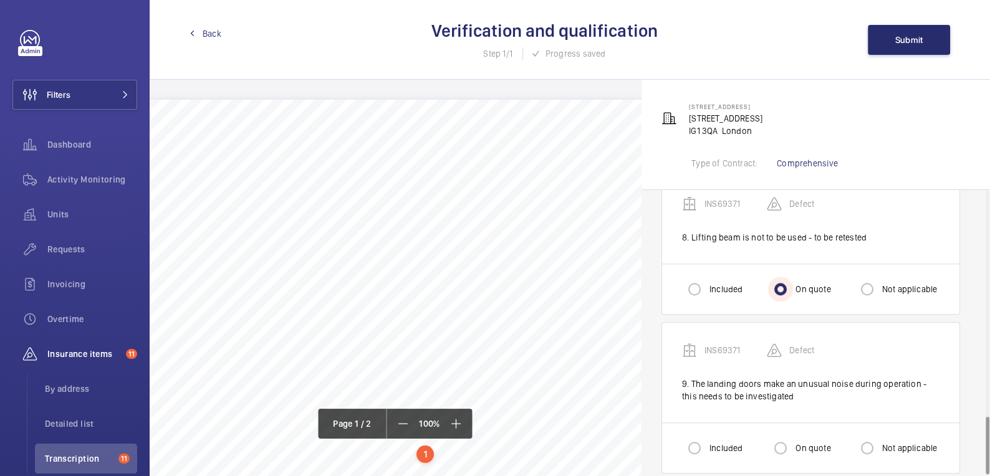
scroll to position [1131, 0]
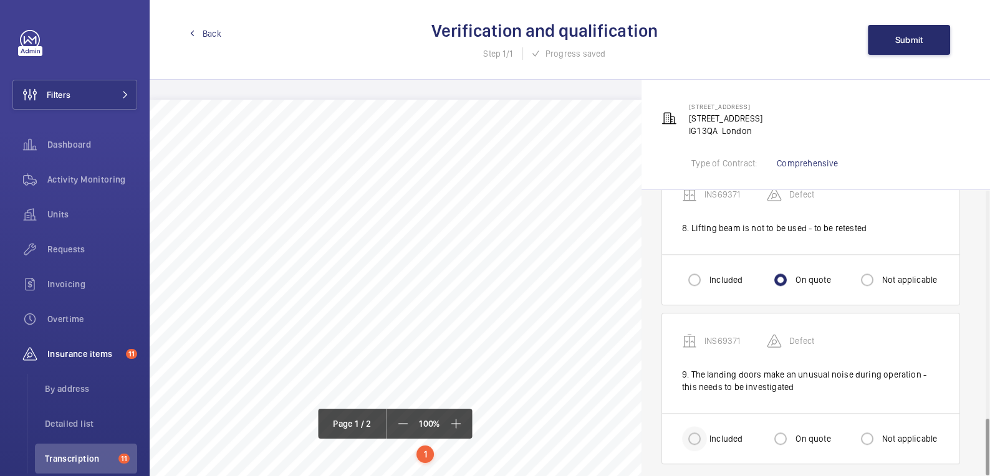
click at [706, 428] on div at bounding box center [694, 439] width 30 height 30
radio input "true"
click at [887, 43] on button "Submit" at bounding box center [909, 40] width 82 height 30
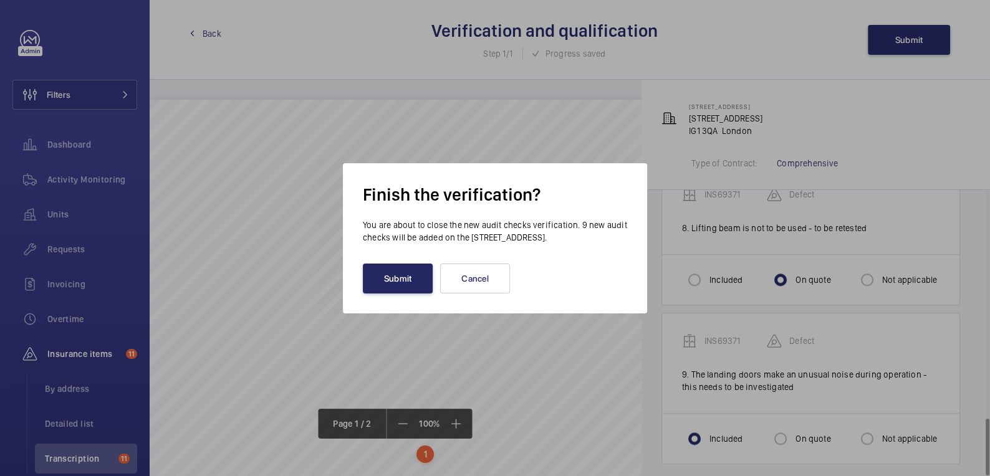
click at [404, 289] on button "Submit" at bounding box center [398, 279] width 70 height 30
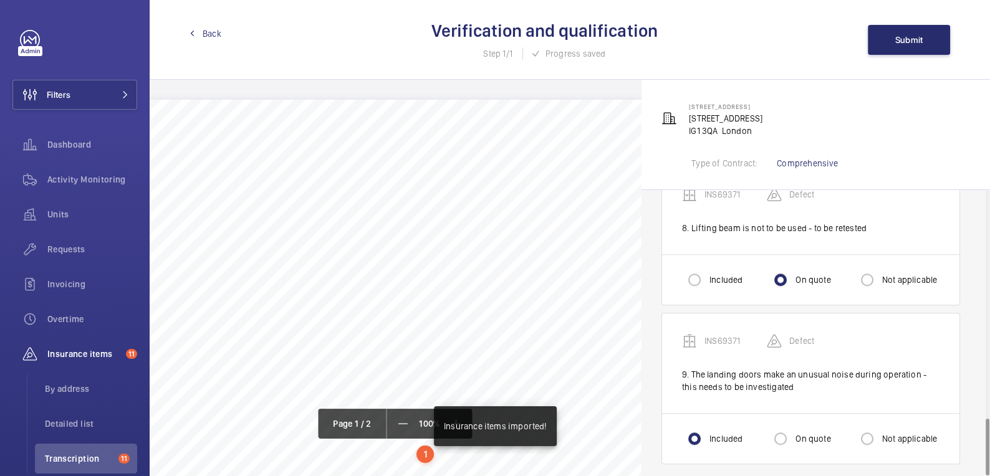
click at [208, 34] on span "Back" at bounding box center [212, 33] width 19 height 12
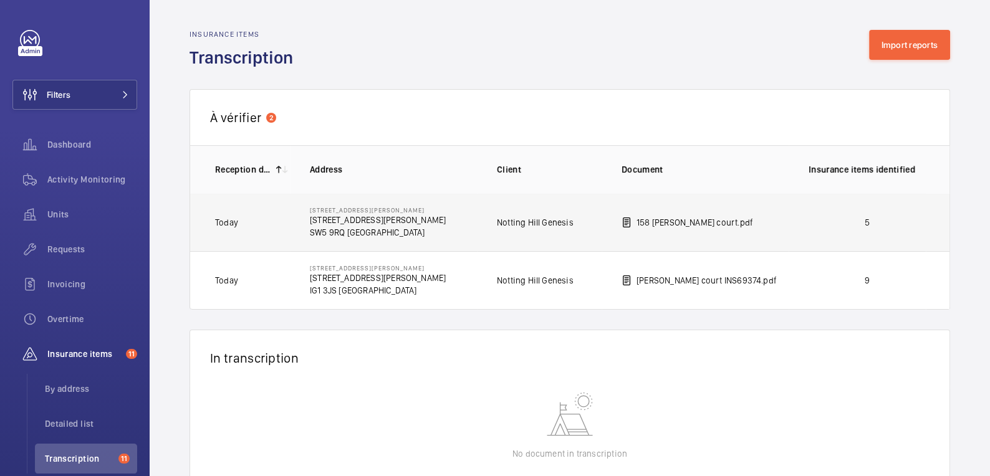
click at [863, 217] on p "5" at bounding box center [866, 222] width 117 height 12
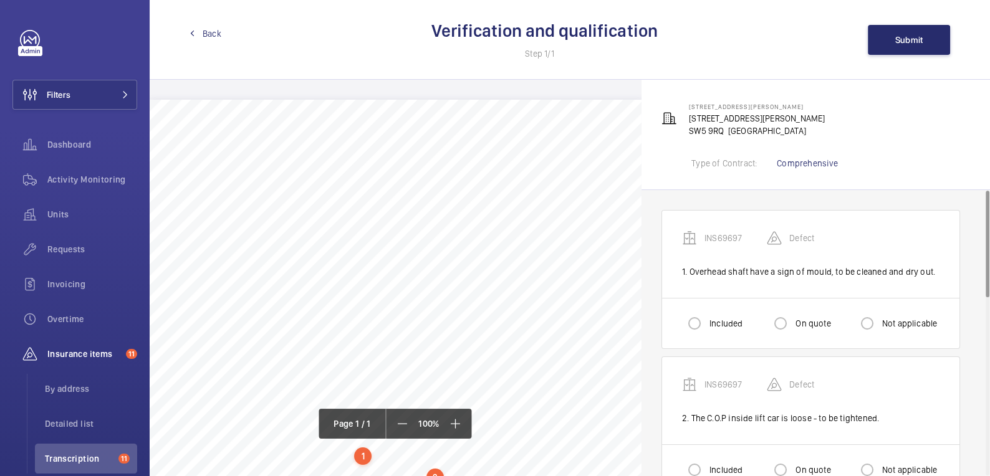
click at [714, 322] on label "Included" at bounding box center [725, 323] width 36 height 12
click at [707, 322] on input "Included" at bounding box center [694, 323] width 25 height 25
radio input "true"
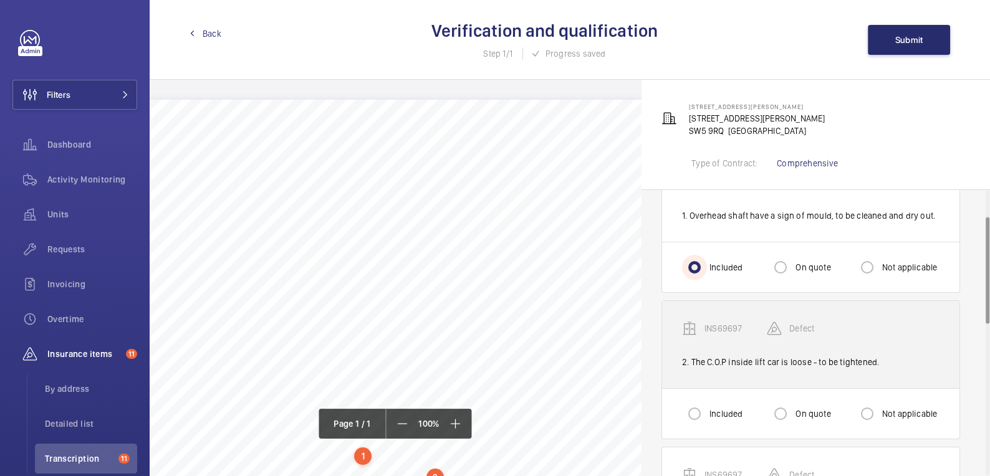
scroll to position [70, 0]
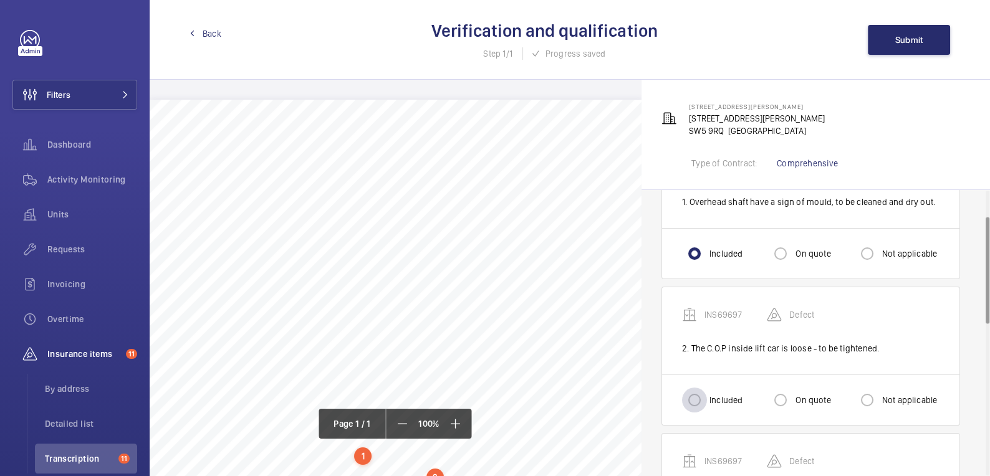
click at [706, 396] on div at bounding box center [694, 400] width 30 height 30
radio input "true"
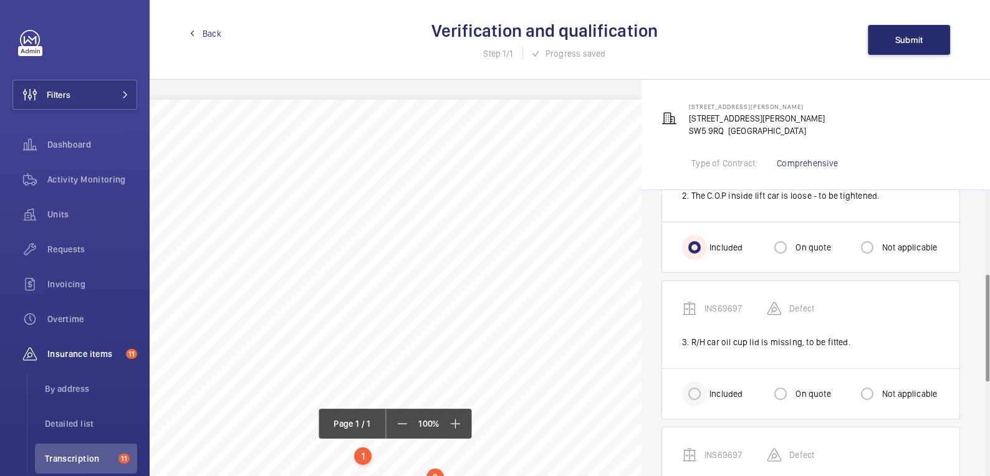
scroll to position [222, 0]
click at [692, 391] on input "Included" at bounding box center [694, 393] width 25 height 25
radio input "true"
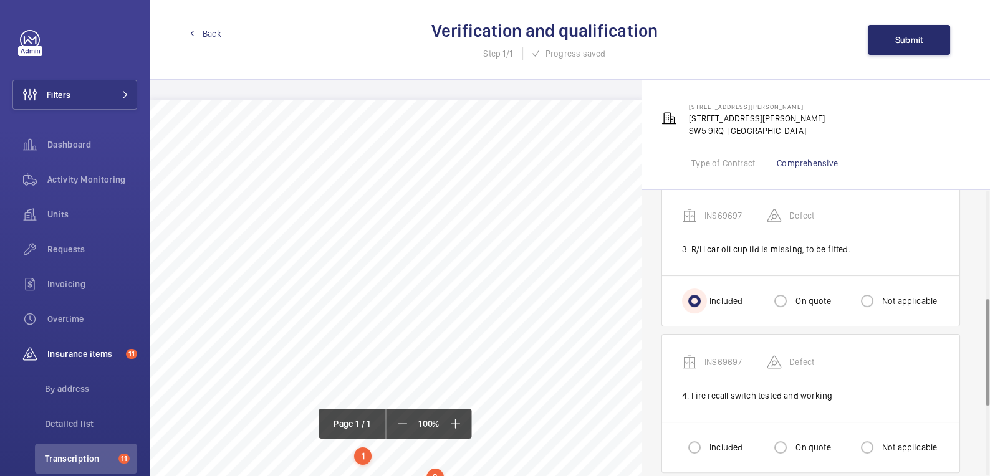
scroll to position [338, 0]
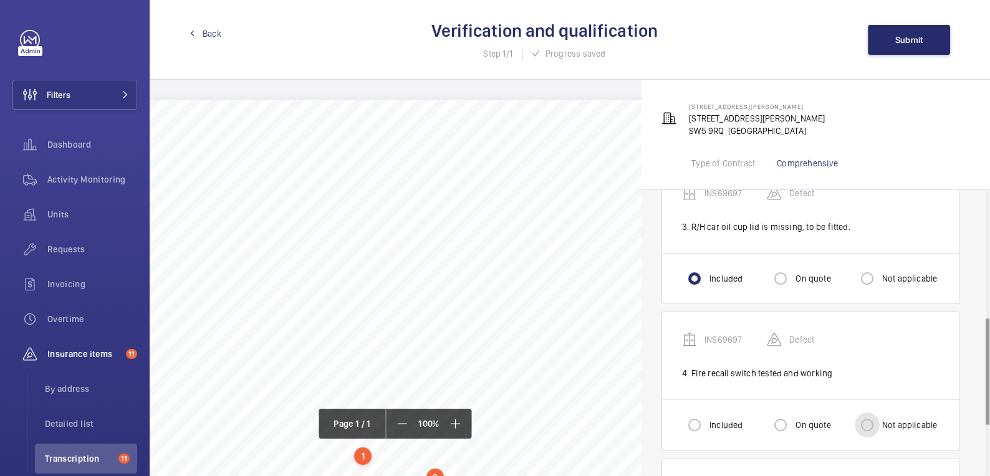
click at [876, 422] on input "Not applicable" at bounding box center [866, 425] width 25 height 25
radio input "true"
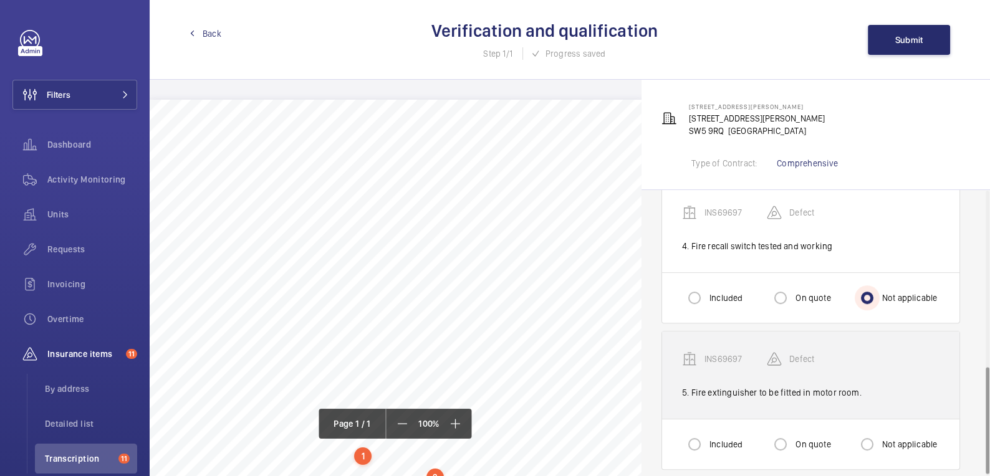
scroll to position [474, 0]
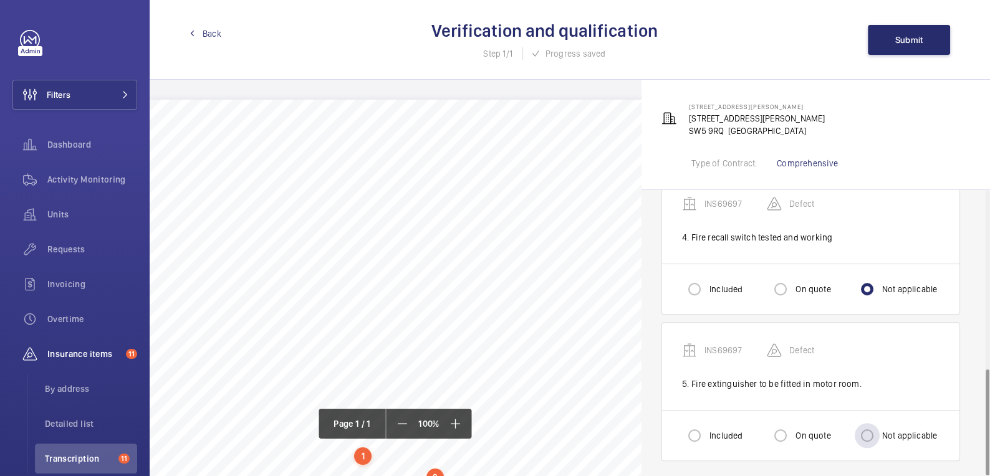
click at [889, 429] on label "Not applicable" at bounding box center [908, 435] width 58 height 12
click at [879, 429] on input "Not applicable" at bounding box center [866, 435] width 25 height 25
radio input "true"
click at [891, 42] on button "Submit" at bounding box center [909, 40] width 82 height 30
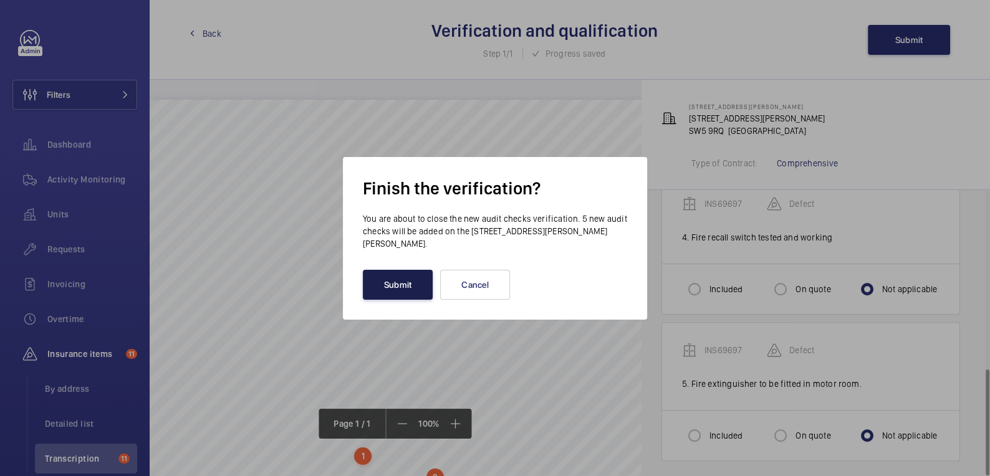
click at [414, 284] on button "Submit" at bounding box center [398, 285] width 70 height 30
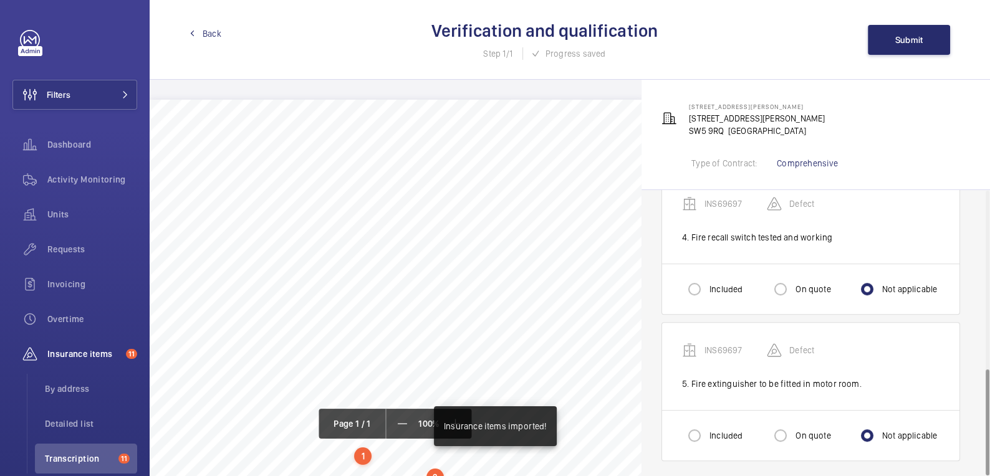
click at [201, 32] on link "Back" at bounding box center [205, 33] width 32 height 12
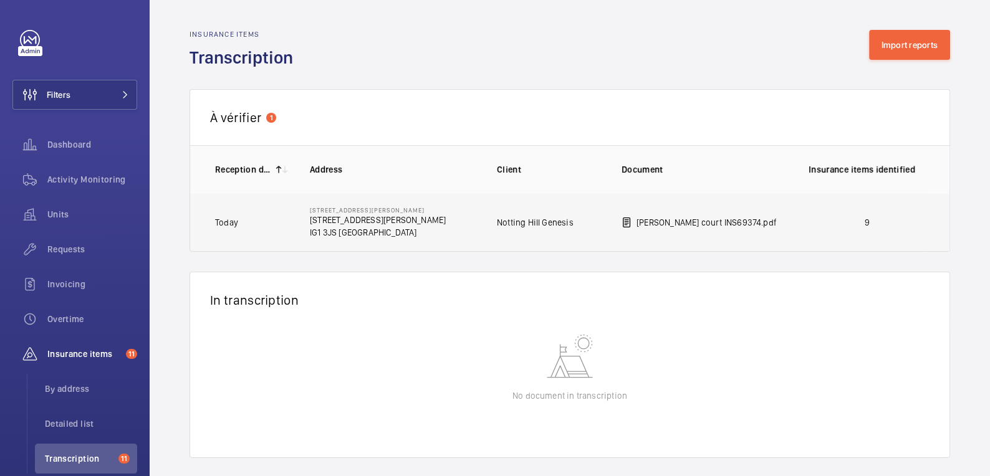
click at [849, 229] on td "9" at bounding box center [856, 222] width 137 height 59
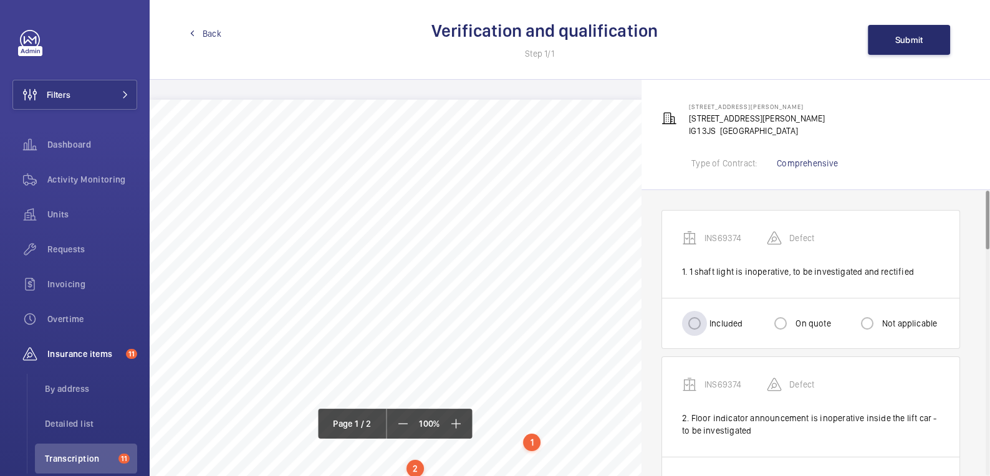
click at [714, 321] on label "Included" at bounding box center [725, 323] width 36 height 12
click at [707, 321] on input "Included" at bounding box center [694, 323] width 25 height 25
radio input "true"
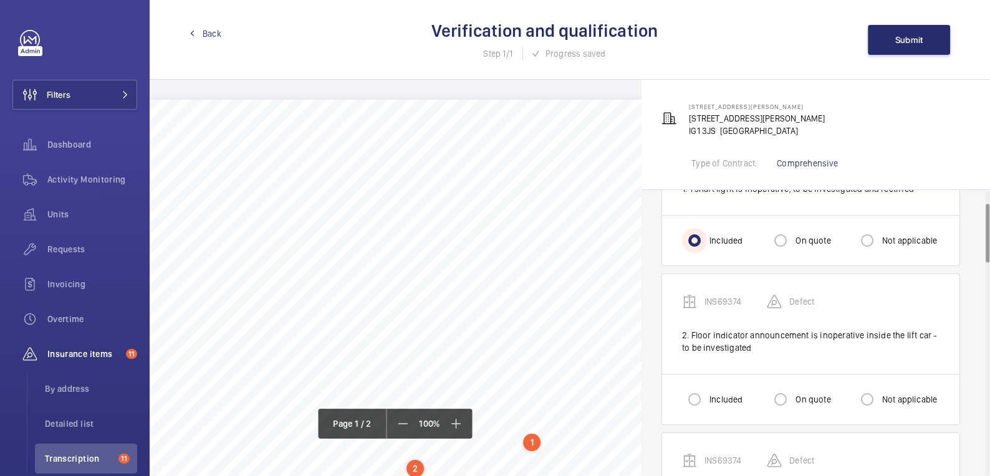
scroll to position [83, 0]
click at [704, 403] on input "Included" at bounding box center [694, 399] width 25 height 25
radio input "true"
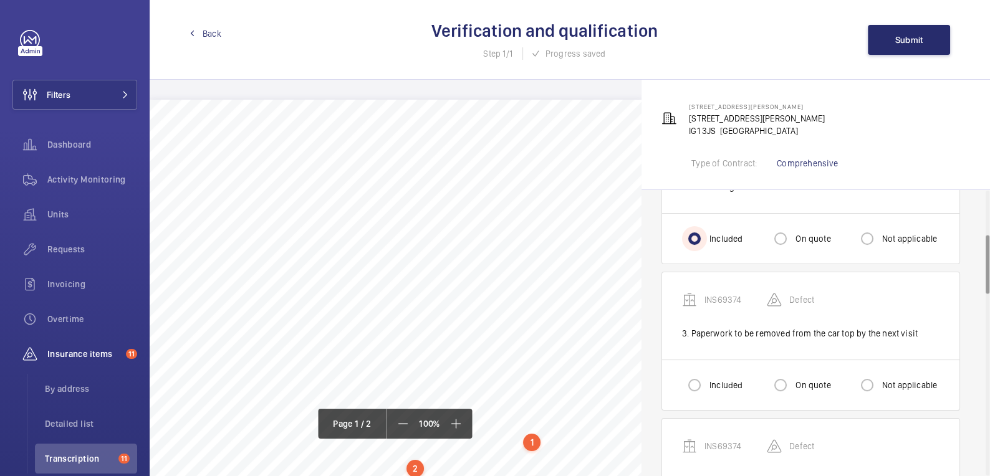
scroll to position [246, 0]
click at [712, 378] on label "Included" at bounding box center [725, 382] width 36 height 12
click at [707, 378] on input "Included" at bounding box center [694, 382] width 25 height 25
radio input "true"
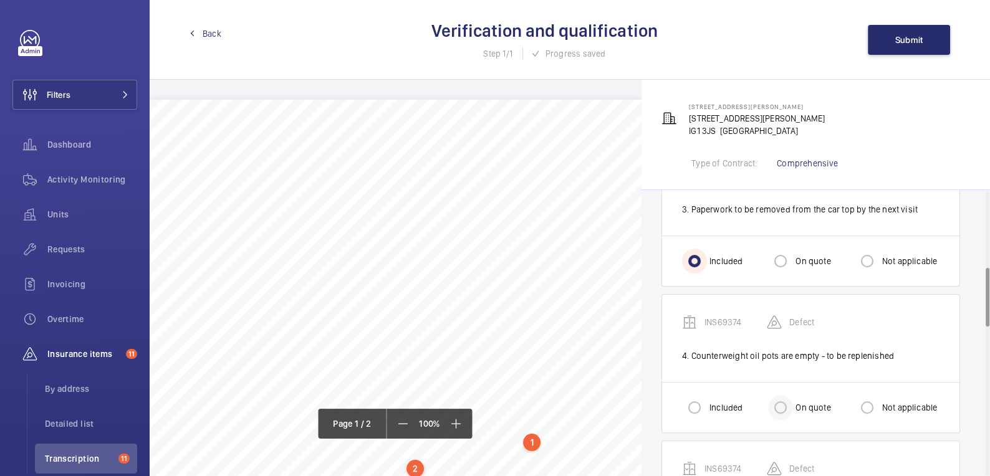
scroll to position [373, 0]
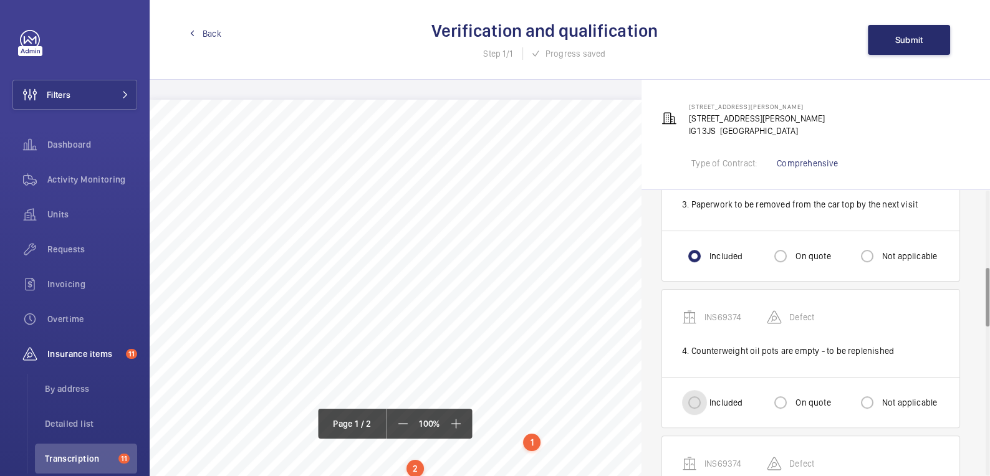
click at [699, 399] on input "Included" at bounding box center [694, 402] width 25 height 25
radio input "true"
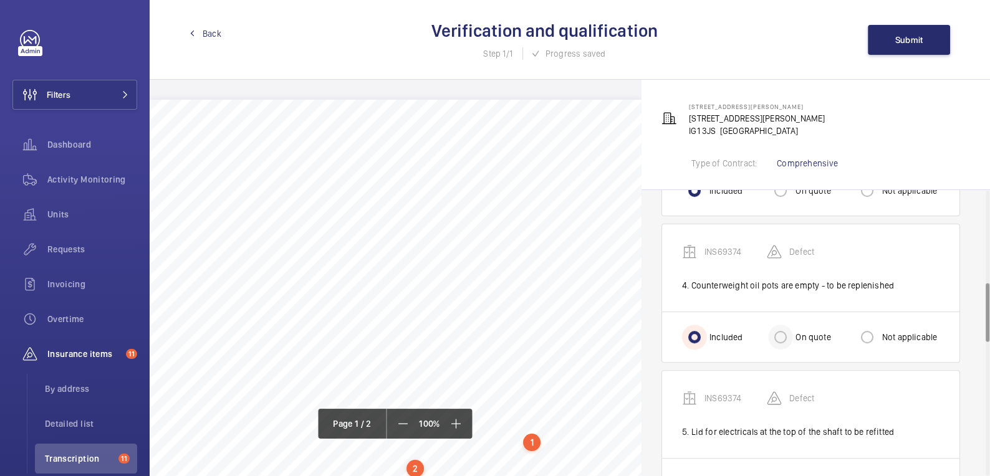
scroll to position [500, 0]
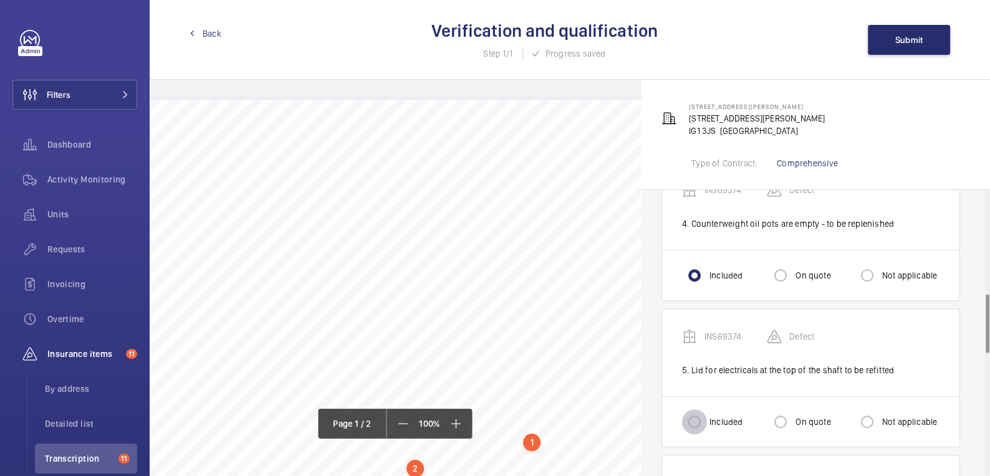
click at [703, 415] on input "Included" at bounding box center [694, 421] width 25 height 25
radio input "true"
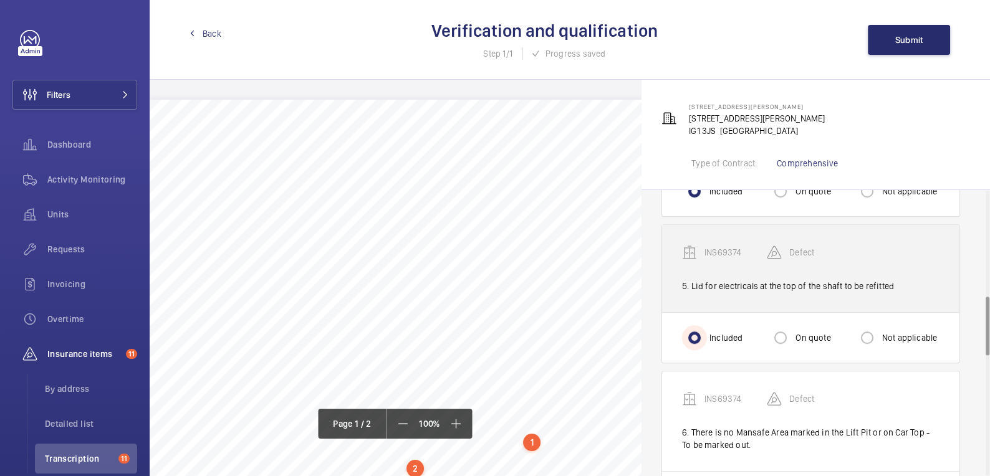
scroll to position [662, 0]
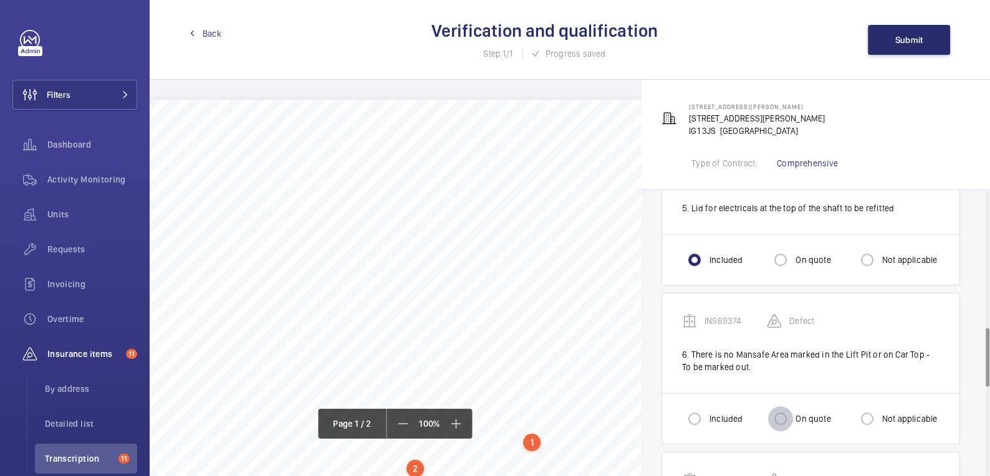
click at [791, 420] on input "On quote" at bounding box center [780, 418] width 25 height 25
radio input "true"
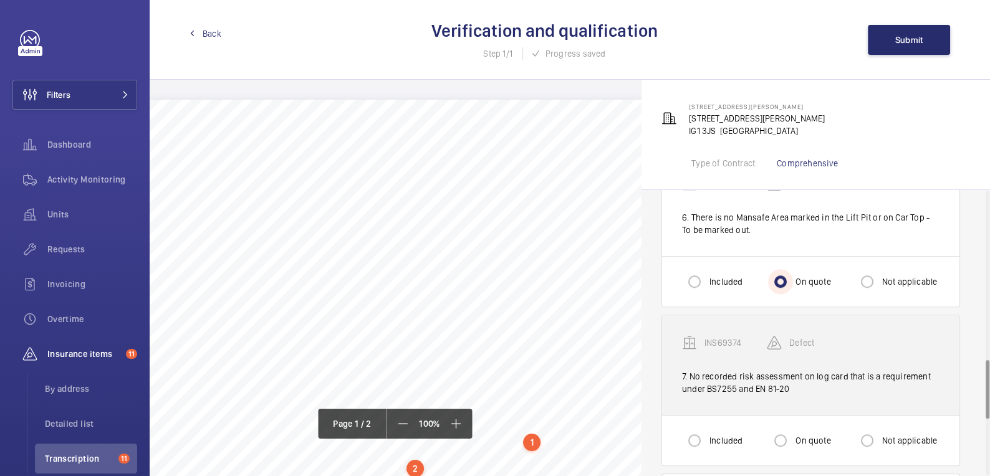
scroll to position [818, 0]
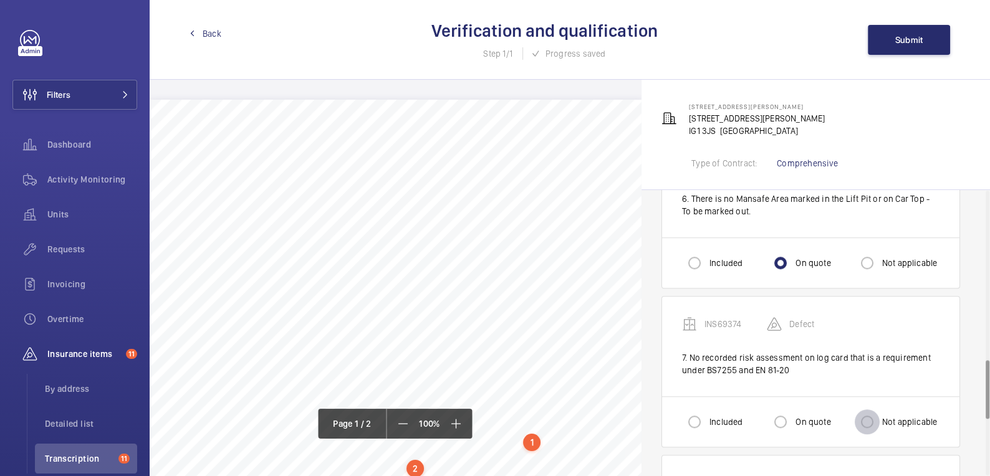
click at [871, 419] on input "Not applicable" at bounding box center [866, 421] width 25 height 25
radio input "true"
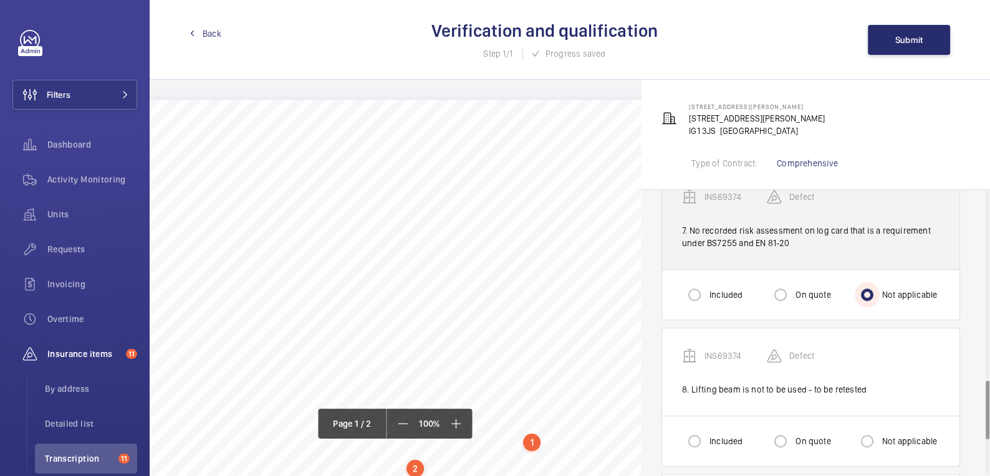
scroll to position [979, 0]
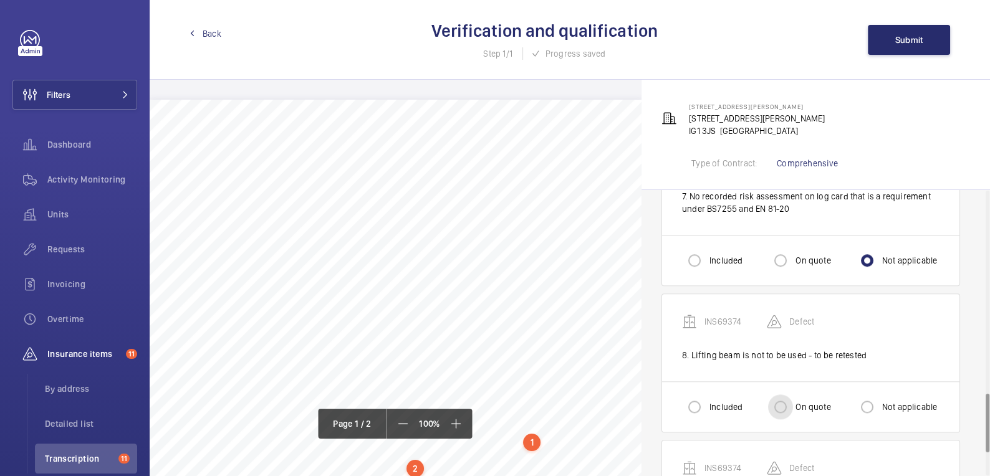
click at [789, 398] on input "On quote" at bounding box center [780, 406] width 25 height 25
radio input "true"
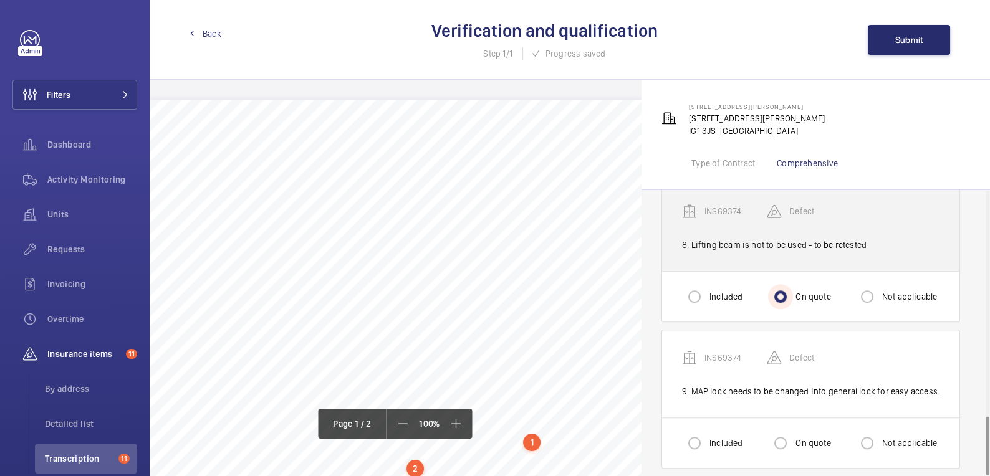
scroll to position [1094, 0]
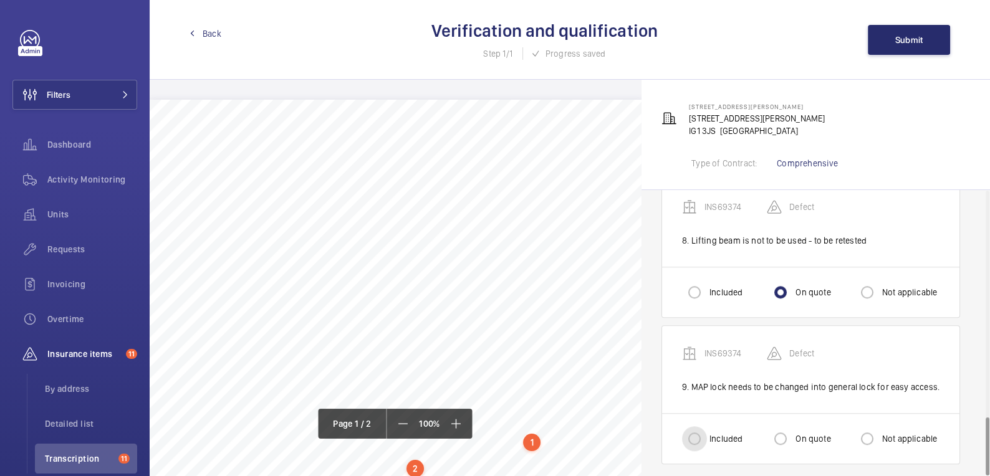
click at [691, 433] on input "Included" at bounding box center [694, 438] width 25 height 25
radio input "true"
click at [905, 44] on span "Submit" at bounding box center [909, 40] width 28 height 10
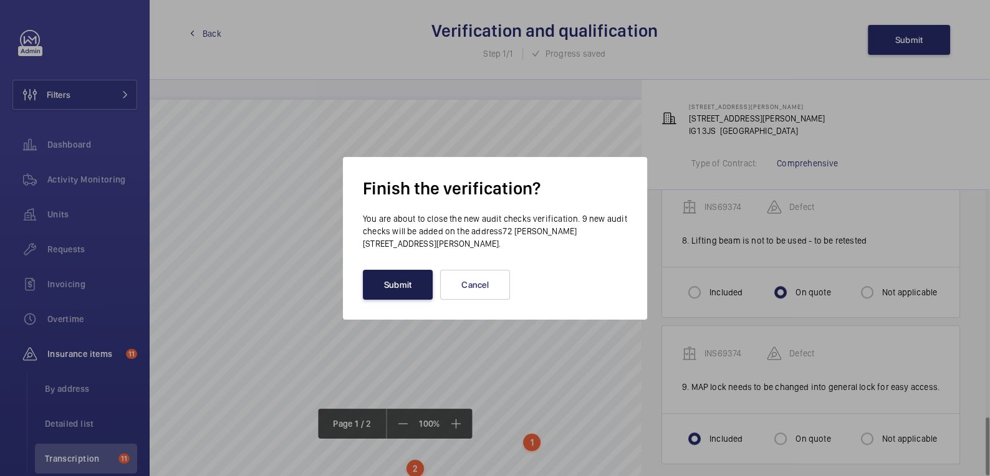
click at [406, 280] on button "Submit" at bounding box center [398, 285] width 70 height 30
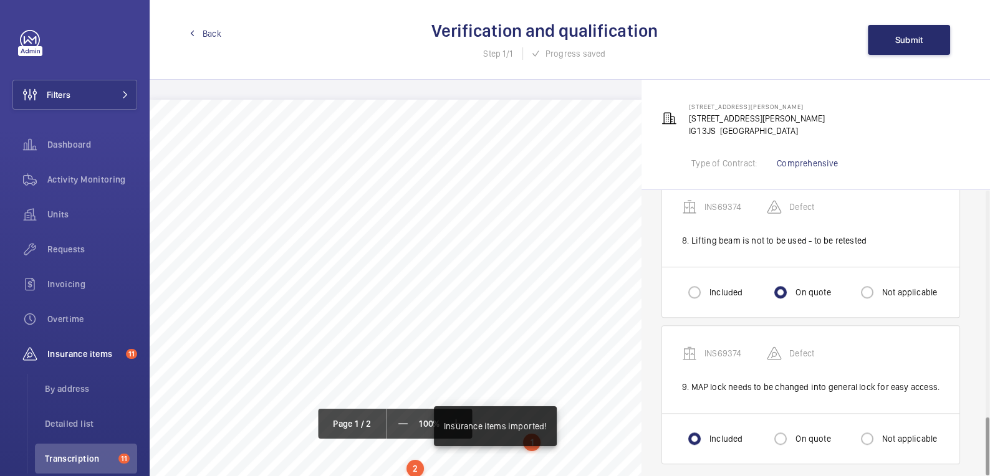
click at [209, 36] on span "Back" at bounding box center [212, 33] width 19 height 12
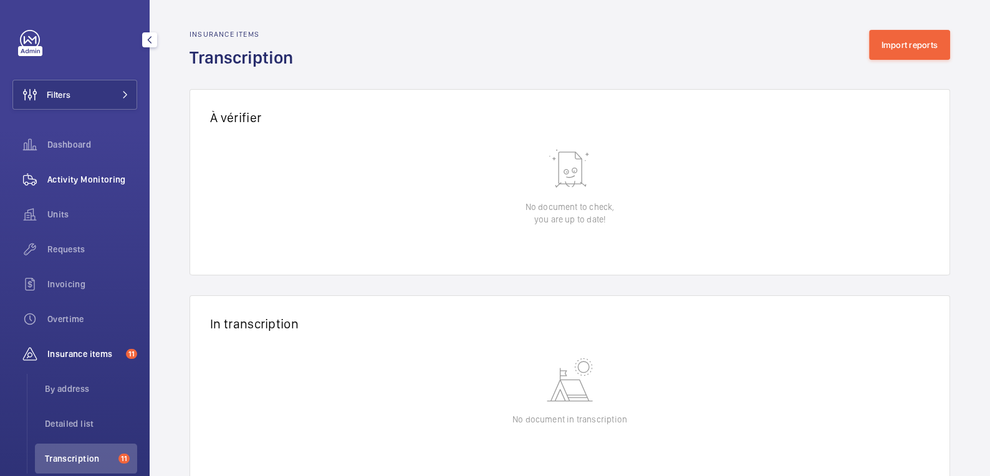
click at [78, 179] on span "Activity Monitoring" at bounding box center [92, 179] width 90 height 12
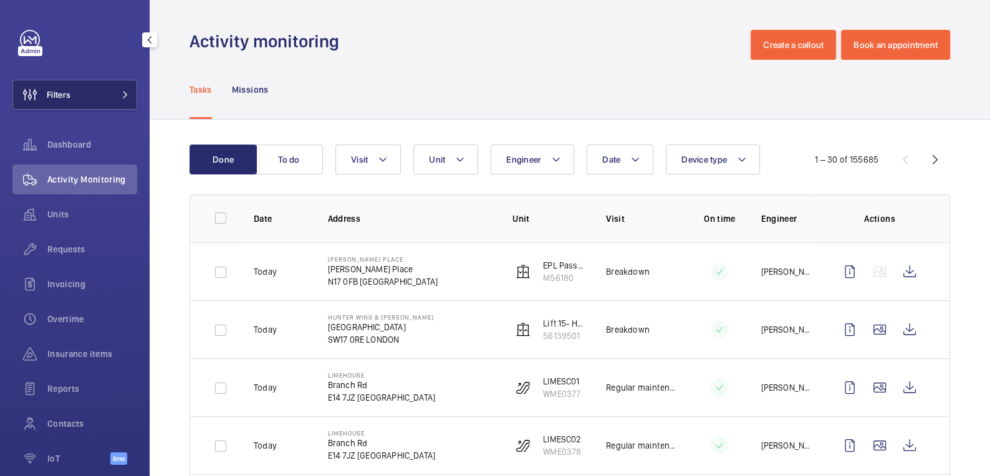
click at [92, 98] on button "Filters" at bounding box center [74, 95] width 125 height 30
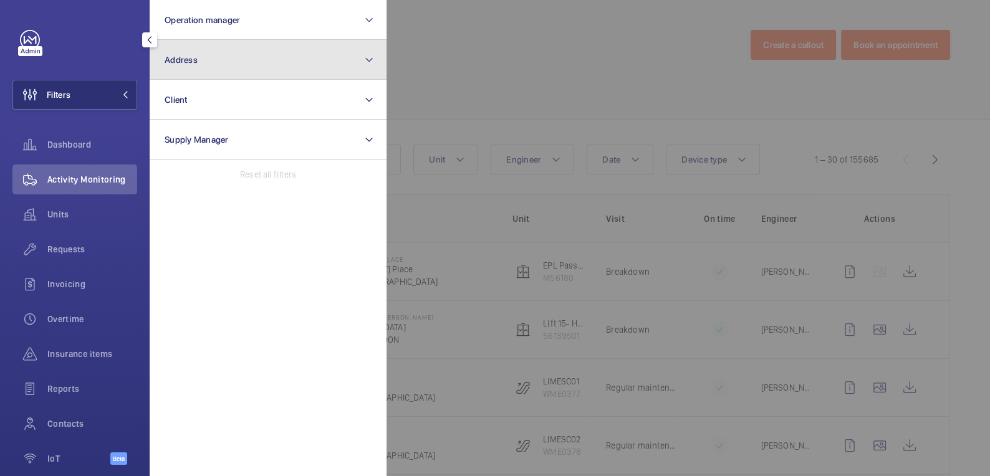
click at [227, 60] on button "Address" at bounding box center [268, 60] width 237 height 40
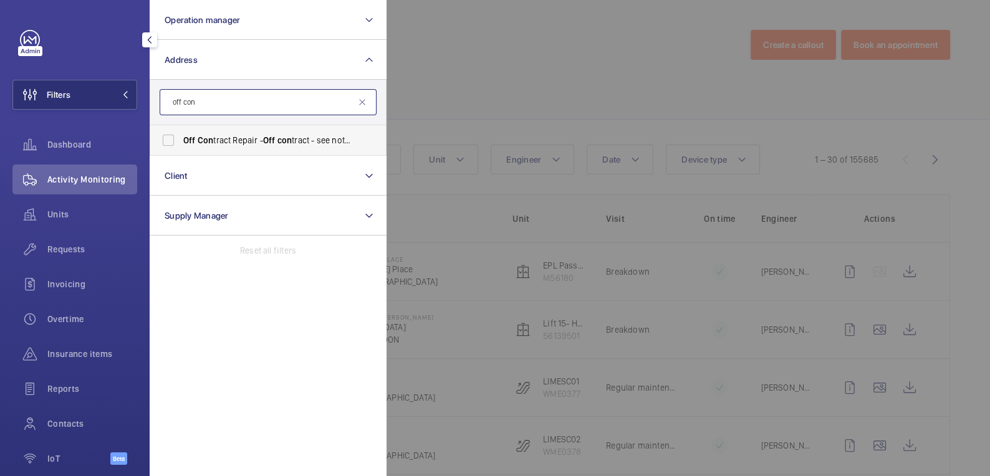
type input "off con"
click at [239, 144] on span "Off Con tract Repair - Off con tract - see notes in description, LONDON XXXX" at bounding box center [268, 140] width 171 height 12
click at [181, 144] on input "Off Con tract Repair - Off con tract - see notes in description, LONDON XXXX" at bounding box center [168, 140] width 25 height 25
checkbox input "true"
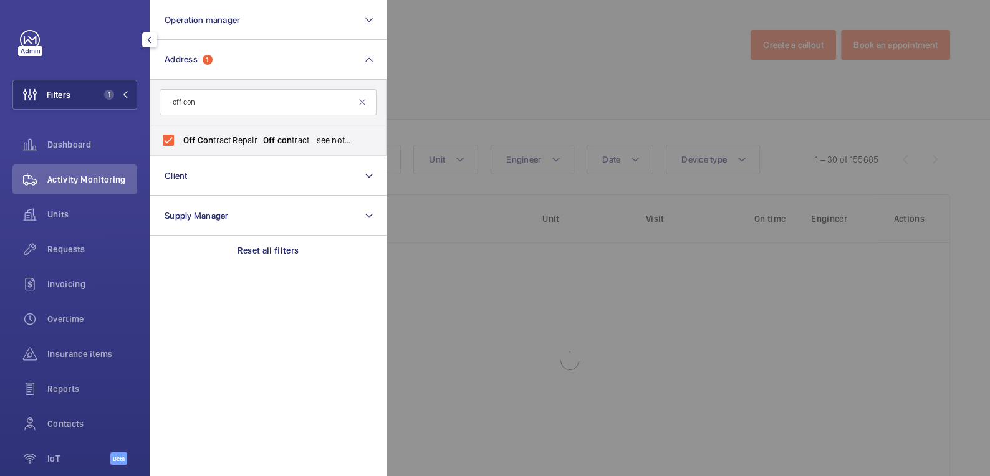
click at [468, 82] on div at bounding box center [881, 238] width 990 height 476
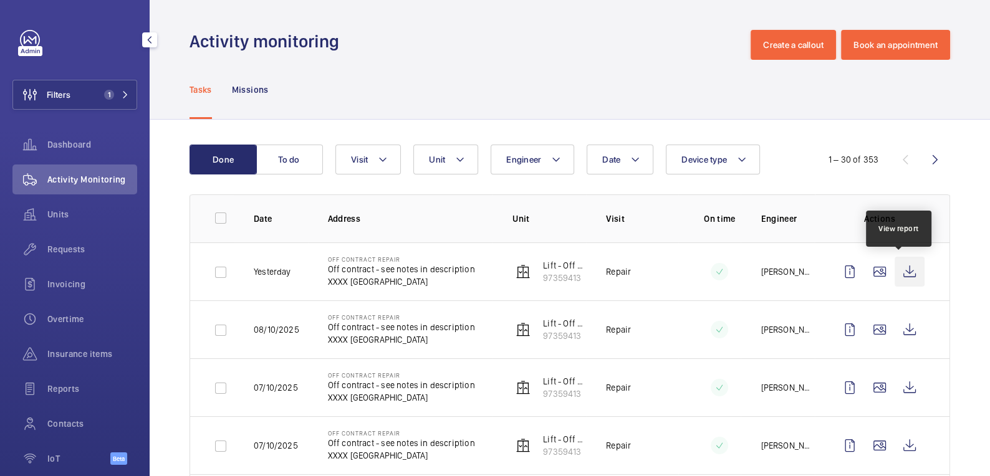
click at [904, 271] on wm-front-icon-button at bounding box center [909, 272] width 30 height 30
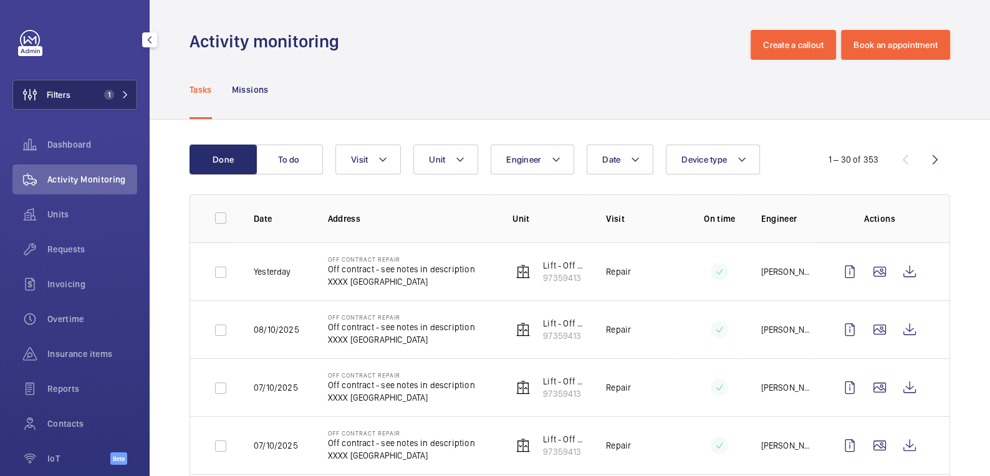
click at [79, 93] on button "Filters 1" at bounding box center [74, 95] width 125 height 30
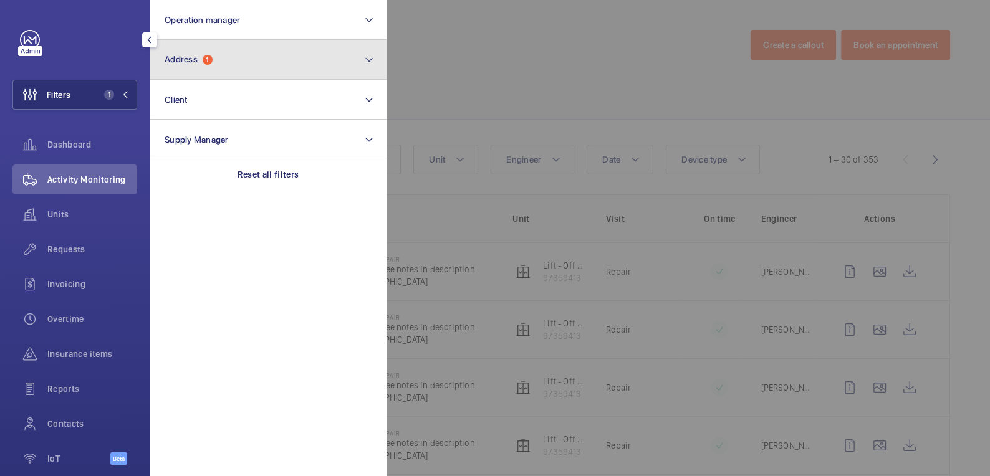
click at [229, 70] on button "Address 1" at bounding box center [268, 60] width 237 height 40
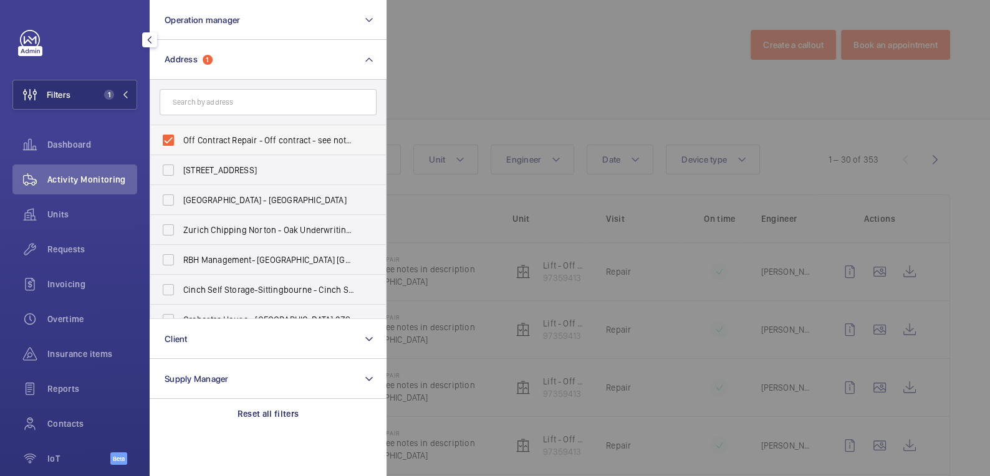
click at [192, 133] on label "Off Contract Repair - Off contract - see notes in description, LONDON XXXX" at bounding box center [258, 140] width 217 height 30
click at [181, 133] on input "Off Contract Repair - Off contract - see notes in description, LONDON XXXX" at bounding box center [168, 140] width 25 height 25
checkbox input "false"
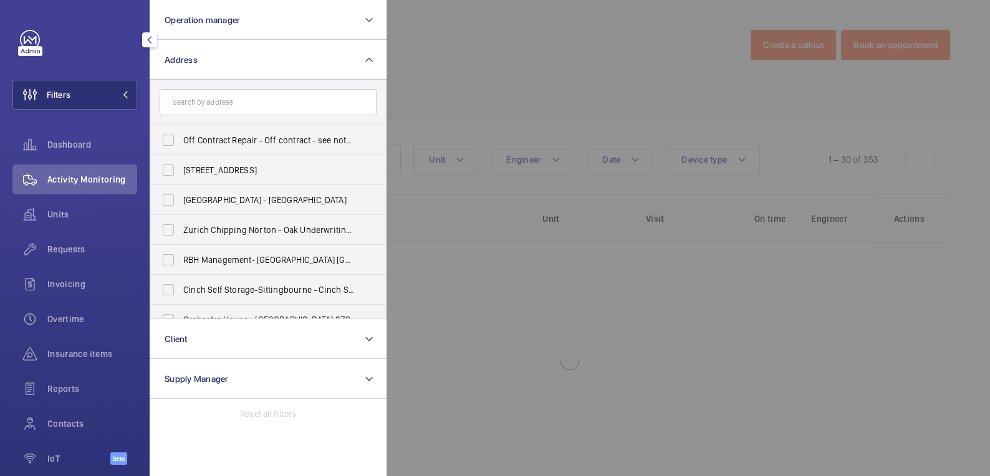
click at [462, 62] on div at bounding box center [881, 238] width 990 height 476
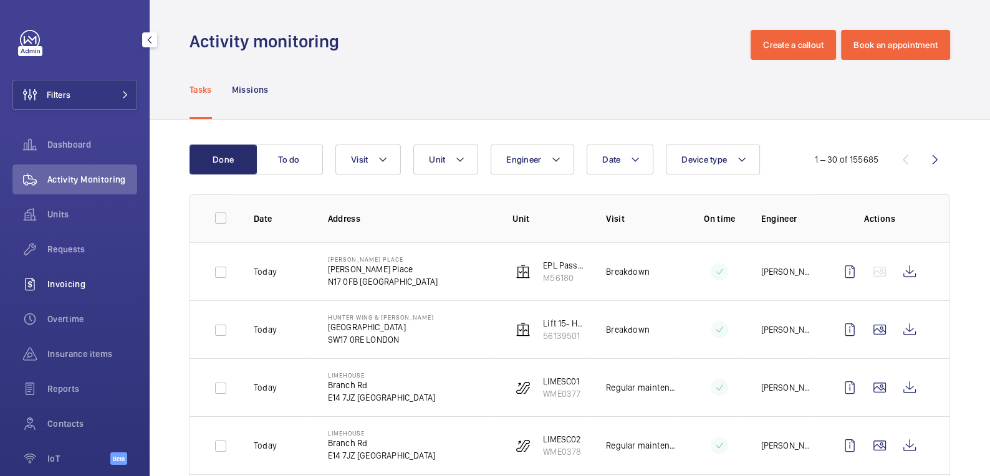
click at [82, 279] on span "Invoicing" at bounding box center [92, 284] width 90 height 12
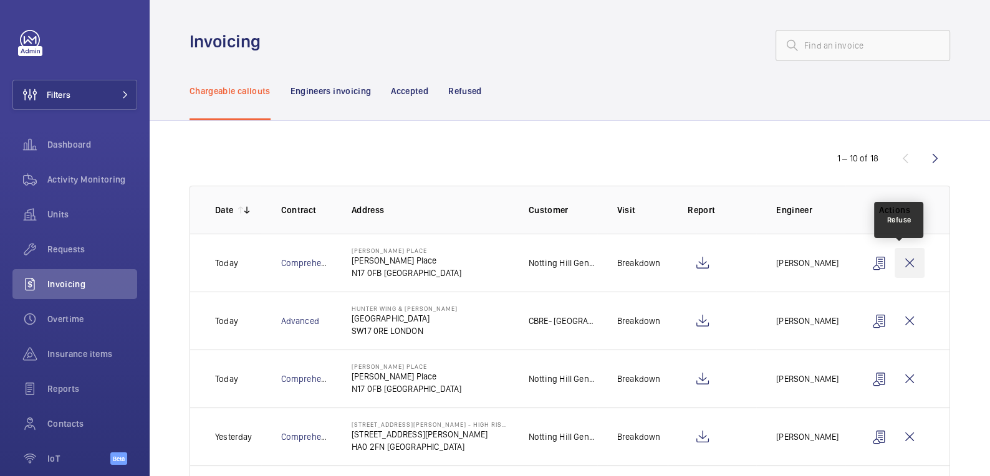
click at [906, 266] on wm-front-icon-button at bounding box center [909, 263] width 30 height 30
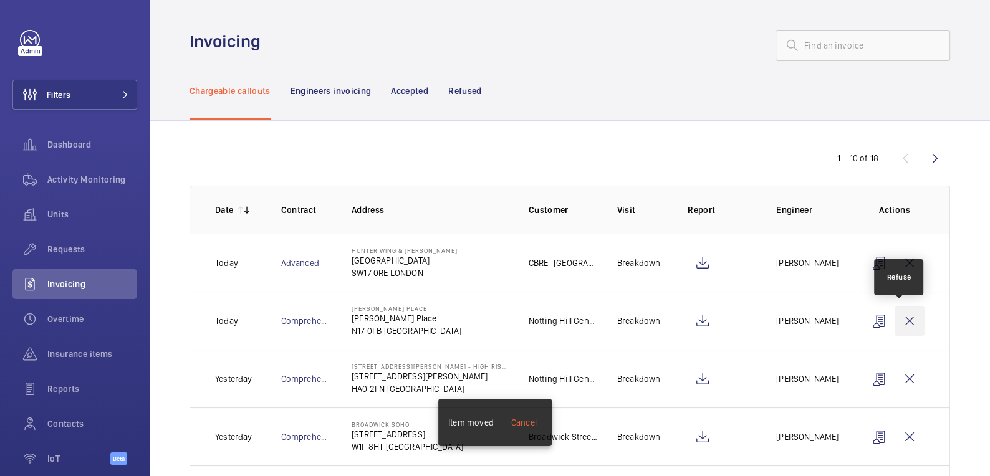
click at [902, 317] on wm-front-icon-button at bounding box center [909, 321] width 30 height 30
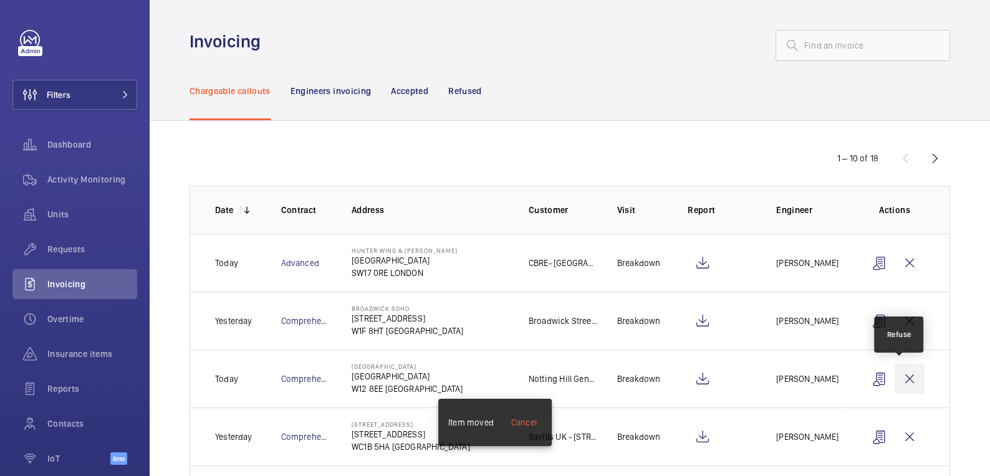
click at [897, 382] on wm-front-icon-button at bounding box center [909, 379] width 30 height 30
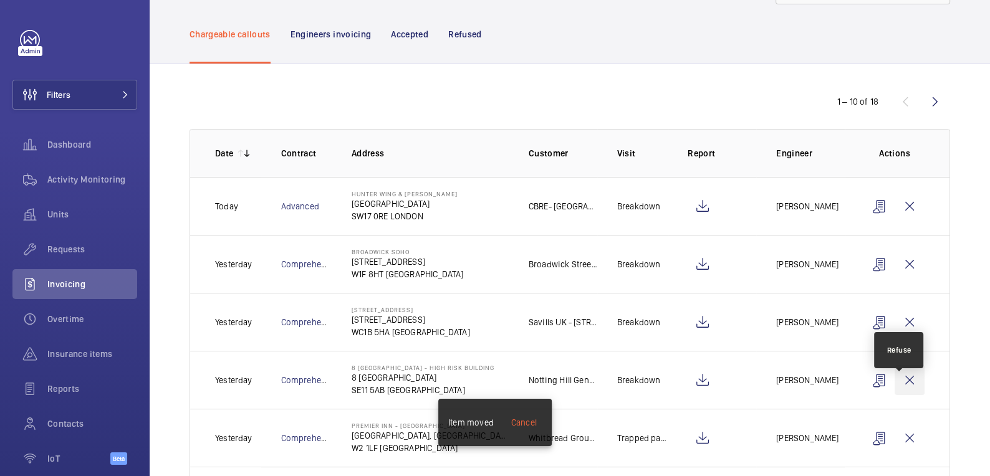
scroll to position [65, 0]
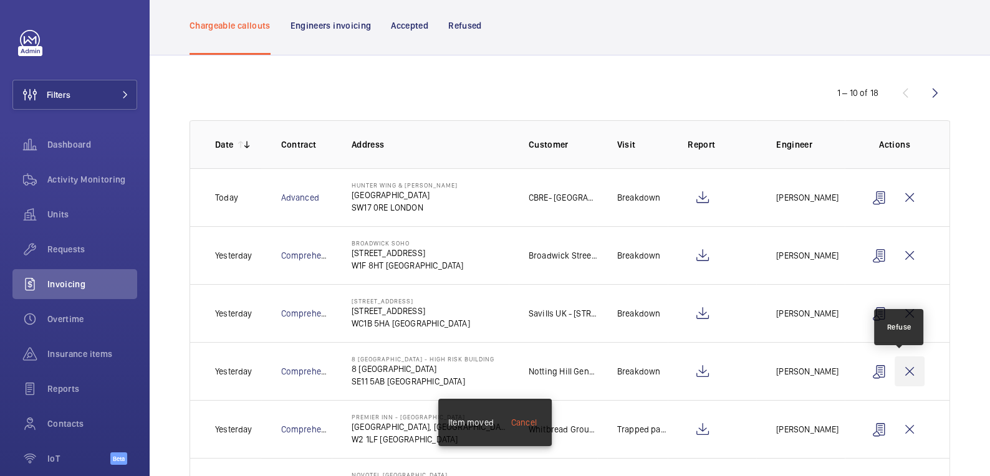
click at [903, 376] on wm-front-icon-button at bounding box center [909, 371] width 30 height 30
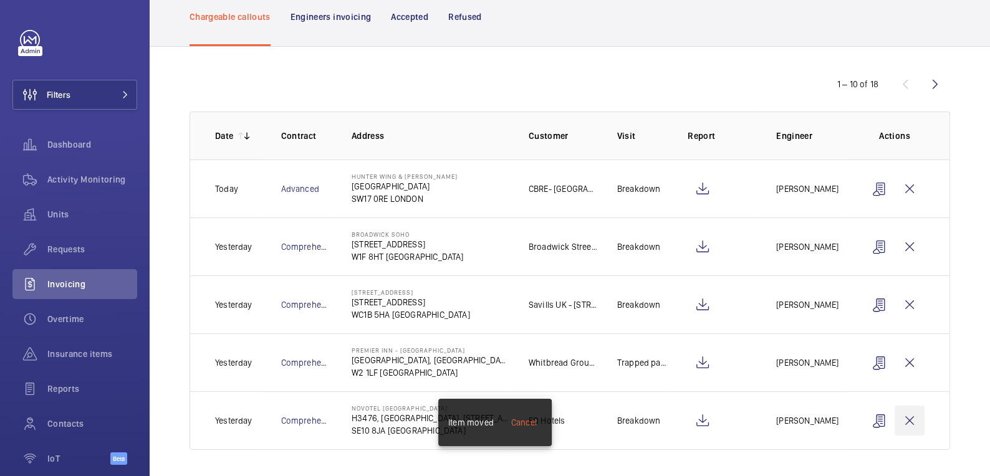
scroll to position [75, 0]
click at [904, 414] on wm-front-icon-button at bounding box center [909, 420] width 30 height 30
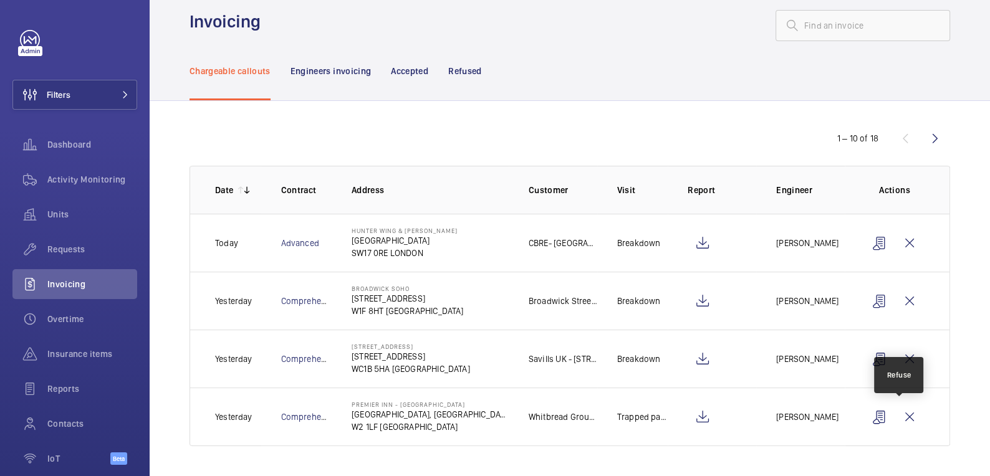
scroll to position [17, 0]
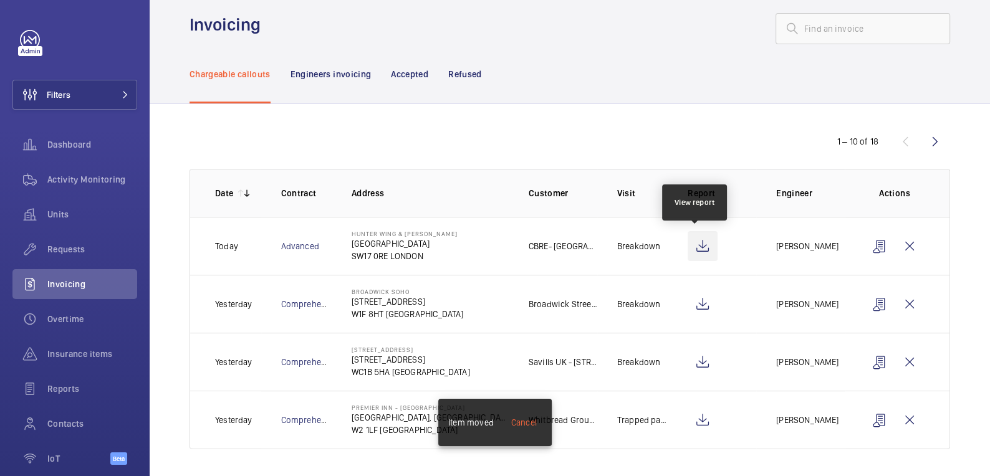
click at [704, 250] on wm-front-icon-button at bounding box center [702, 246] width 30 height 30
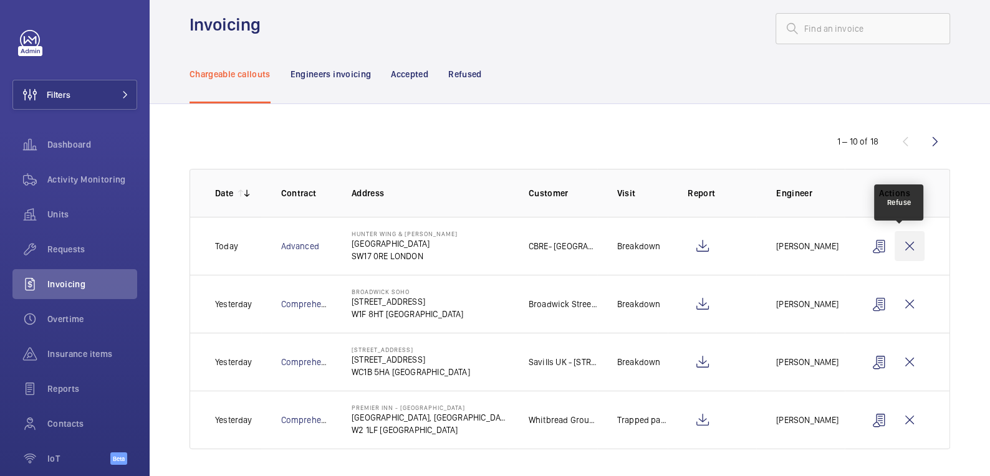
click at [906, 241] on wm-front-icon-button at bounding box center [909, 246] width 30 height 30
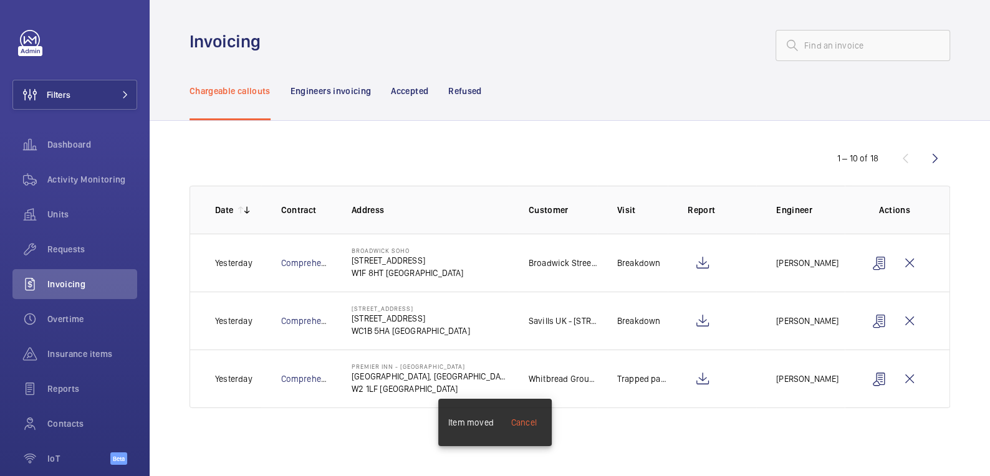
scroll to position [0, 0]
click at [709, 261] on wm-front-icon-button at bounding box center [702, 263] width 30 height 30
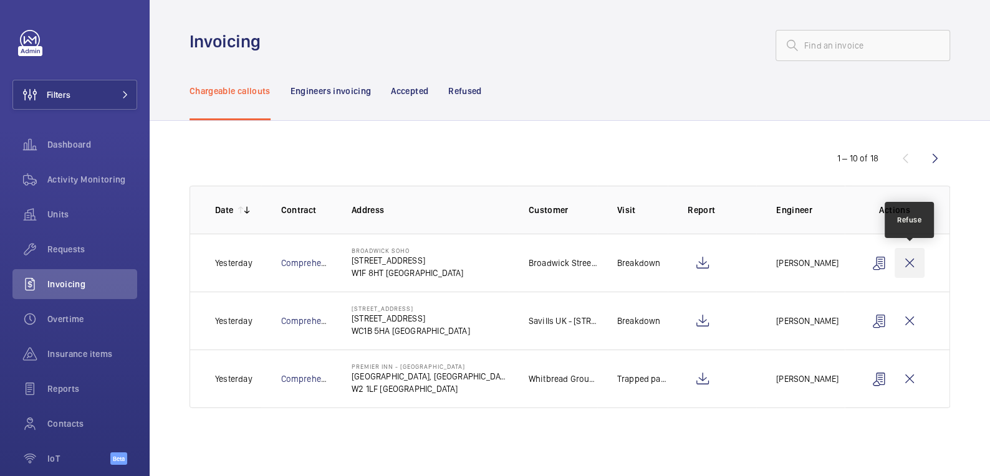
click at [916, 264] on wm-front-icon-button at bounding box center [909, 263] width 30 height 30
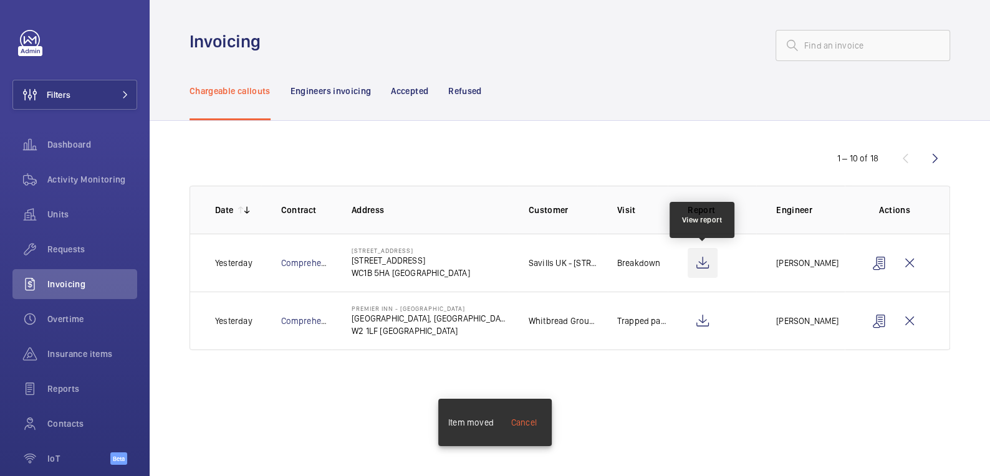
click at [707, 261] on wm-front-icon-button at bounding box center [702, 263] width 30 height 30
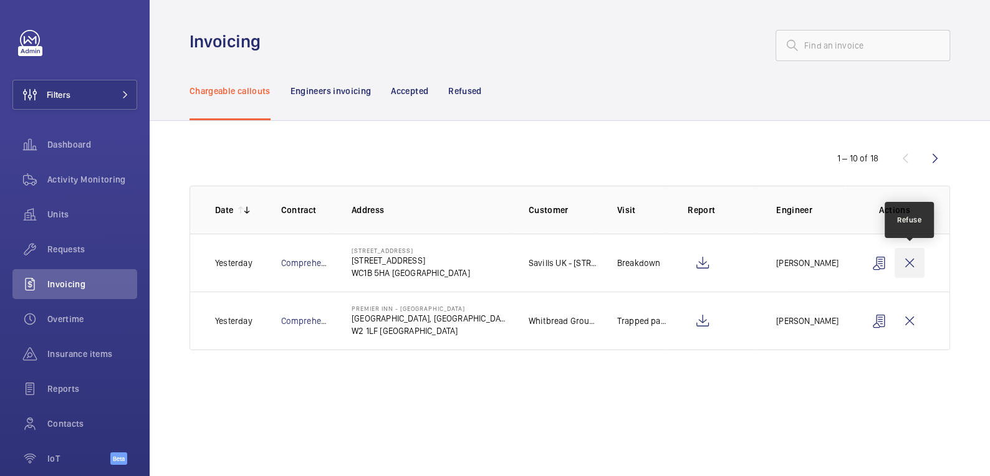
click at [916, 268] on wm-front-icon-button at bounding box center [909, 263] width 30 height 30
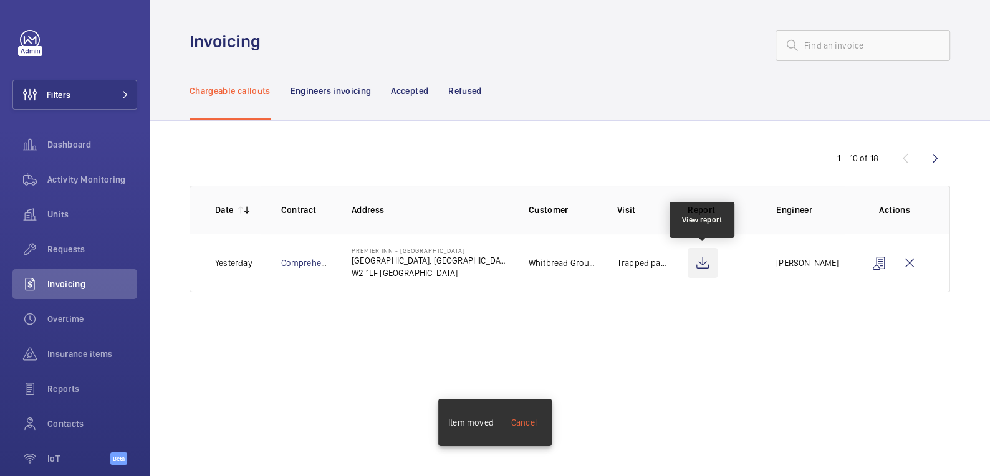
click at [702, 267] on wm-front-icon-button at bounding box center [702, 263] width 30 height 30
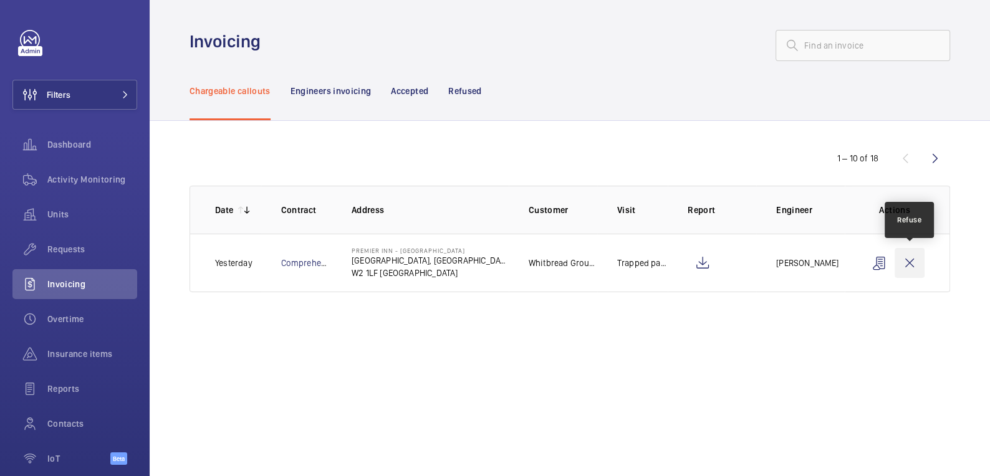
click at [912, 262] on wm-front-icon-button at bounding box center [909, 263] width 30 height 30
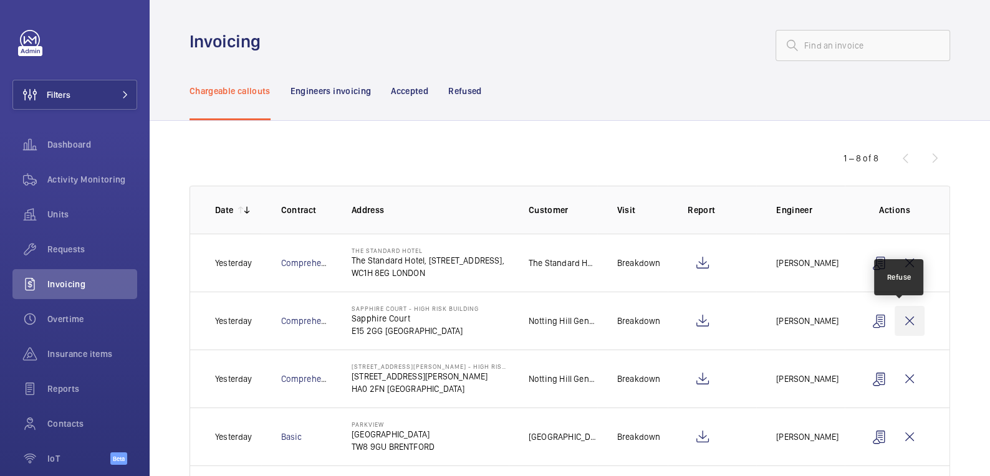
click at [902, 323] on wm-front-icon-button at bounding box center [909, 321] width 30 height 30
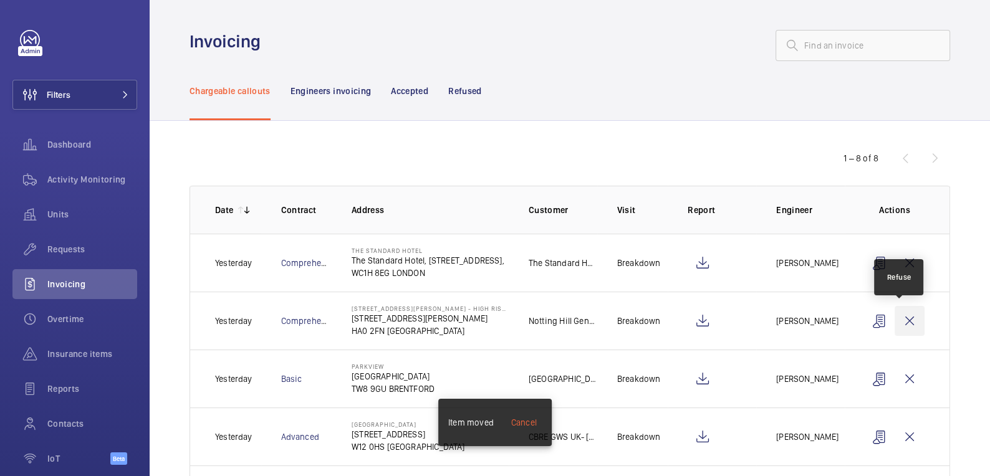
click at [904, 322] on wm-front-icon-button at bounding box center [909, 321] width 30 height 30
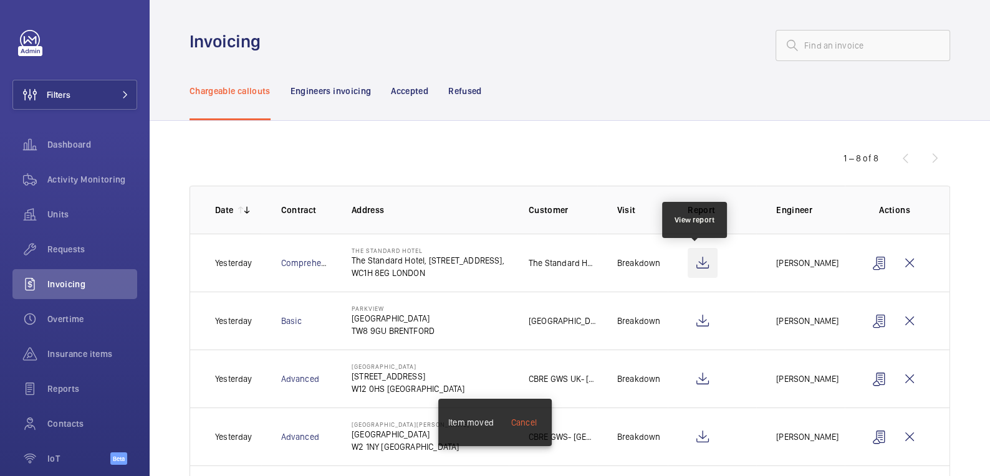
click at [698, 268] on wm-front-icon-button at bounding box center [702, 263] width 30 height 30
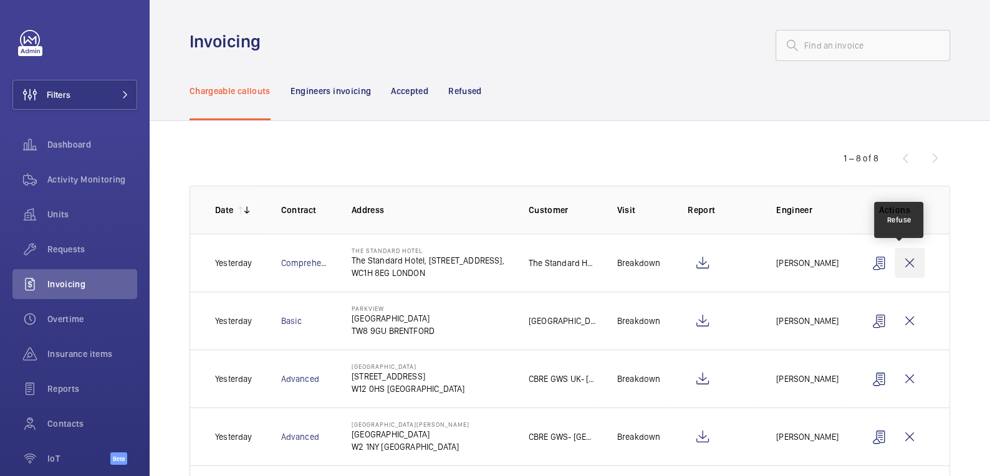
click at [902, 258] on wm-front-icon-button at bounding box center [909, 263] width 30 height 30
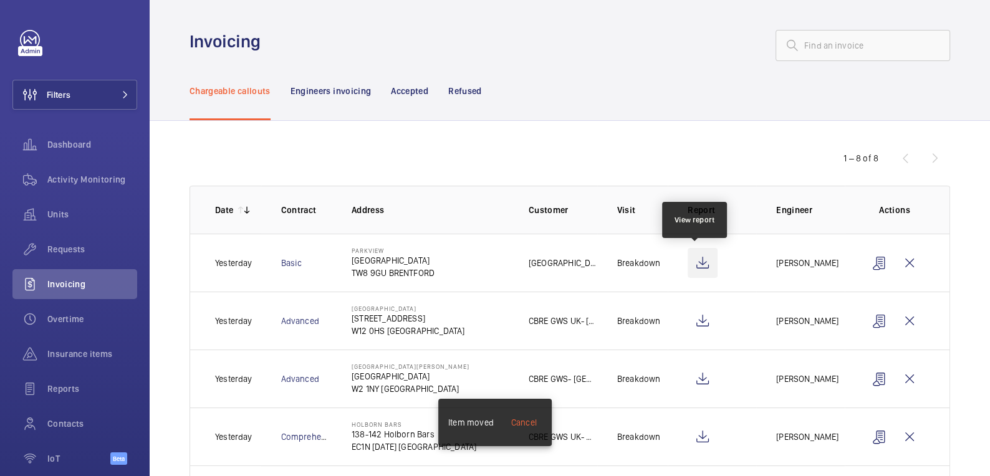
click at [698, 264] on wm-front-icon-button at bounding box center [702, 263] width 30 height 30
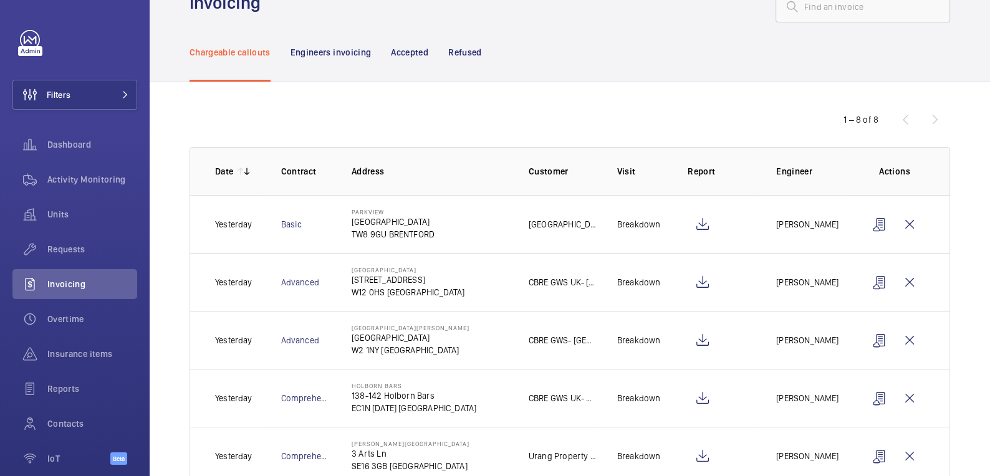
scroll to position [75, 0]
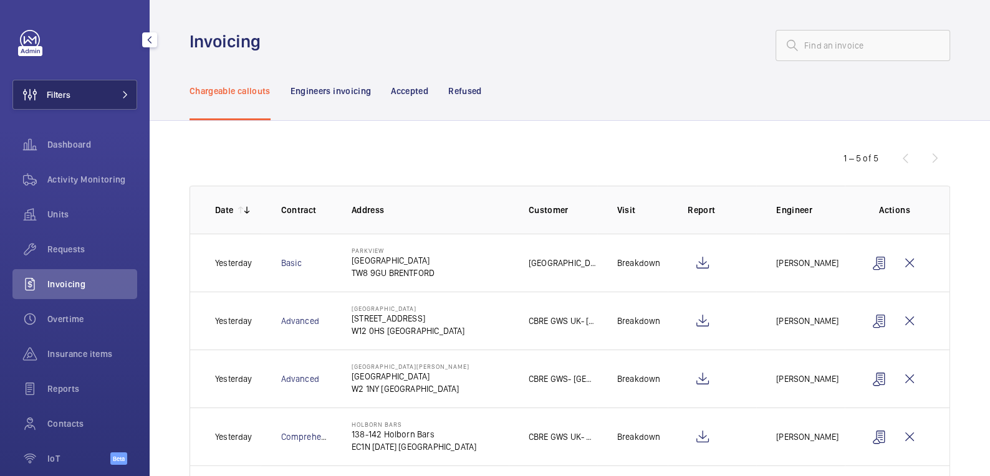
click at [95, 90] on button "Filters" at bounding box center [74, 95] width 125 height 30
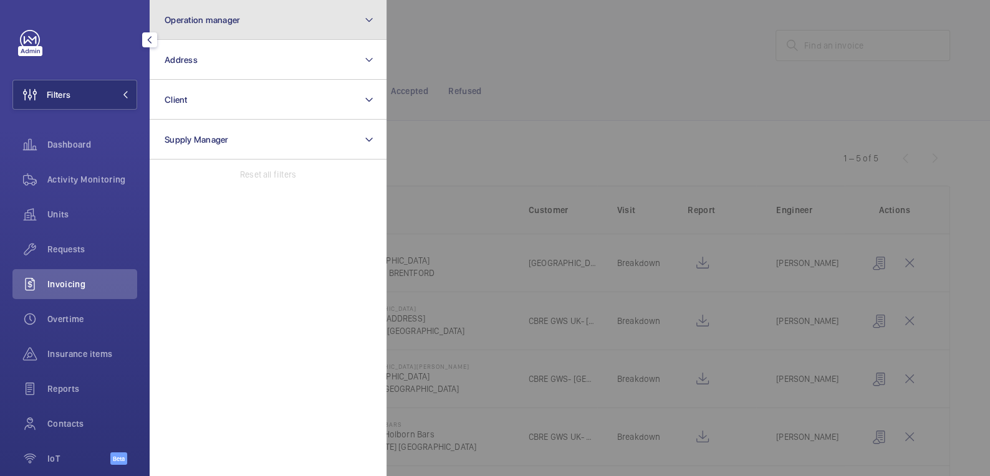
click at [243, 24] on button "Operation manager" at bounding box center [268, 20] width 237 height 40
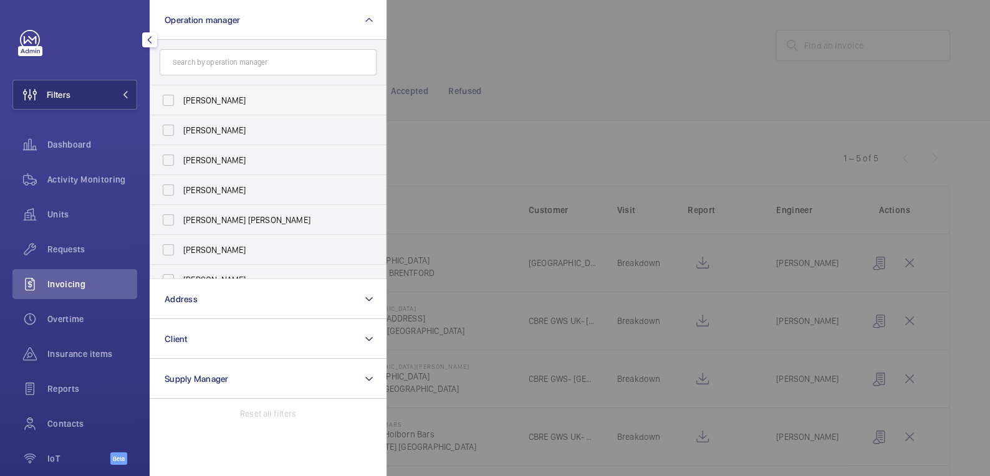
drag, startPoint x: 209, startPoint y: 102, endPoint x: 224, endPoint y: 101, distance: 14.4
click at [209, 102] on span "[PERSON_NAME]" at bounding box center [268, 100] width 171 height 12
click at [181, 102] on input "[PERSON_NAME]" at bounding box center [168, 100] width 25 height 25
checkbox input "true"
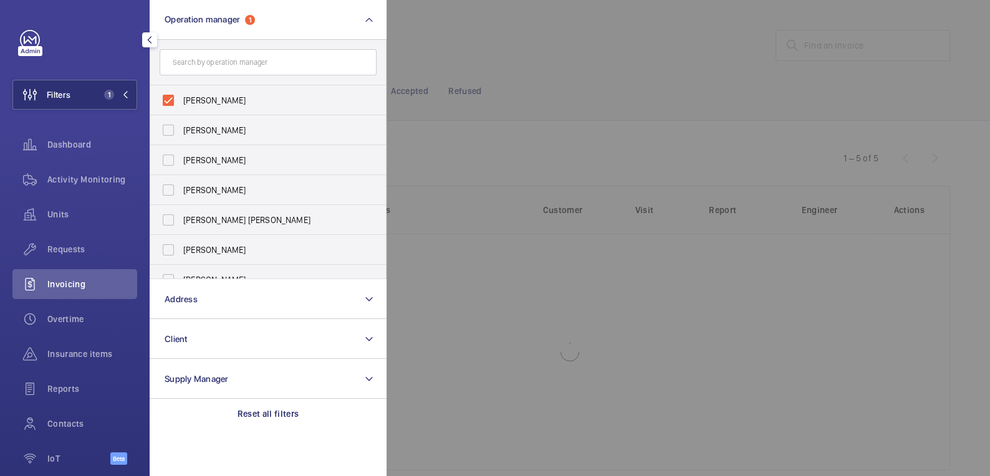
click at [476, 54] on div at bounding box center [881, 238] width 990 height 476
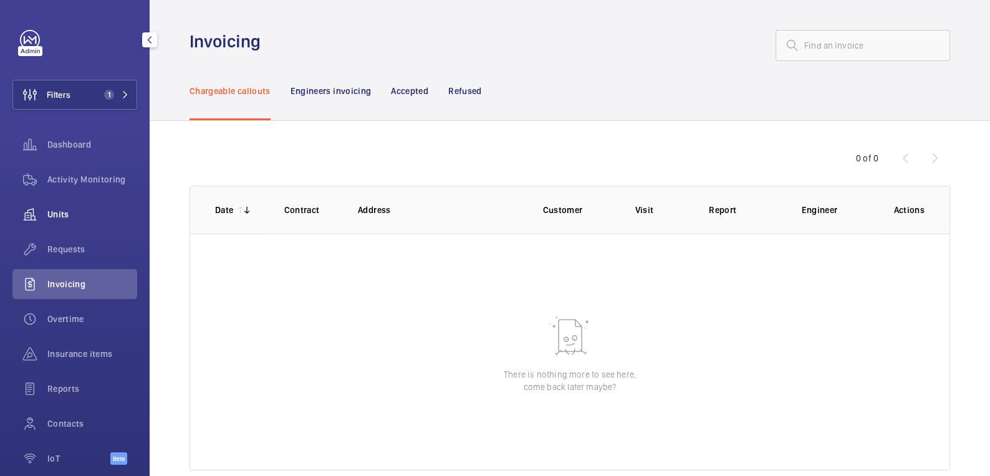
click at [69, 209] on span "Units" at bounding box center [92, 214] width 90 height 12
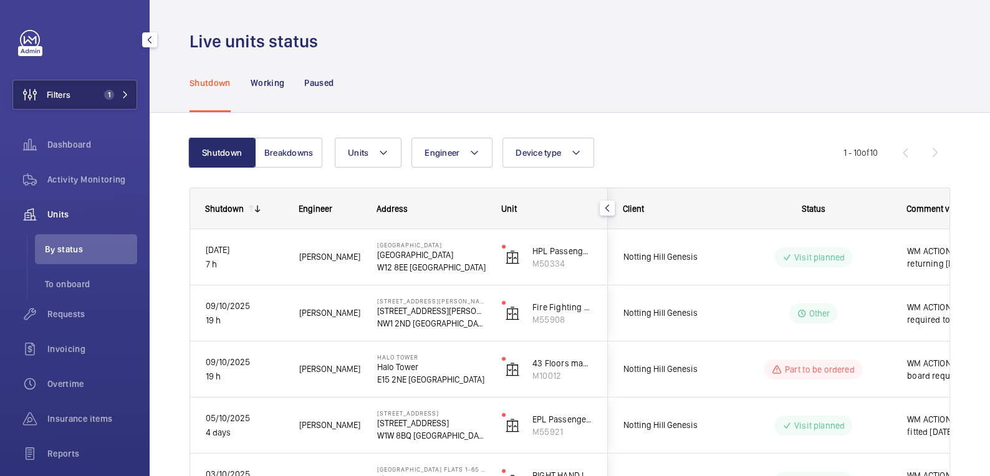
click at [88, 88] on button "Filters 1" at bounding box center [74, 95] width 125 height 30
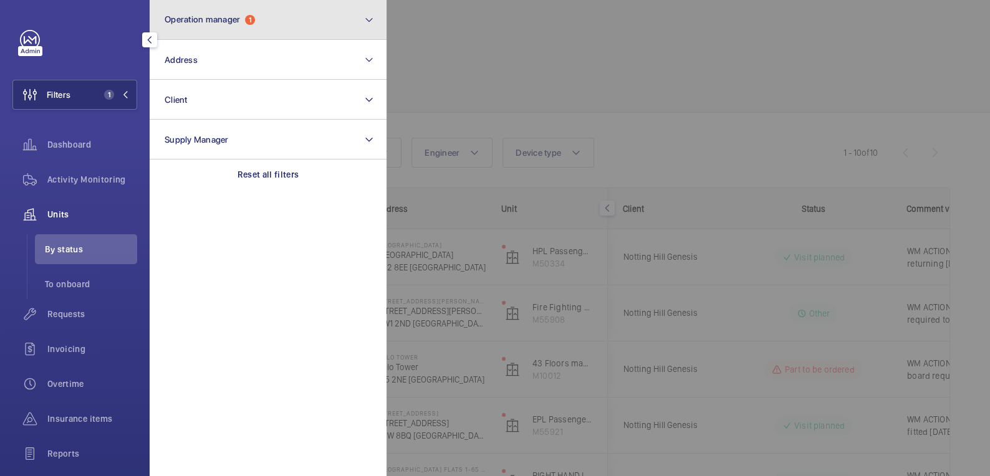
click at [278, 29] on button "Operation manager 1" at bounding box center [268, 20] width 237 height 40
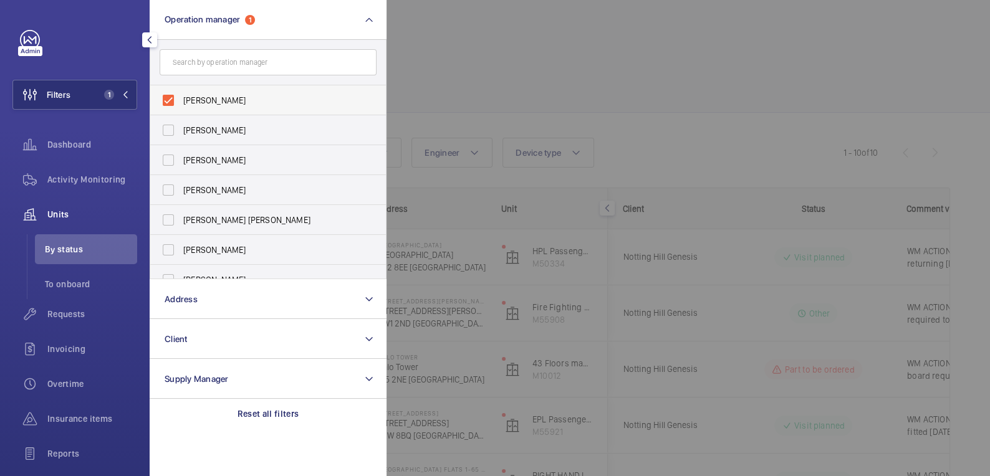
click at [217, 95] on span "[PERSON_NAME]" at bounding box center [268, 100] width 171 height 12
click at [181, 95] on input "[PERSON_NAME]" at bounding box center [168, 100] width 25 height 25
checkbox input "false"
click at [528, 45] on div at bounding box center [881, 238] width 990 height 476
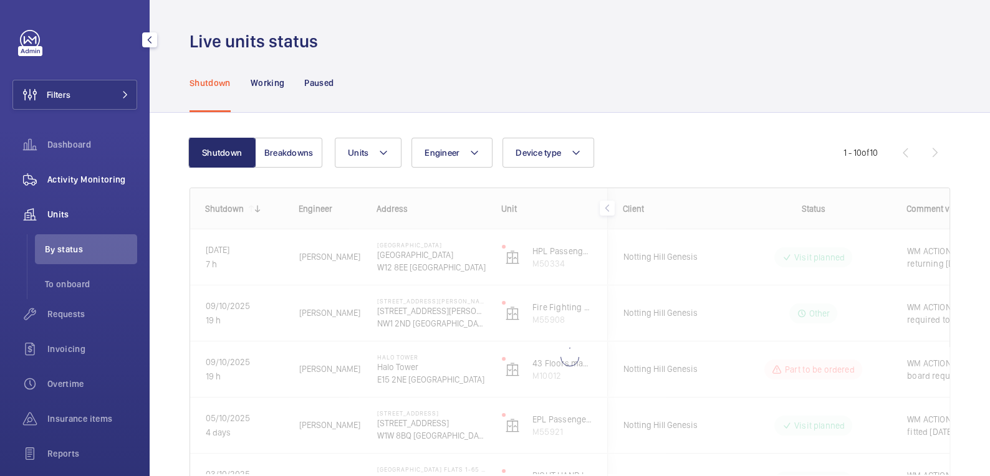
click at [81, 176] on span "Activity Monitoring" at bounding box center [92, 179] width 90 height 12
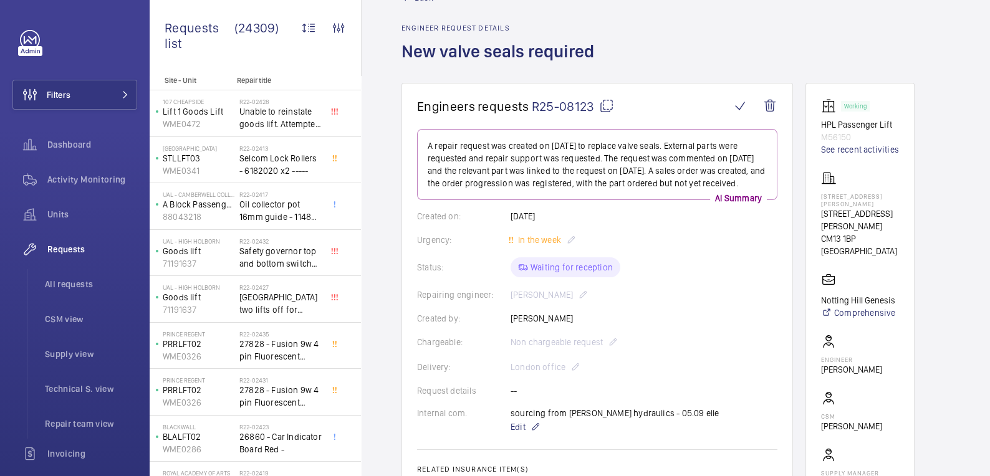
scroll to position [36, 0]
